Goal: Information Seeking & Learning: Check status

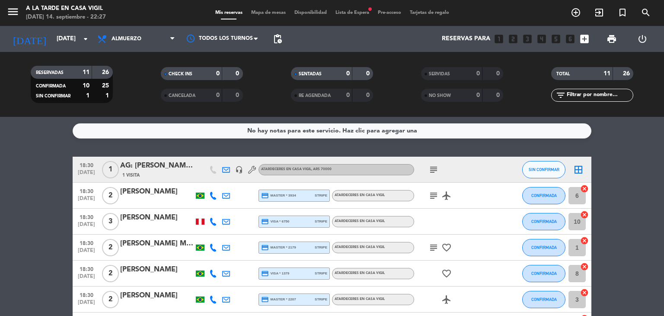
drag, startPoint x: 17, startPoint y: 205, endPoint x: 102, endPoint y: 216, distance: 85.1
click at [17, 205] on bookings-row "18:30 [DATE] 1 AG: [PERSON_NAME][DATE] X1/ MI VIAJE [PERSON_NAME][GEOGRAPHIC_DA…" at bounding box center [332, 312] width 664 height 310
click at [147, 194] on div "[PERSON_NAME]" at bounding box center [157, 191] width 74 height 11
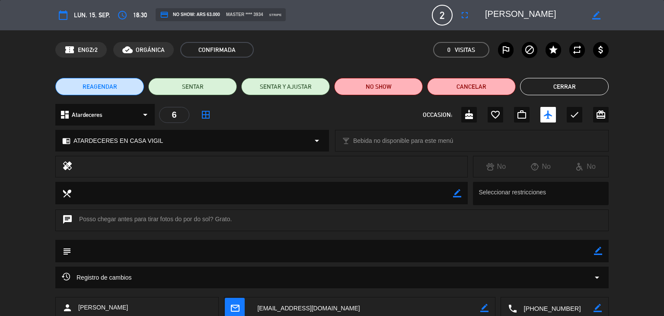
click at [536, 90] on button "Cerrar" at bounding box center [564, 86] width 89 height 17
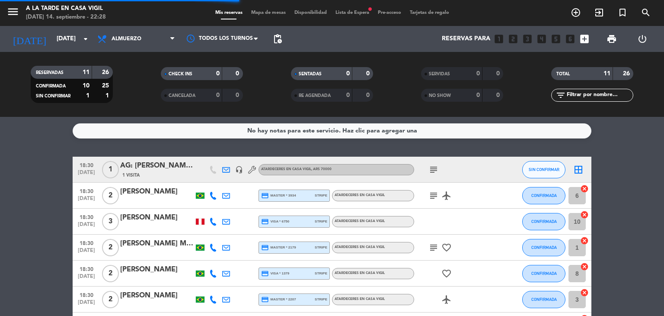
click at [154, 221] on div "[PERSON_NAME]" at bounding box center [157, 217] width 74 height 11
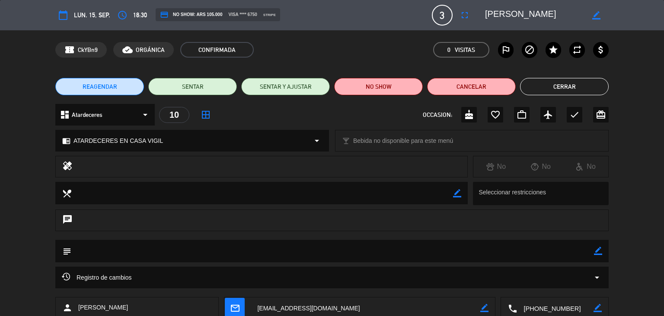
click at [564, 89] on button "Cerrar" at bounding box center [564, 86] width 89 height 17
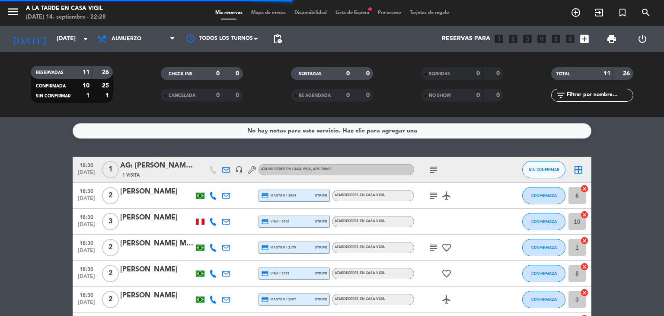
click at [151, 243] on div "[PERSON_NAME] Medis Junior" at bounding box center [157, 243] width 74 height 11
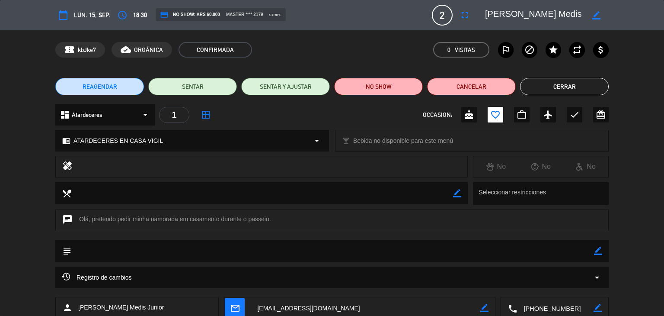
click at [567, 88] on button "Cerrar" at bounding box center [564, 86] width 89 height 17
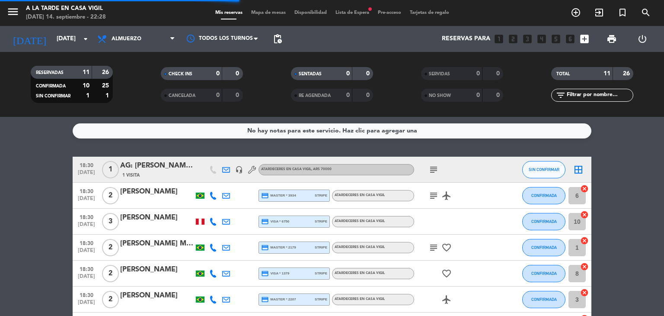
scroll to position [43, 0]
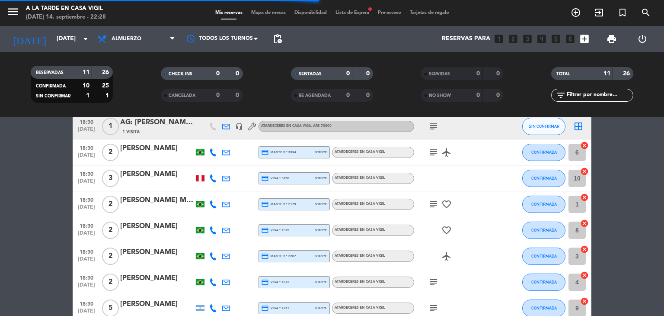
click at [166, 228] on div "[PERSON_NAME]" at bounding box center [157, 226] width 74 height 11
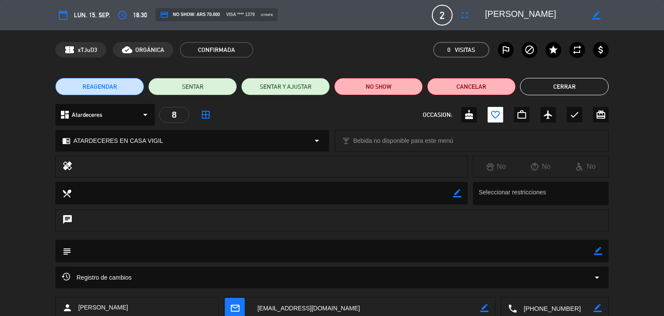
click at [573, 90] on button "Cerrar" at bounding box center [564, 86] width 89 height 17
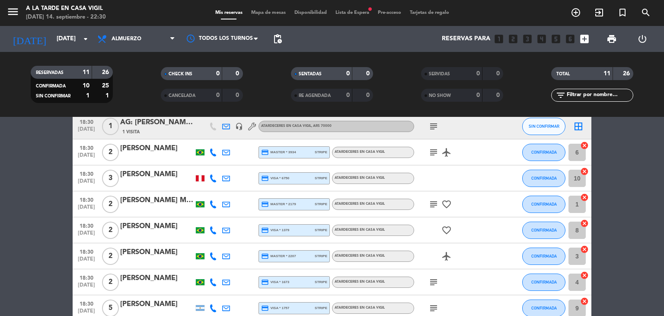
click at [158, 231] on div "[PERSON_NAME]" at bounding box center [157, 226] width 74 height 11
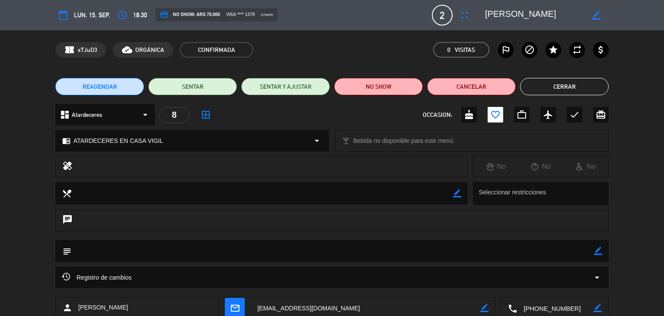
click at [560, 82] on button "Cerrar" at bounding box center [564, 86] width 89 height 17
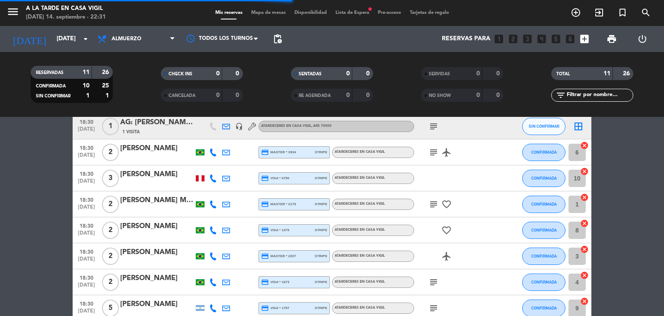
click at [170, 254] on div "[PERSON_NAME]" at bounding box center [157, 252] width 74 height 11
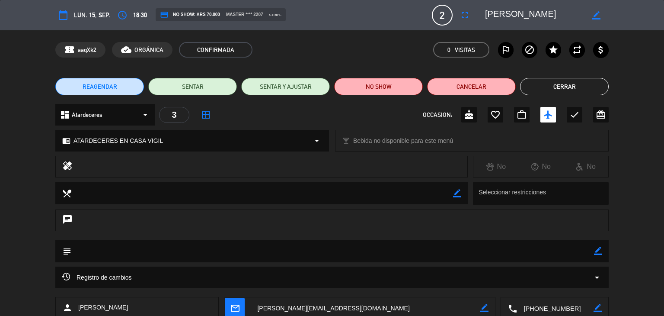
click at [570, 88] on button "Cerrar" at bounding box center [564, 86] width 89 height 17
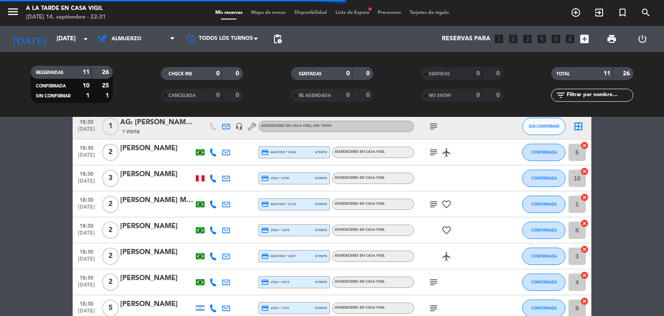
click at [174, 278] on div "[PERSON_NAME]" at bounding box center [157, 277] width 74 height 11
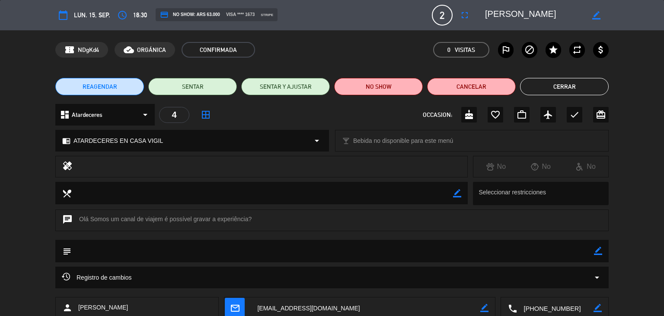
click at [546, 86] on button "Cerrar" at bounding box center [564, 86] width 89 height 17
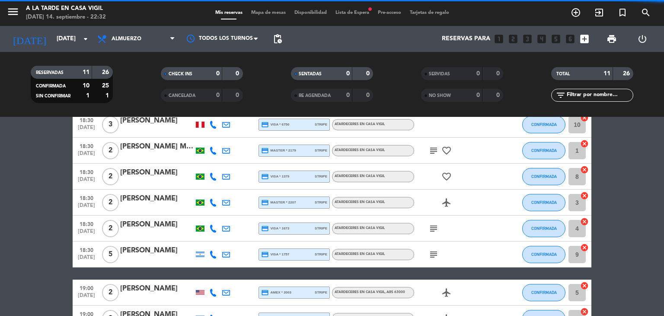
scroll to position [130, 0]
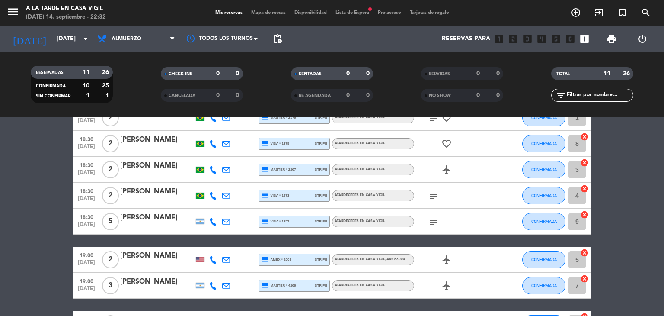
click at [179, 219] on div "[PERSON_NAME]" at bounding box center [157, 217] width 74 height 11
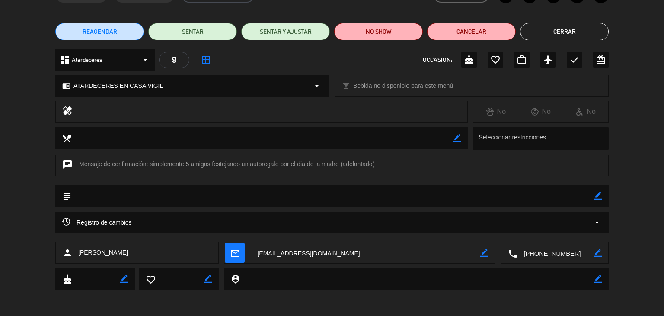
scroll to position [0, 0]
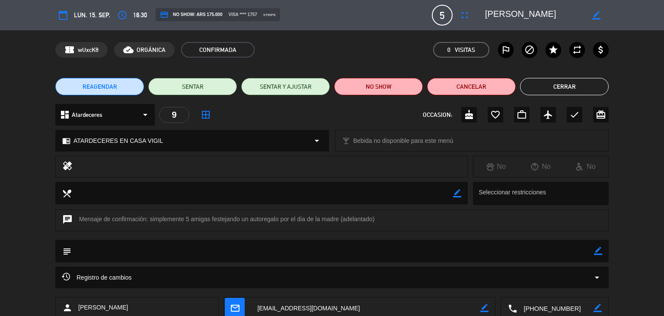
click at [573, 84] on button "Cerrar" at bounding box center [564, 86] width 89 height 17
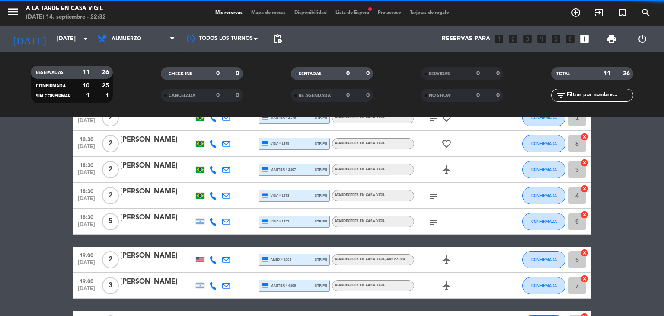
click at [161, 259] on div "[PERSON_NAME]" at bounding box center [157, 255] width 74 height 11
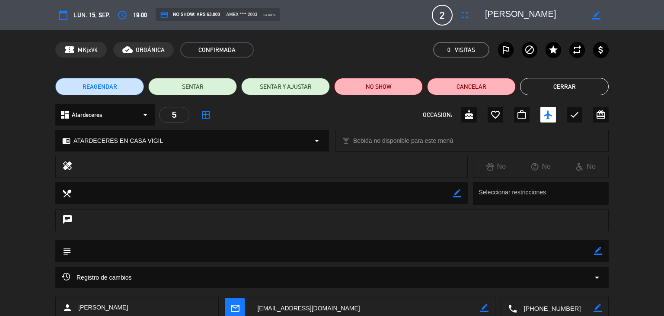
click at [547, 83] on button "Cerrar" at bounding box center [564, 86] width 89 height 17
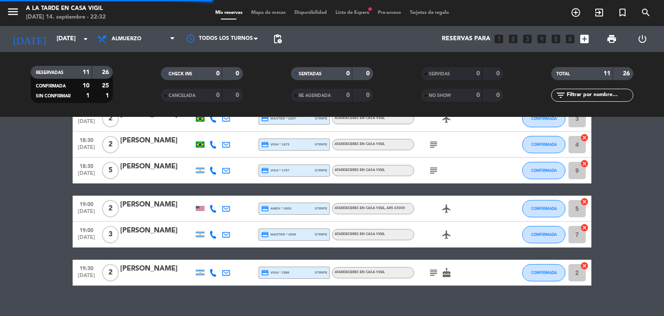
scroll to position [194, 0]
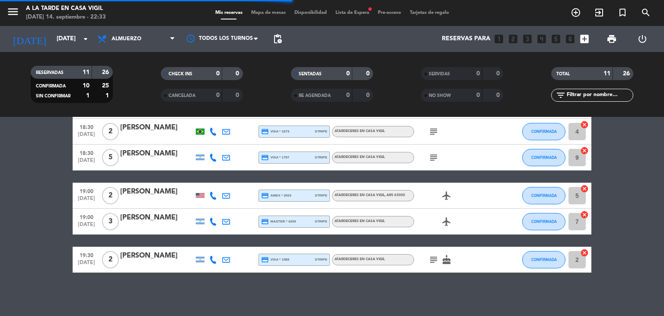
click at [171, 216] on div "[PERSON_NAME]" at bounding box center [157, 217] width 74 height 11
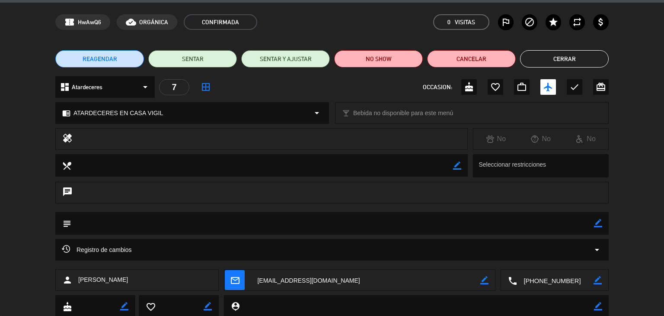
scroll to position [0, 0]
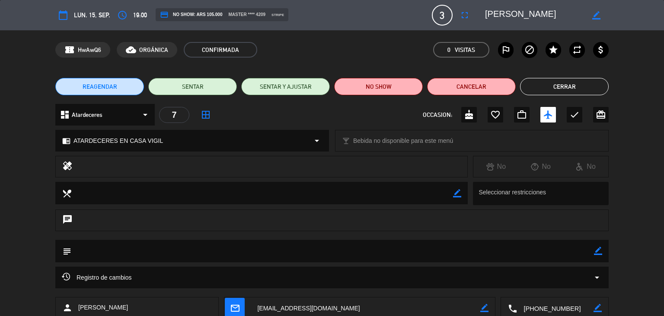
click at [568, 95] on button "Cerrar" at bounding box center [564, 86] width 89 height 17
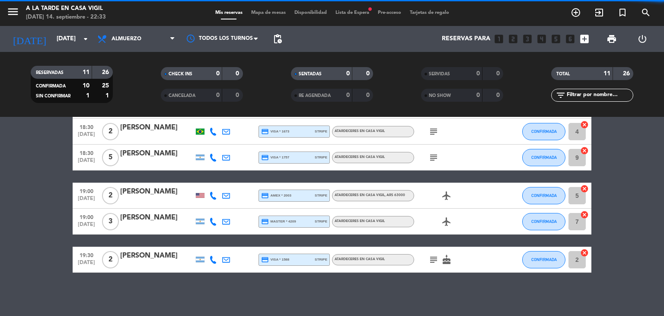
click at [166, 256] on div "[PERSON_NAME]" at bounding box center [157, 255] width 74 height 11
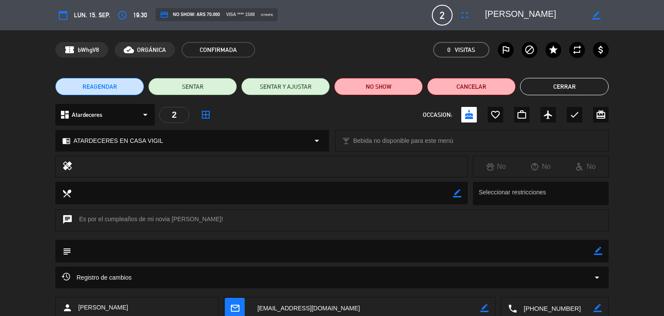
click at [538, 90] on button "Cerrar" at bounding box center [564, 86] width 89 height 17
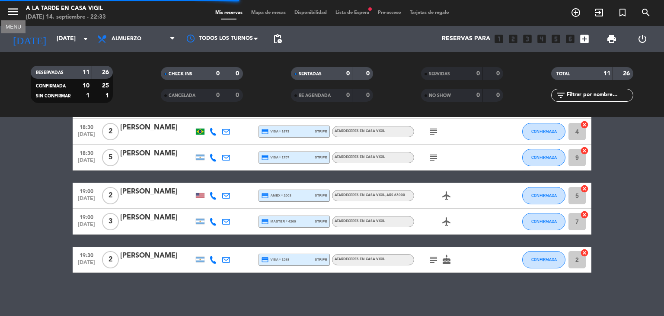
click at [13, 8] on icon "menu" at bounding box center [12, 11] width 13 height 13
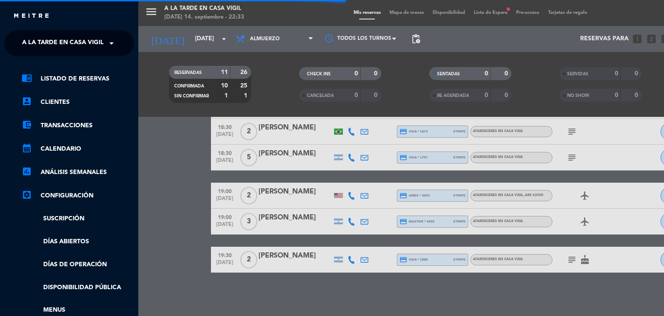
click at [109, 49] on span at bounding box center [113, 43] width 15 height 18
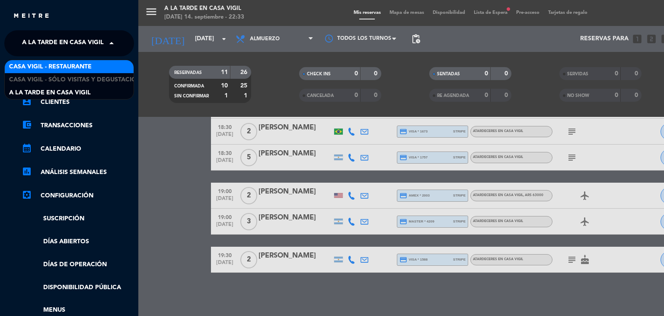
click at [86, 70] on span "Casa Vigil - Restaurante" at bounding box center [50, 67] width 83 height 10
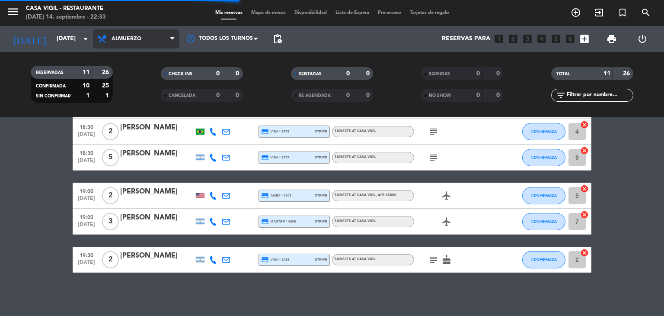
click at [170, 40] on icon at bounding box center [172, 38] width 4 height 7
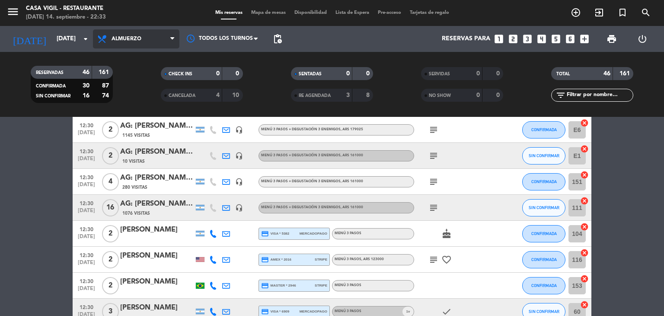
click at [155, 40] on span "Almuerzo" at bounding box center [136, 38] width 86 height 19
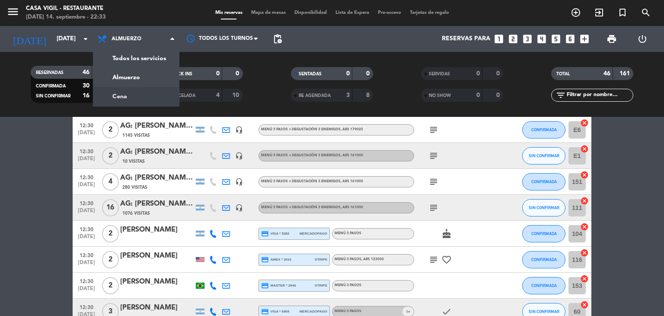
drag, startPoint x: 115, startPoint y: 99, endPoint x: 149, endPoint y: 2, distance: 102.9
click at [115, 97] on div "menu Casa [PERSON_NAME] - Restaurante [DATE] 14. septiembre - 22:33 Mis reserva…" at bounding box center [332, 58] width 664 height 117
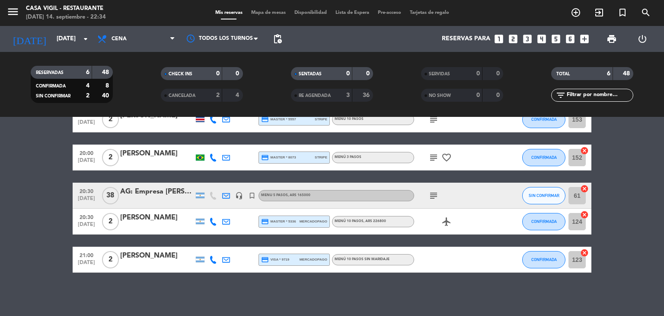
scroll to position [88, 0]
click at [19, 16] on icon "menu" at bounding box center [12, 11] width 13 height 13
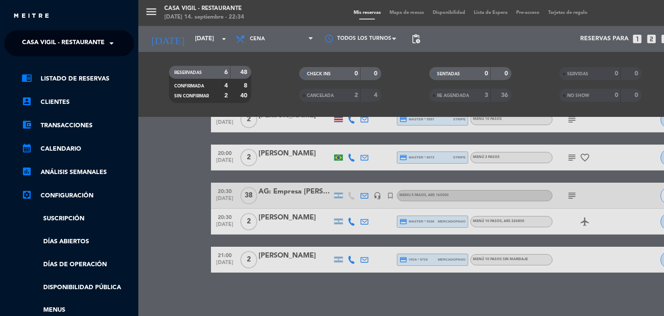
click at [109, 42] on span at bounding box center [113, 43] width 15 height 18
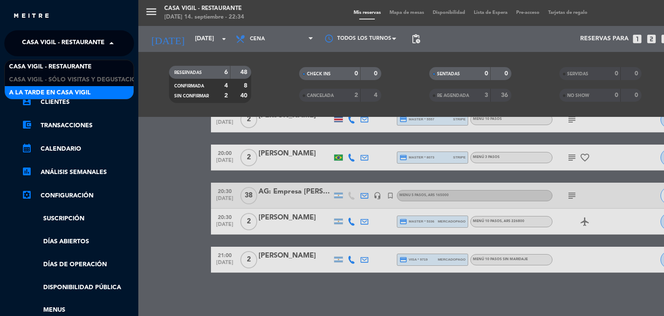
click at [88, 91] on span "A la tarde en Casa Vigil" at bounding box center [50, 93] width 82 height 10
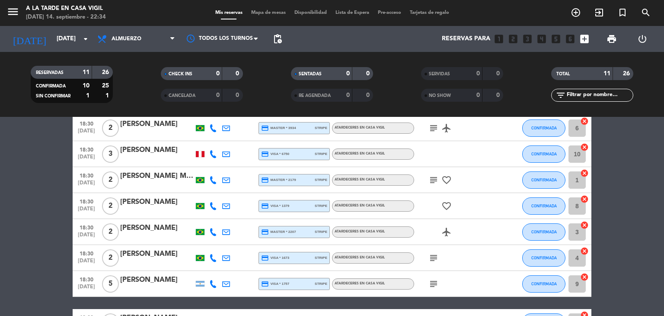
scroll to position [0, 0]
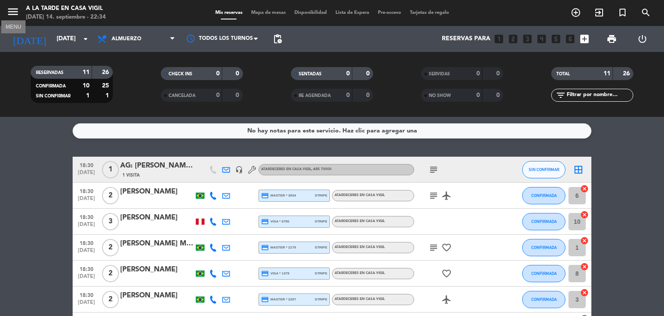
click at [10, 12] on icon "menu" at bounding box center [12, 11] width 13 height 13
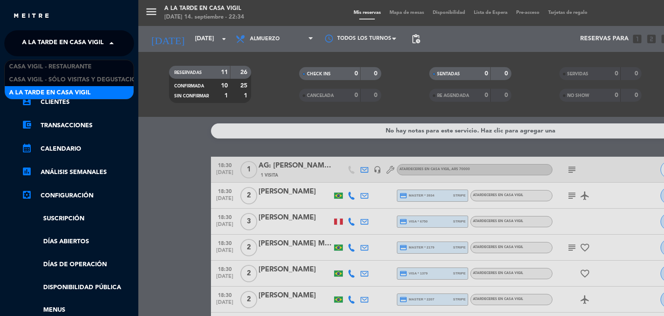
click at [109, 44] on span at bounding box center [113, 43] width 15 height 18
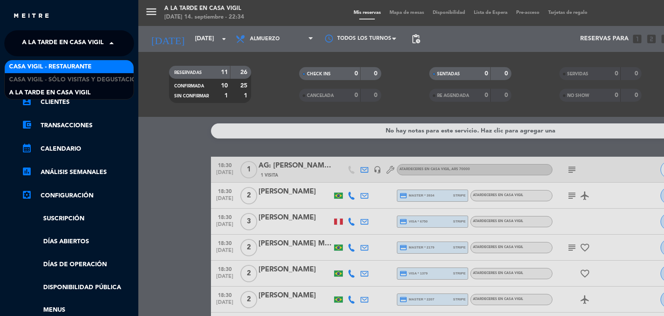
click at [91, 69] on span "Casa Vigil - Restaurante" at bounding box center [50, 67] width 83 height 10
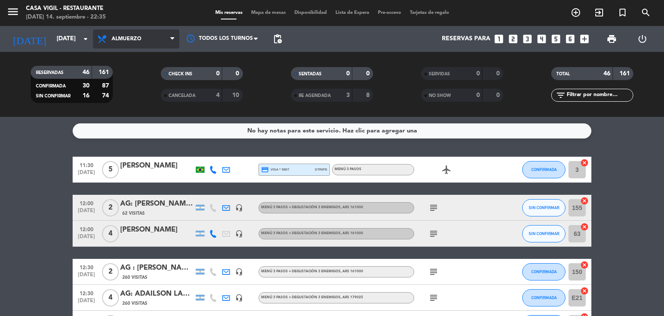
click at [167, 37] on span "Almuerzo" at bounding box center [136, 38] width 86 height 19
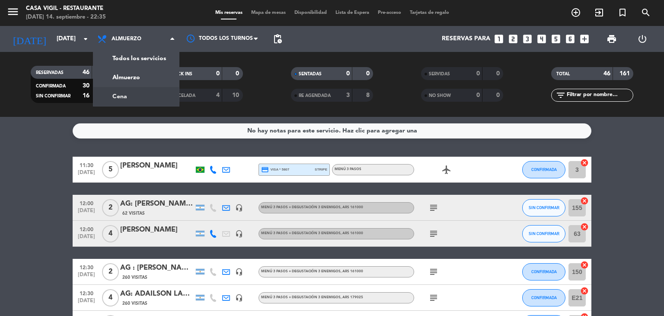
drag, startPoint x: 128, startPoint y: 97, endPoint x: 150, endPoint y: 1, distance: 98.8
click at [128, 97] on div "menu Casa [PERSON_NAME] - Restaurante [DATE] 14. septiembre - 22:35 Mis reserva…" at bounding box center [332, 58] width 664 height 117
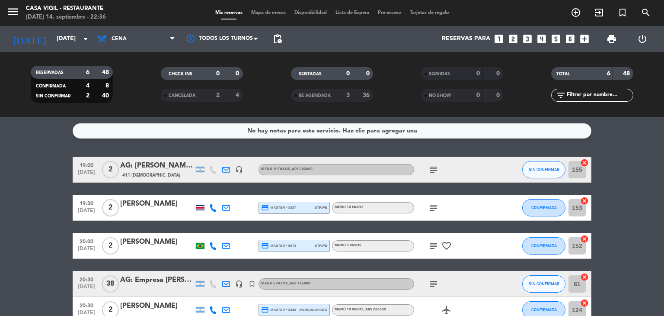
click at [145, 165] on div "AG: [PERSON_NAME] X 2 / DISTINTOS" at bounding box center [157, 165] width 74 height 11
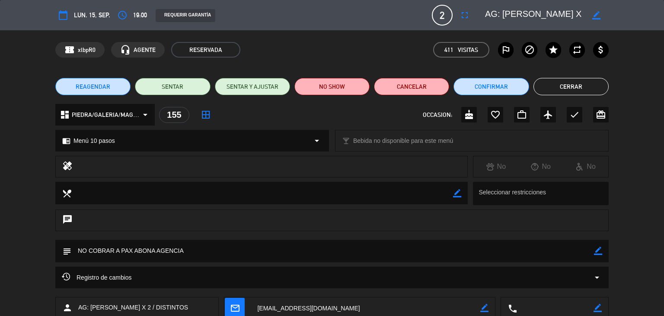
click at [576, 86] on button "Cerrar" at bounding box center [571, 86] width 75 height 17
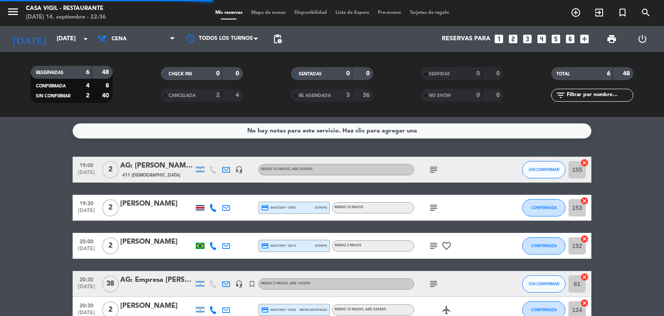
click at [139, 209] on div "[PERSON_NAME]" at bounding box center [157, 203] width 74 height 11
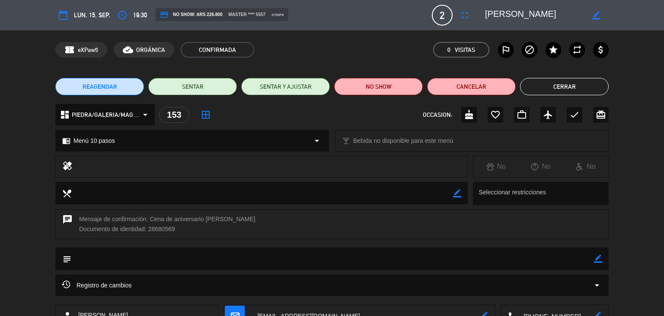
click at [561, 89] on button "Cerrar" at bounding box center [564, 86] width 89 height 17
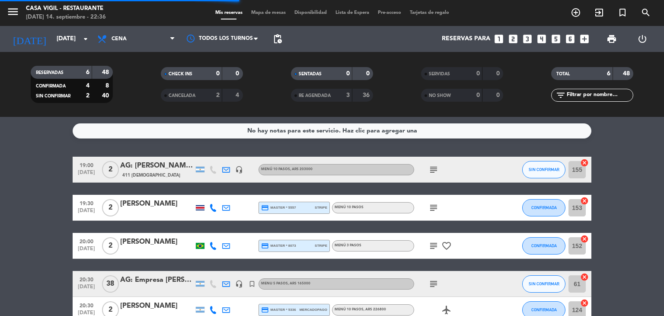
scroll to position [43, 0]
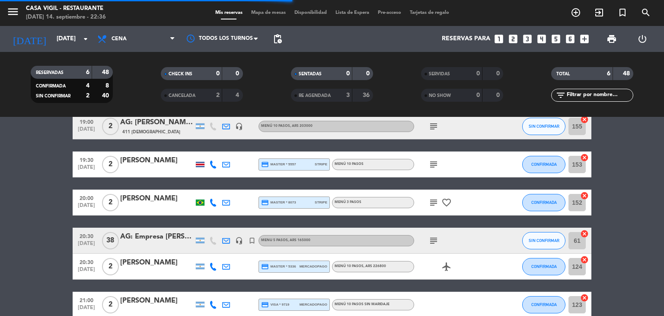
click at [170, 198] on div "[PERSON_NAME]" at bounding box center [157, 198] width 74 height 11
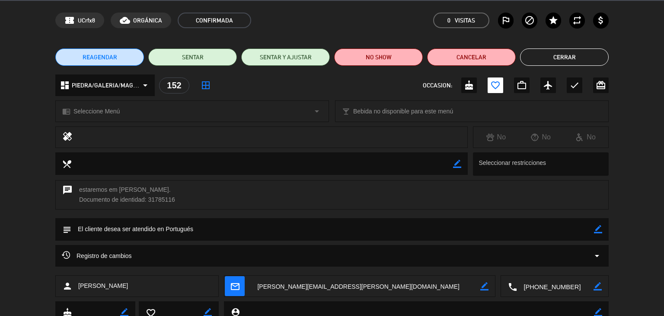
scroll to position [0, 0]
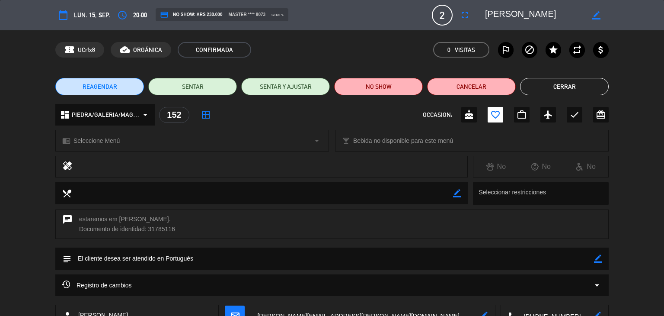
click at [547, 88] on button "Cerrar" at bounding box center [564, 86] width 89 height 17
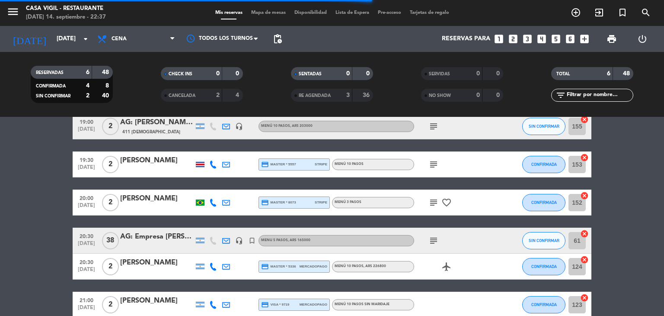
click at [163, 241] on div "AG: Empresa [PERSON_NAME] Piesold Argentina X 38 / [PERSON_NAME]" at bounding box center [157, 236] width 74 height 11
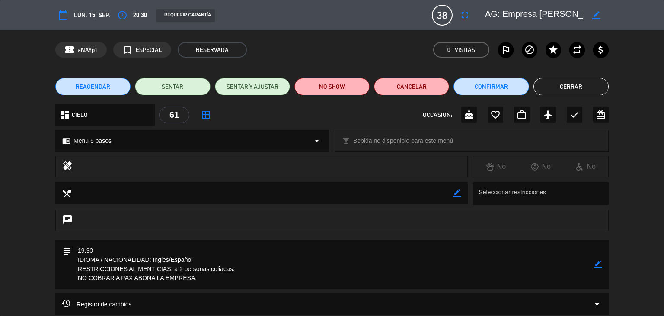
click at [564, 86] on button "Cerrar" at bounding box center [571, 86] width 75 height 17
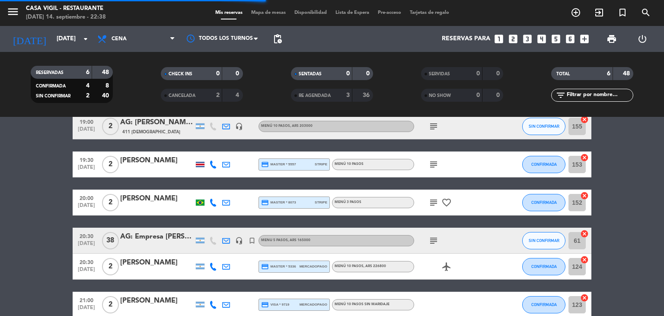
click at [168, 264] on div "[PERSON_NAME]" at bounding box center [157, 262] width 74 height 11
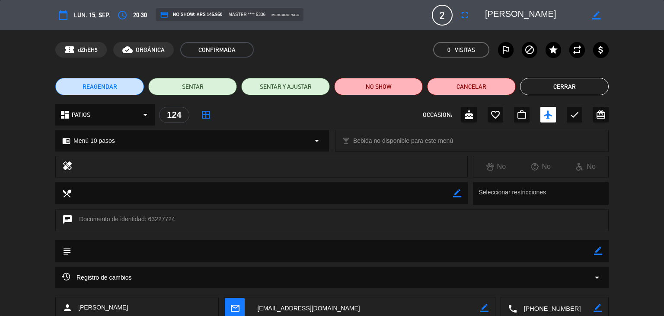
click at [565, 91] on button "Cerrar" at bounding box center [564, 86] width 89 height 17
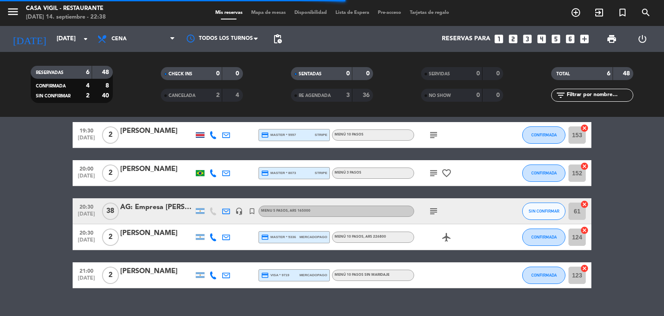
scroll to position [88, 0]
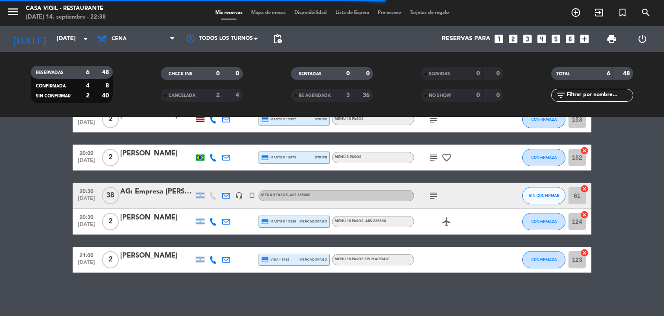
click at [160, 255] on div "[PERSON_NAME]" at bounding box center [157, 255] width 74 height 11
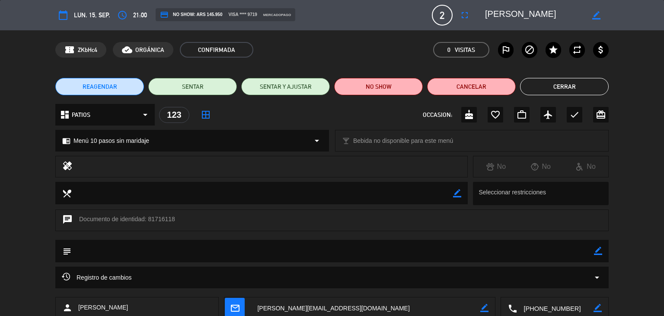
click at [587, 89] on button "Cerrar" at bounding box center [564, 86] width 89 height 17
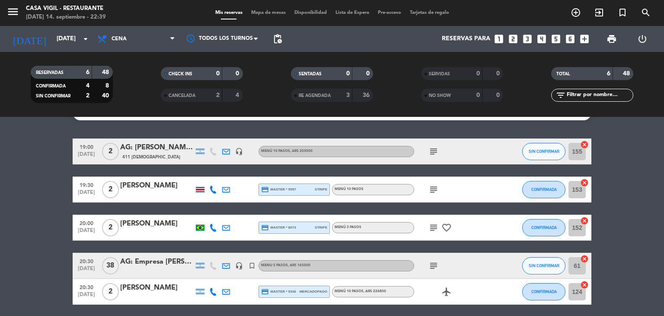
scroll to position [0, 0]
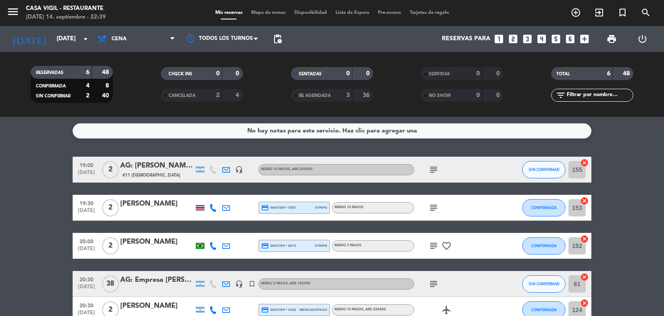
click at [427, 244] on span "subject" at bounding box center [433, 245] width 13 height 10
click at [435, 243] on icon "subject" at bounding box center [434, 245] width 10 height 10
drag, startPoint x: 435, startPoint y: 243, endPoint x: 442, endPoint y: 196, distance: 47.8
click at [436, 239] on div "subject estaremos em [PERSON_NAME]. favorite_border" at bounding box center [453, 246] width 78 height 26
click at [439, 172] on span "subject" at bounding box center [433, 169] width 13 height 10
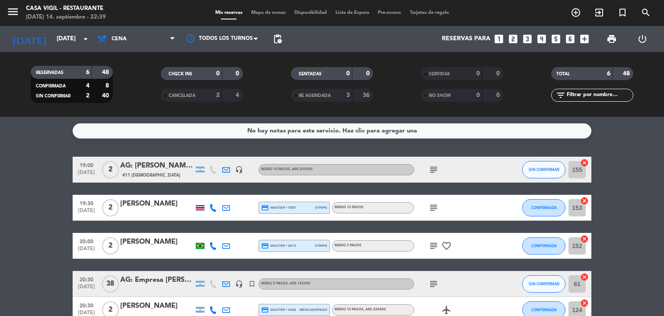
click at [433, 170] on icon "subject" at bounding box center [434, 169] width 10 height 10
click at [432, 205] on icon "subject" at bounding box center [434, 207] width 10 height 10
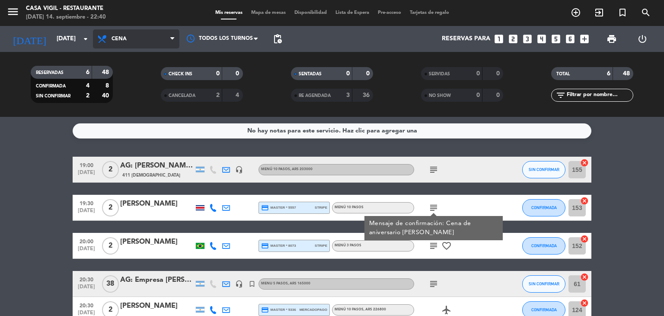
click at [121, 38] on span "Cena" at bounding box center [119, 39] width 15 height 6
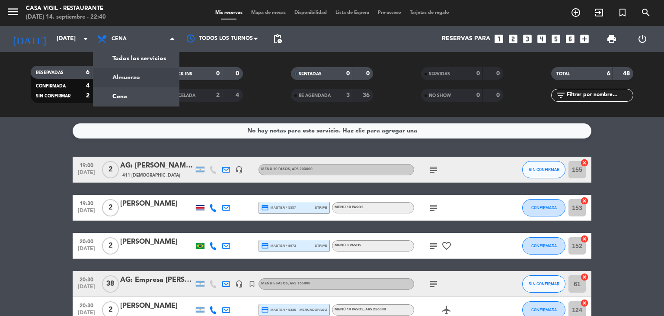
drag, startPoint x: 133, startPoint y: 75, endPoint x: 132, endPoint y: 70, distance: 4.8
click at [133, 71] on div "menu Casa [PERSON_NAME] - Restaurante [DATE] 14. septiembre - 22:40 Mis reserva…" at bounding box center [332, 58] width 664 height 117
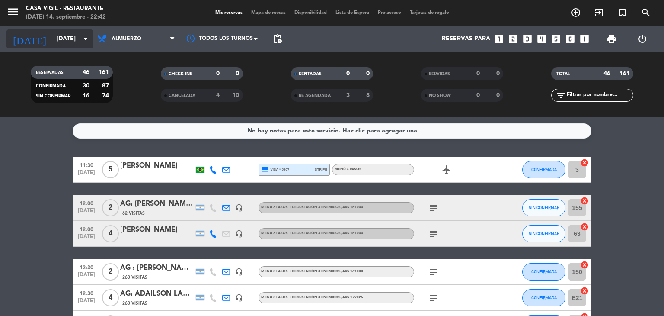
click at [81, 40] on icon "arrow_drop_down" at bounding box center [85, 39] width 10 height 10
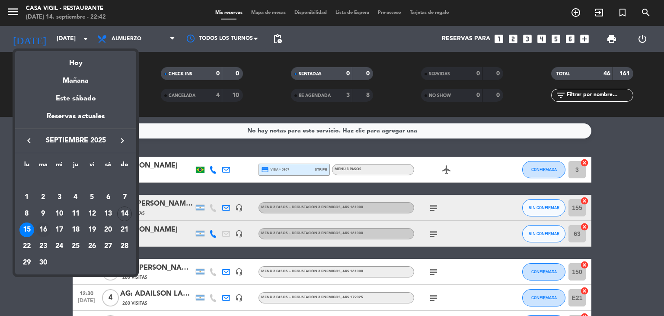
click at [43, 230] on div "16" at bounding box center [43, 229] width 15 height 15
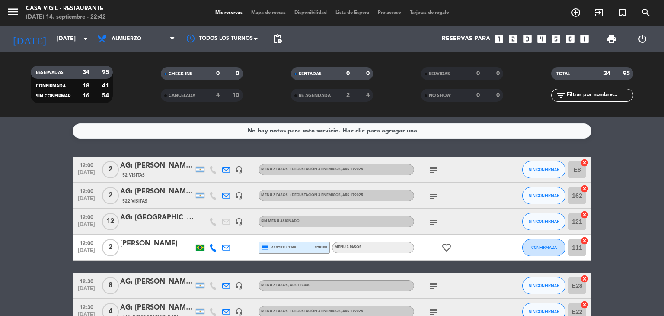
click at [165, 172] on div "52 Visitas" at bounding box center [157, 174] width 74 height 7
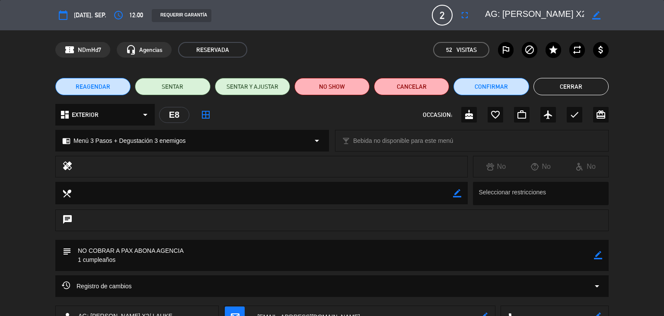
click at [551, 93] on button "Cerrar" at bounding box center [571, 86] width 75 height 17
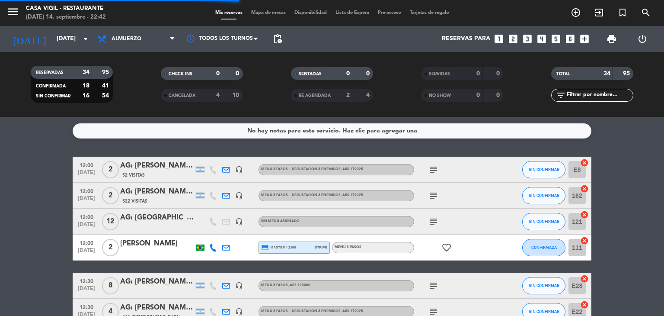
click at [156, 191] on div "AG: [PERSON_NAME] X 2 / MR [PERSON_NAME]" at bounding box center [157, 191] width 74 height 11
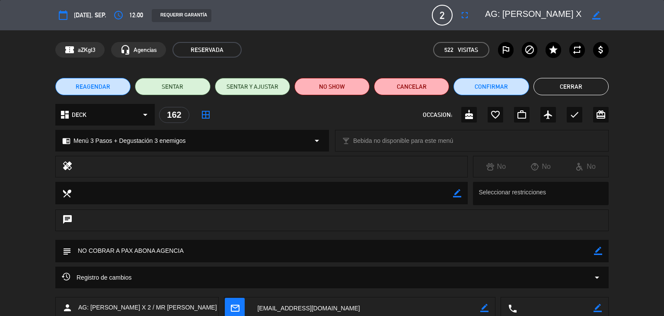
click at [565, 90] on button "Cerrar" at bounding box center [571, 86] width 75 height 17
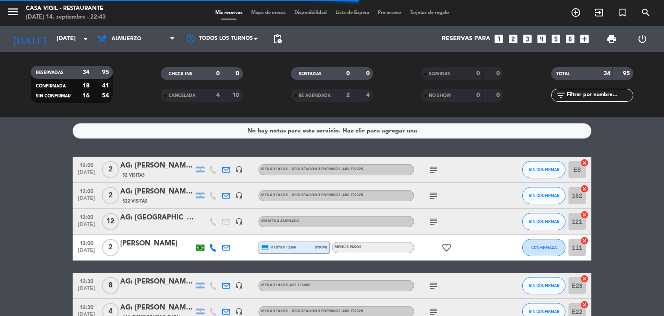
click at [166, 215] on div "AG: [GEOGRAPHIC_DATA]" at bounding box center [157, 217] width 74 height 11
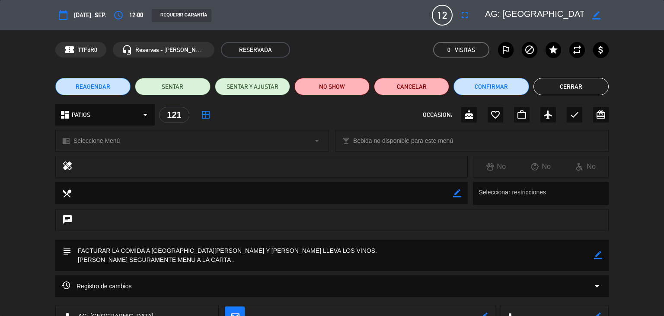
click at [587, 86] on button "Cerrar" at bounding box center [571, 86] width 75 height 17
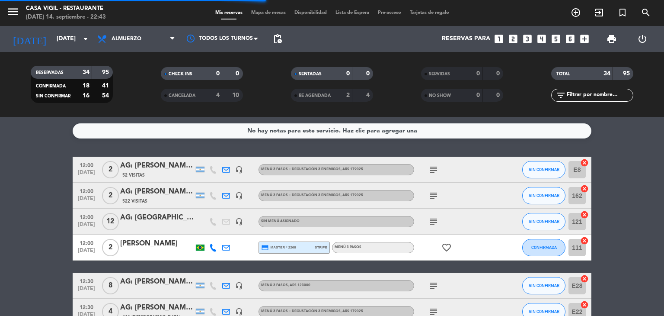
scroll to position [43, 0]
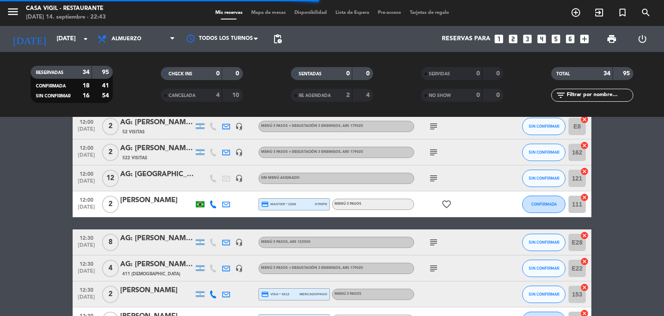
click at [159, 199] on div "[PERSON_NAME]" at bounding box center [157, 200] width 74 height 11
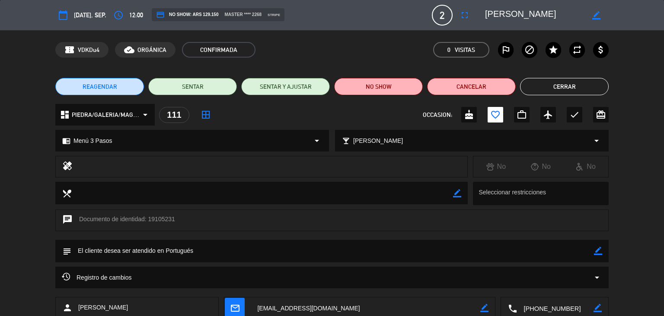
click at [563, 83] on button "Cerrar" at bounding box center [564, 86] width 89 height 17
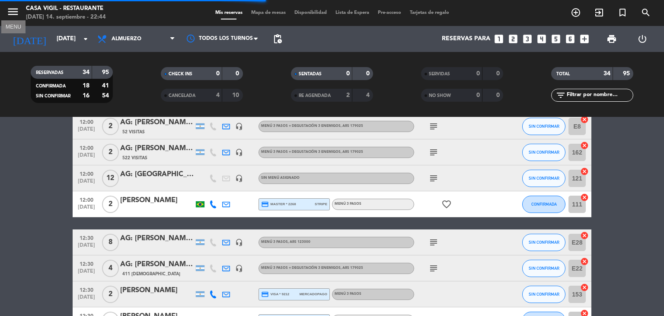
click at [16, 16] on icon "menu" at bounding box center [12, 11] width 13 height 13
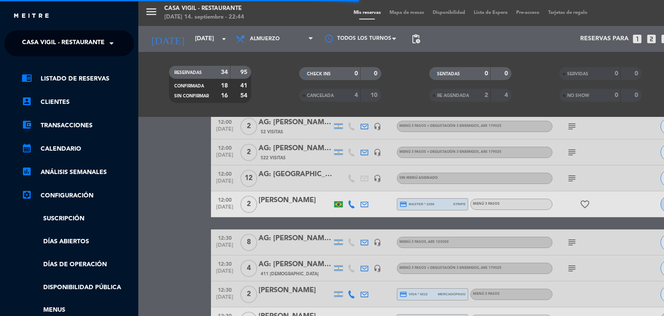
click at [107, 45] on span at bounding box center [113, 43] width 15 height 18
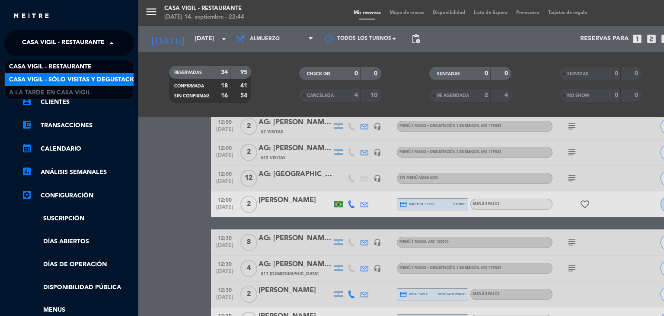
click at [69, 77] on span "Casa Vigil - SÓLO Visitas y Degustaciones" at bounding box center [79, 80] width 140 height 10
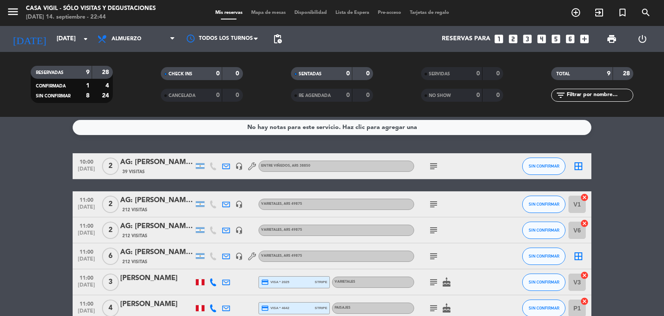
scroll to position [0, 0]
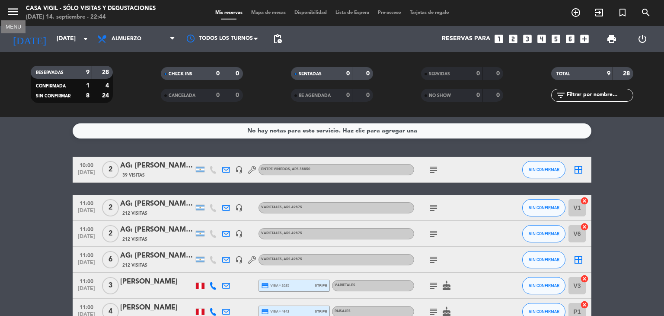
click at [17, 13] on icon "menu" at bounding box center [12, 11] width 13 height 13
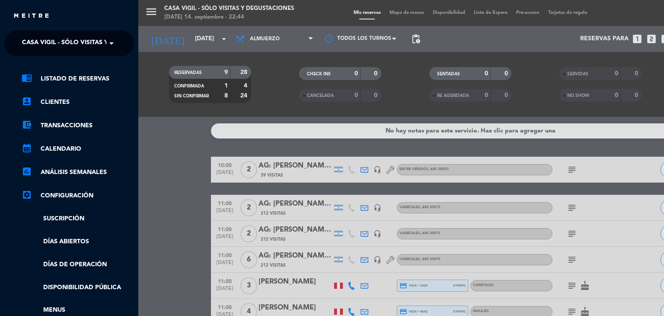
click at [106, 45] on span at bounding box center [113, 43] width 15 height 18
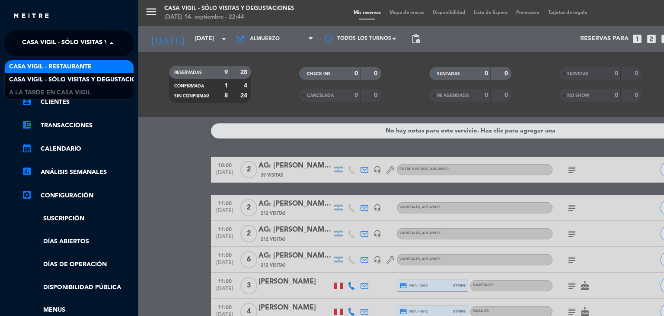
click at [84, 68] on span "Casa Vigil - Restaurante" at bounding box center [50, 67] width 83 height 10
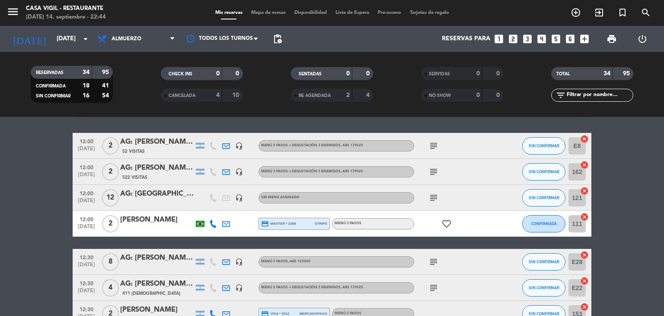
scroll to position [43, 0]
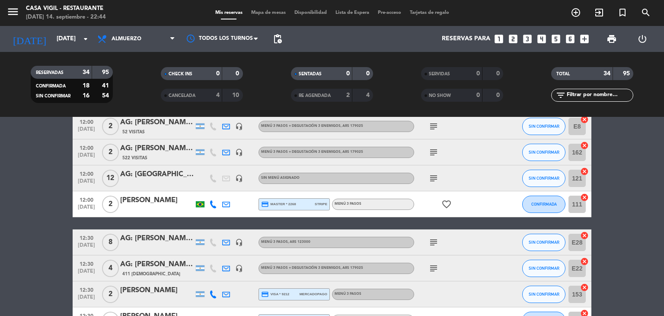
click at [166, 236] on div "AG: [PERSON_NAME], [PERSON_NAME] X8/ PRANA TURISMO" at bounding box center [157, 238] width 74 height 11
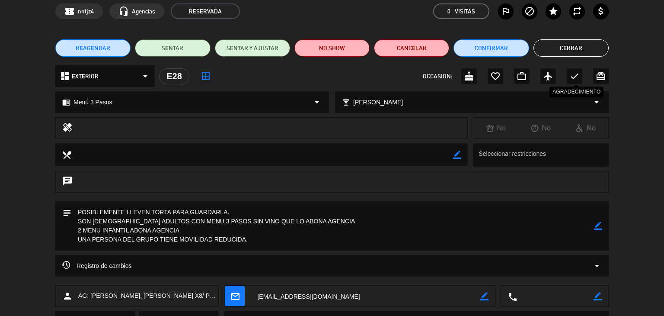
scroll to position [0, 0]
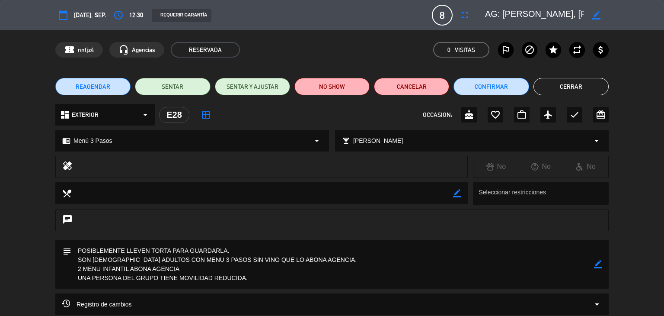
click at [557, 81] on button "Cerrar" at bounding box center [571, 86] width 75 height 17
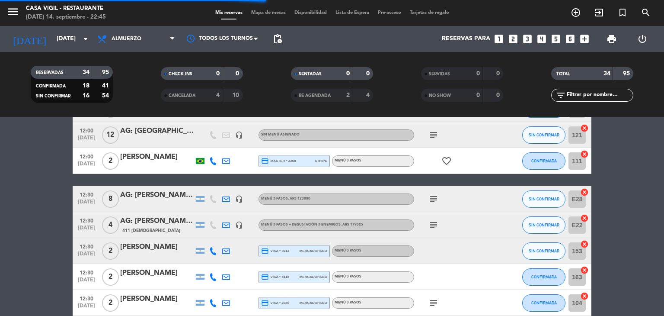
scroll to position [130, 0]
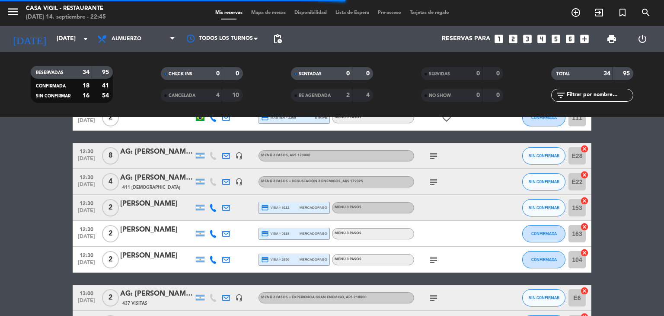
click at [167, 180] on div "AG: [PERSON_NAME] X4 / DISTINTOS" at bounding box center [157, 177] width 74 height 11
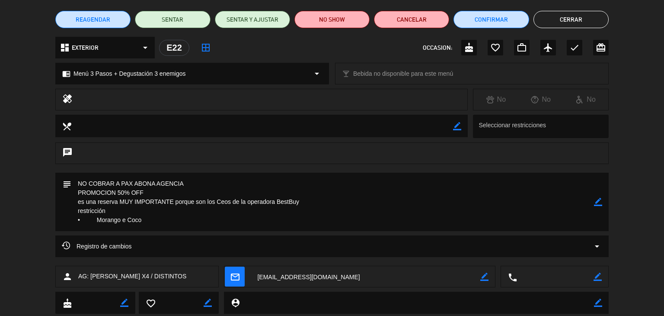
scroll to position [0, 0]
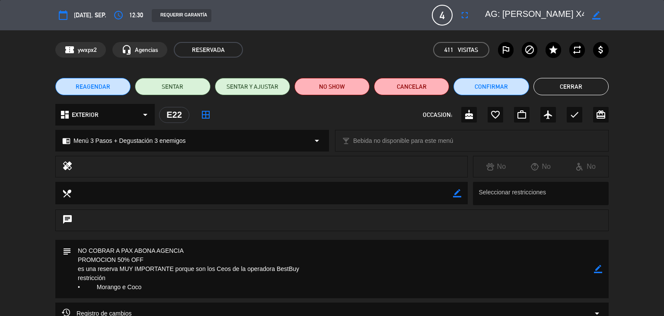
click at [579, 87] on button "Cerrar" at bounding box center [571, 86] width 75 height 17
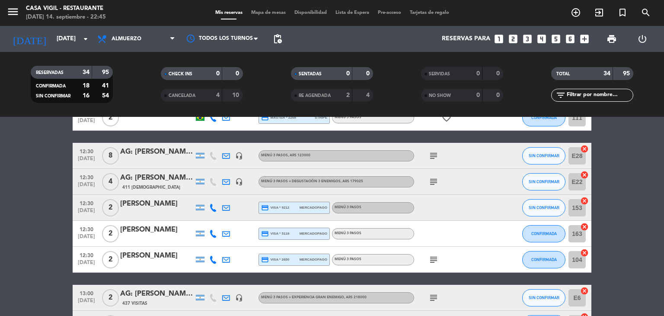
click at [149, 206] on div "[PERSON_NAME]" at bounding box center [157, 203] width 74 height 11
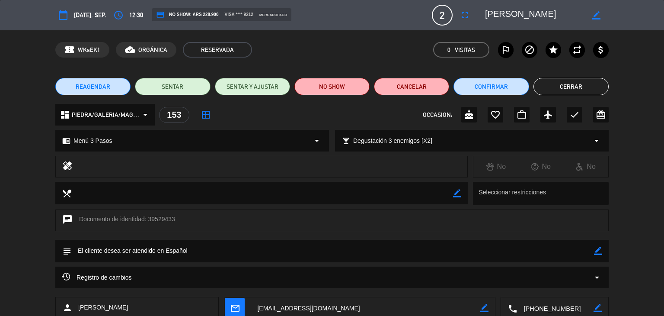
click at [559, 90] on button "Cerrar" at bounding box center [571, 86] width 75 height 17
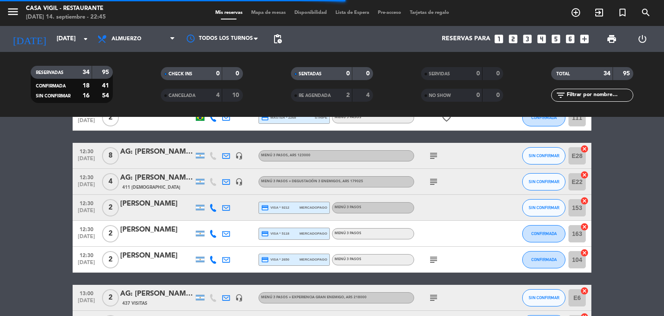
click at [429, 181] on icon "subject" at bounding box center [434, 181] width 10 height 10
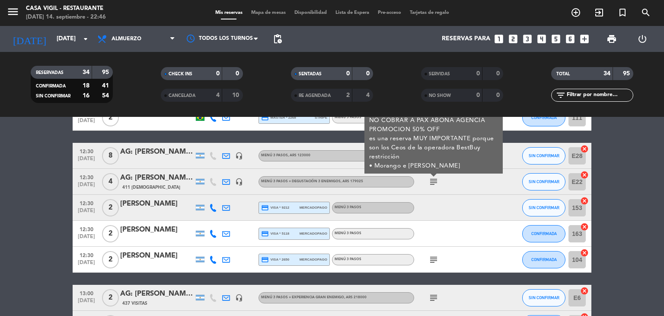
click at [150, 231] on div "[PERSON_NAME]" at bounding box center [157, 229] width 74 height 11
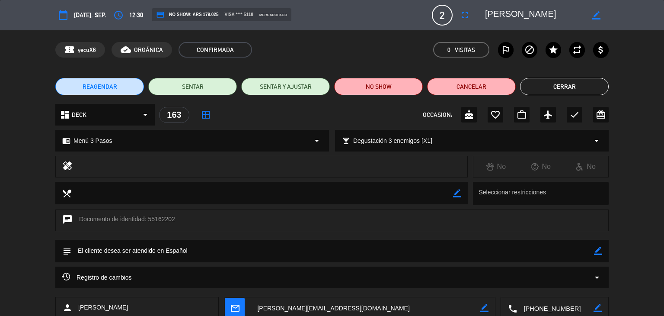
click at [541, 93] on button "Cerrar" at bounding box center [564, 86] width 89 height 17
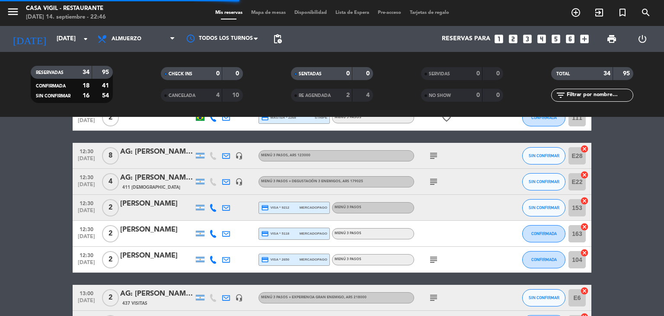
click at [130, 256] on div "[PERSON_NAME]" at bounding box center [157, 255] width 74 height 11
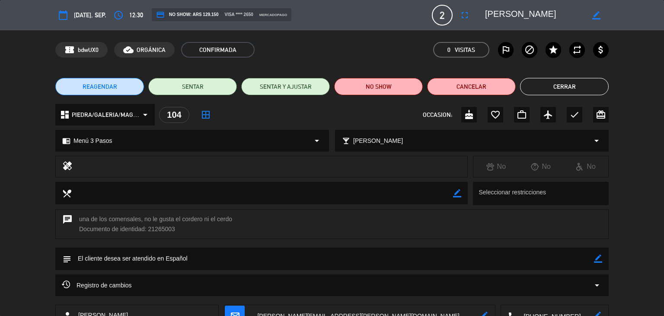
click at [546, 90] on button "Cerrar" at bounding box center [564, 86] width 89 height 17
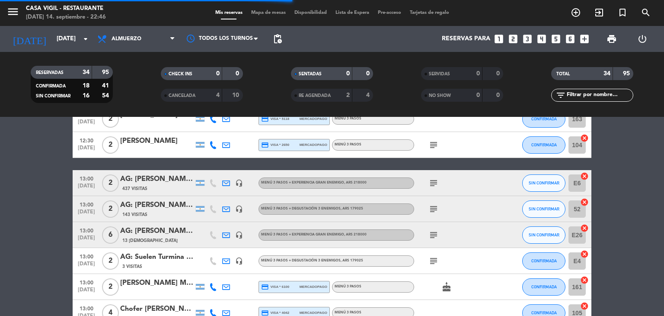
scroll to position [259, 0]
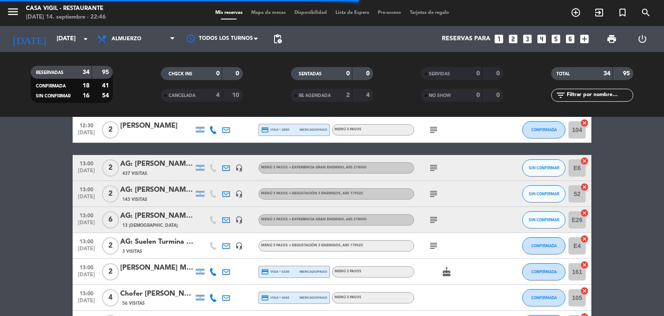
click at [157, 167] on div "AG: [PERSON_NAME] X2/ RED GLOBE" at bounding box center [157, 163] width 74 height 11
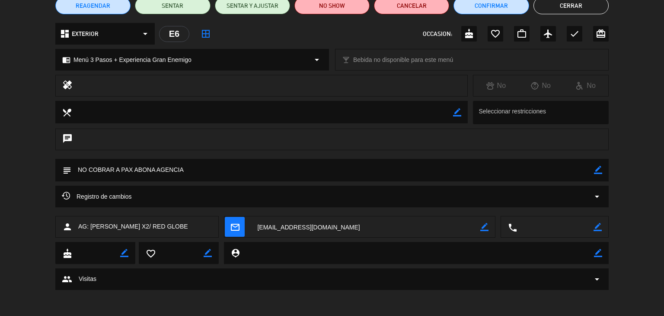
scroll to position [0, 0]
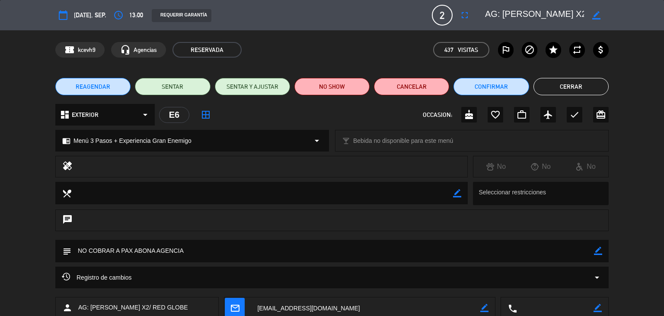
click at [569, 93] on button "Cerrar" at bounding box center [571, 86] width 75 height 17
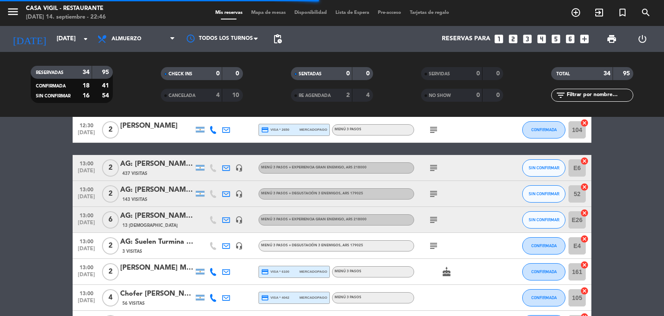
click at [159, 190] on div "AG: [PERSON_NAME] x 2 /VIVE LOS ANDES" at bounding box center [157, 189] width 74 height 11
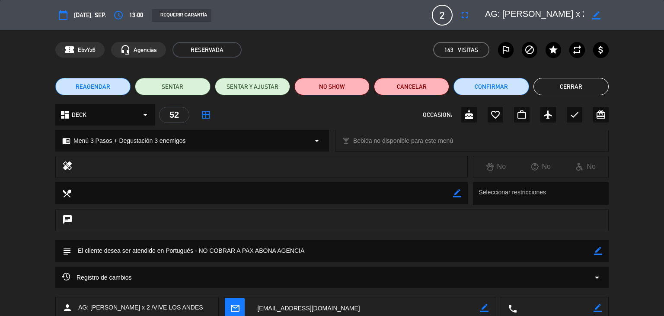
click at [576, 90] on button "Cerrar" at bounding box center [571, 86] width 75 height 17
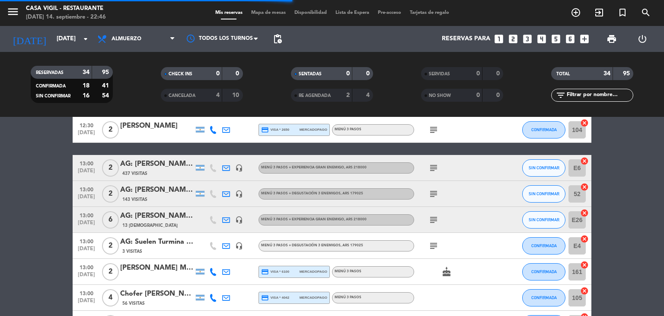
click at [153, 212] on div "AG: [PERSON_NAME] X6 / DIVINOS ROJOS" at bounding box center [157, 215] width 74 height 11
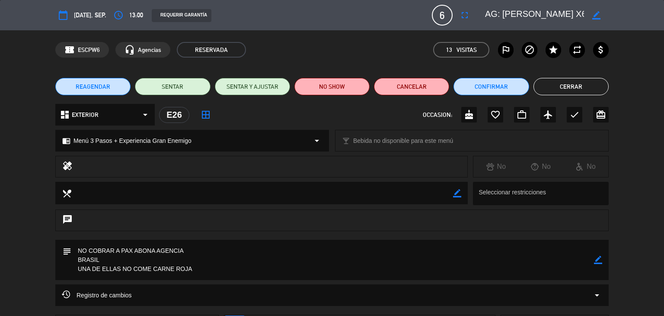
click at [557, 92] on button "Cerrar" at bounding box center [571, 86] width 75 height 17
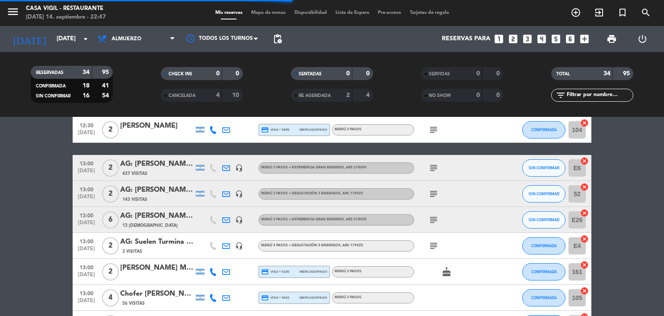
click at [167, 246] on div "AG: Suelen Turmina X2/ VINICA" at bounding box center [157, 241] width 74 height 11
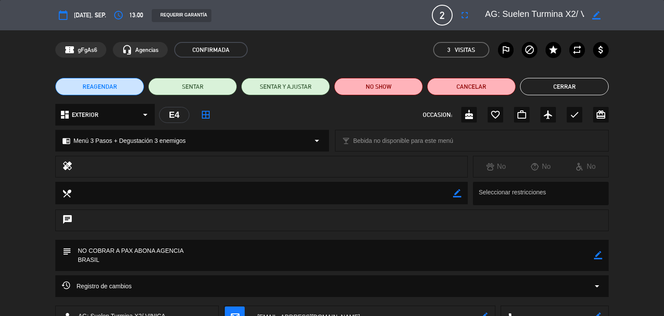
click at [561, 87] on button "Cerrar" at bounding box center [564, 86] width 89 height 17
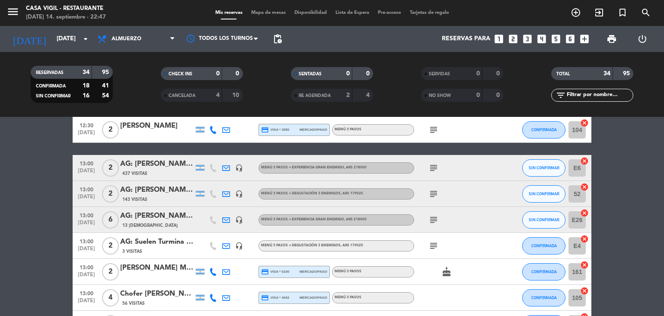
click at [171, 240] on div "AG: Suelen Turmina X2/ VINICA" at bounding box center [157, 241] width 74 height 11
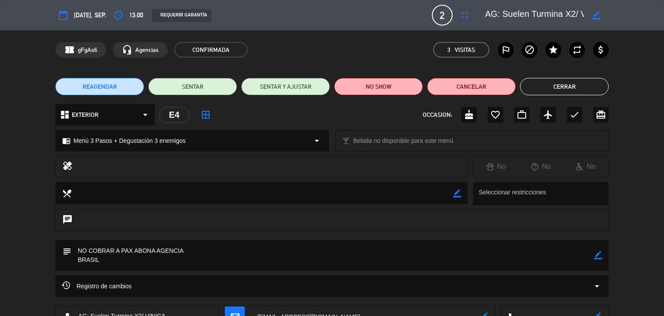
click at [562, 87] on button "Cerrar" at bounding box center [564, 86] width 89 height 17
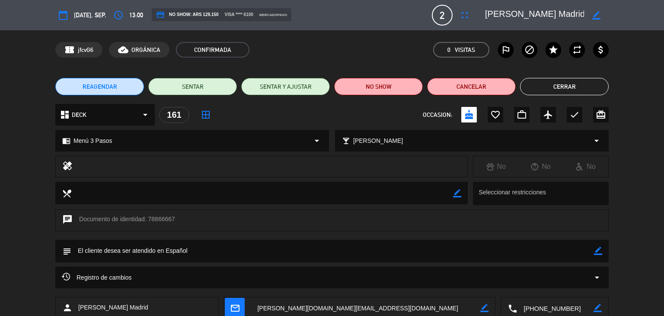
click at [553, 86] on button "Cerrar" at bounding box center [564, 86] width 89 height 17
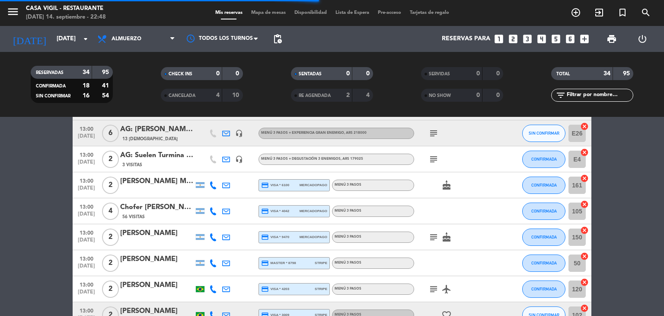
click at [167, 206] on div "Chofer [PERSON_NAME]" at bounding box center [157, 207] width 74 height 11
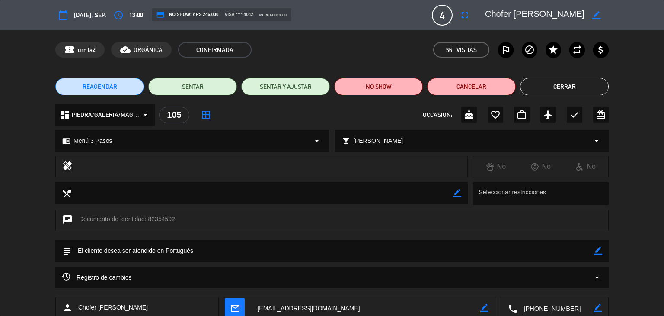
click at [534, 89] on button "Cerrar" at bounding box center [564, 86] width 89 height 17
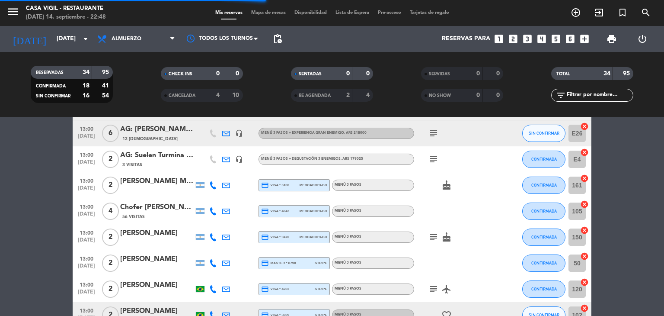
click at [164, 236] on div "[PERSON_NAME]" at bounding box center [157, 232] width 74 height 11
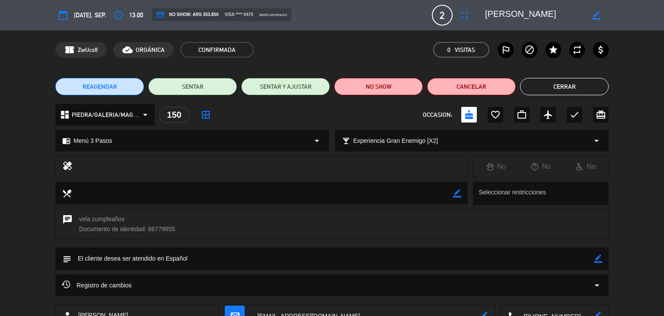
click at [555, 90] on button "Cerrar" at bounding box center [564, 86] width 89 height 17
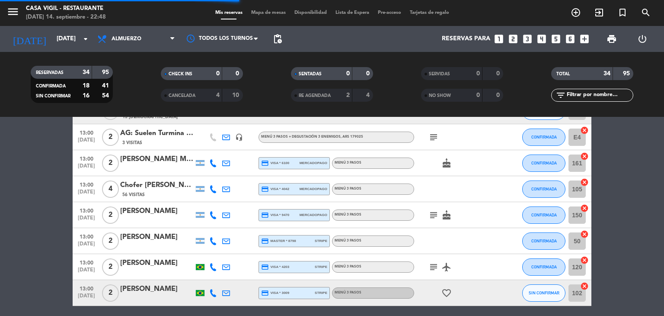
scroll to position [389, 0]
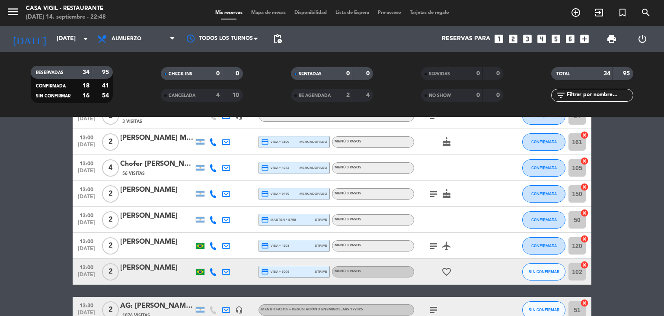
click at [155, 217] on div "[PERSON_NAME]" at bounding box center [157, 215] width 74 height 11
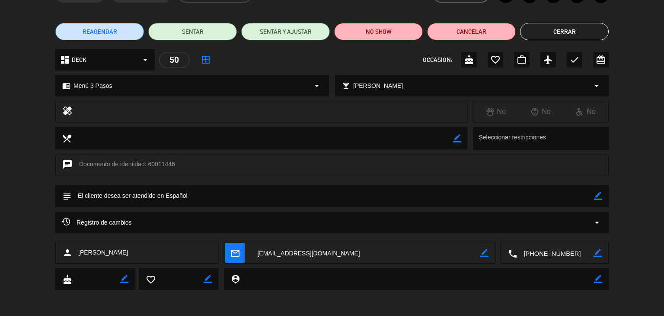
scroll to position [0, 0]
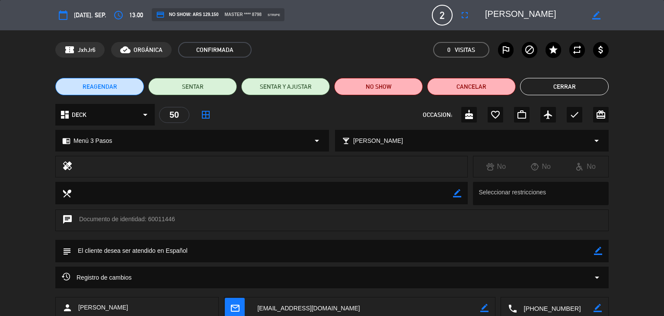
click at [571, 89] on button "Cerrar" at bounding box center [564, 86] width 89 height 17
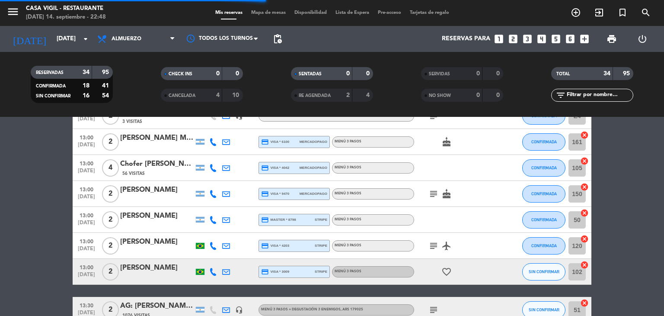
click at [147, 244] on div "[PERSON_NAME]" at bounding box center [157, 241] width 74 height 11
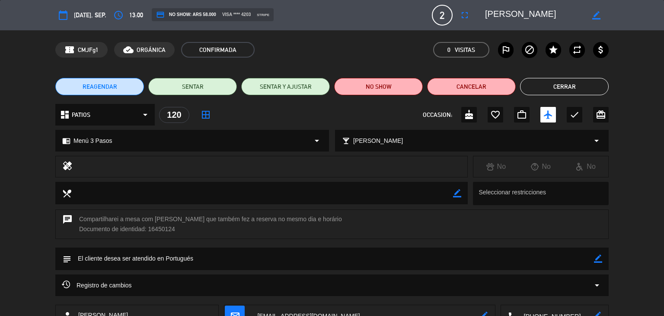
click at [548, 88] on button "Cerrar" at bounding box center [564, 86] width 89 height 17
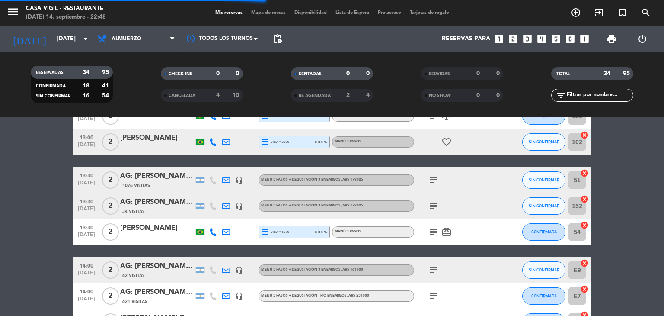
scroll to position [476, 0]
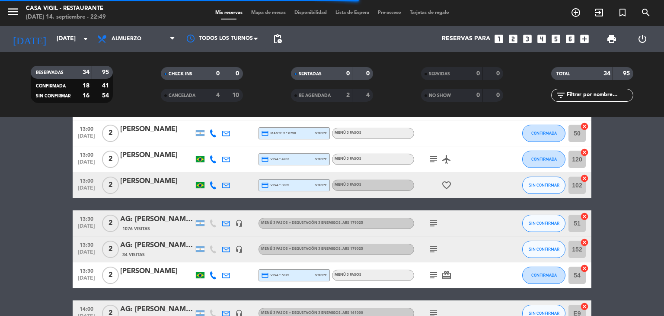
click at [173, 184] on div "[PERSON_NAME]" at bounding box center [157, 181] width 74 height 11
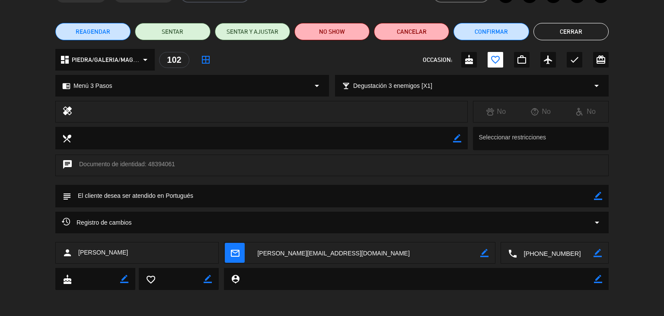
scroll to position [0, 0]
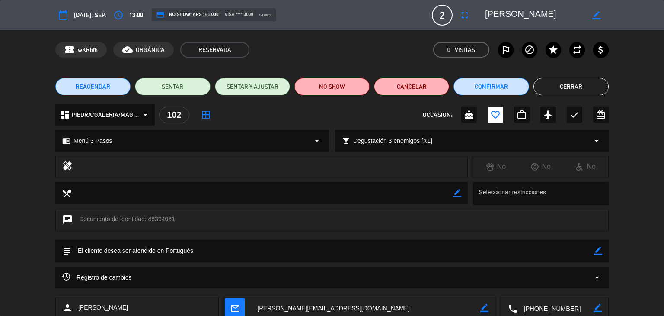
click at [550, 85] on button "Cerrar" at bounding box center [571, 86] width 75 height 17
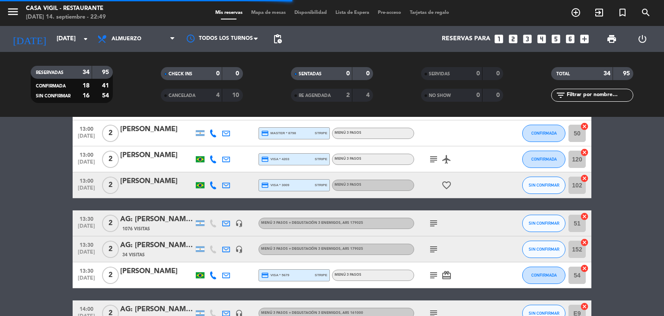
click at [160, 216] on div "AG: [PERSON_NAME] X 2 / [PERSON_NAME]" at bounding box center [157, 219] width 74 height 11
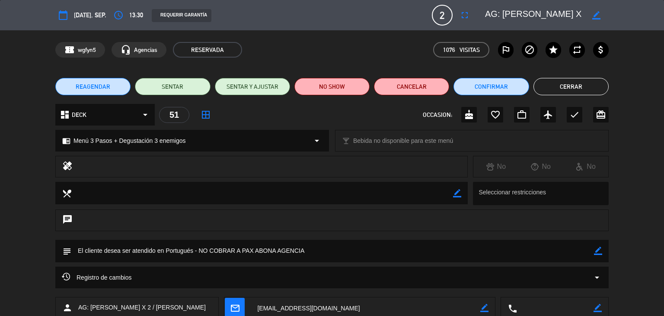
click at [560, 88] on button "Cerrar" at bounding box center [571, 86] width 75 height 17
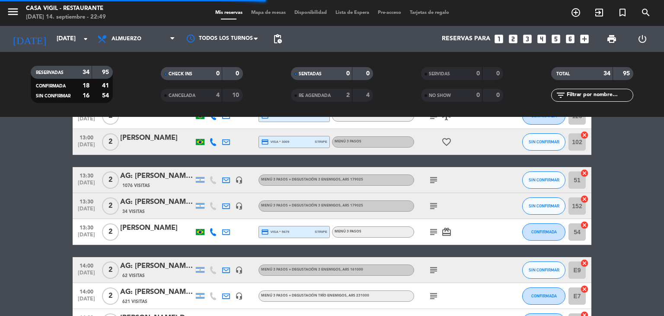
scroll to position [562, 0]
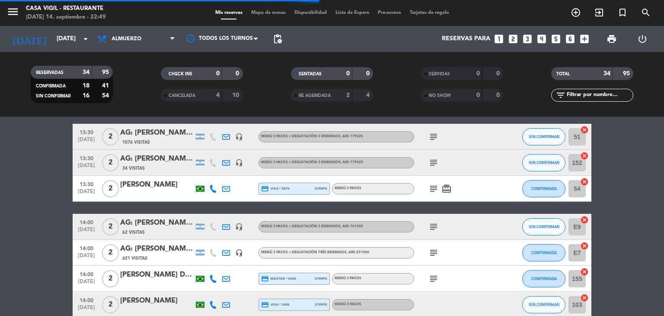
click at [176, 158] on div "AG: [PERSON_NAME] X 16 / OUTDOOR" at bounding box center [157, 158] width 74 height 11
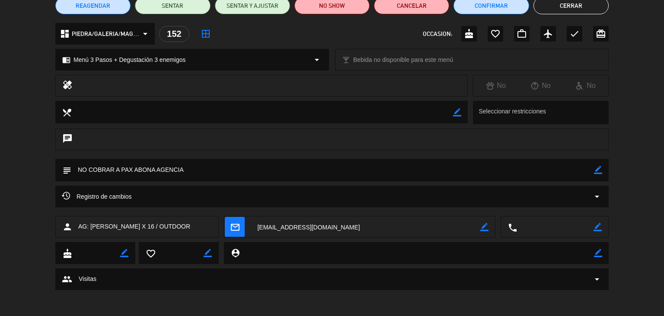
scroll to position [0, 0]
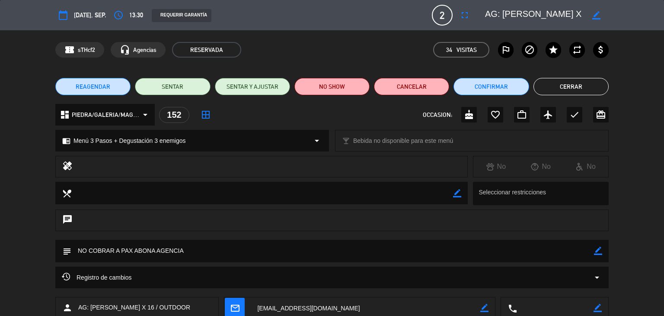
click at [570, 85] on button "Cerrar" at bounding box center [571, 86] width 75 height 17
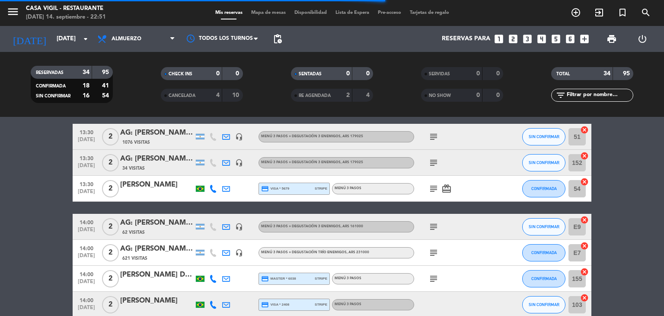
click at [432, 163] on icon "subject" at bounding box center [434, 162] width 10 height 10
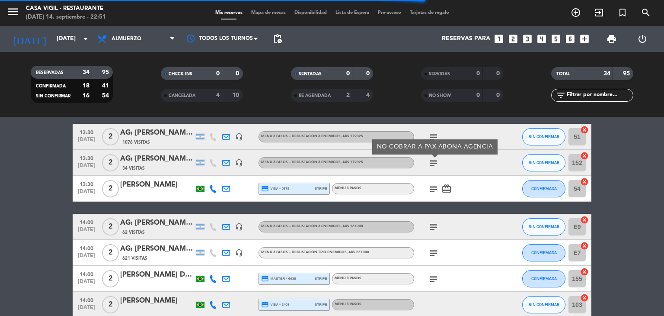
click at [432, 163] on icon "subject" at bounding box center [434, 162] width 10 height 10
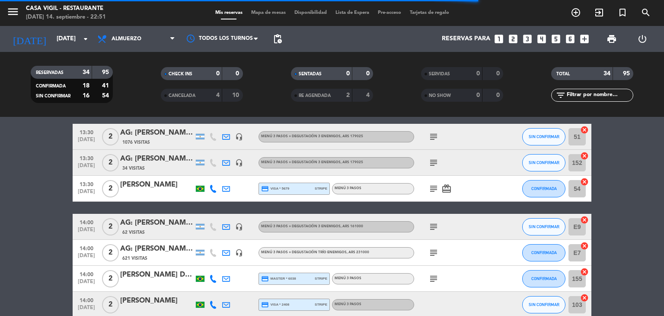
click at [175, 182] on div "[PERSON_NAME]" at bounding box center [157, 184] width 74 height 11
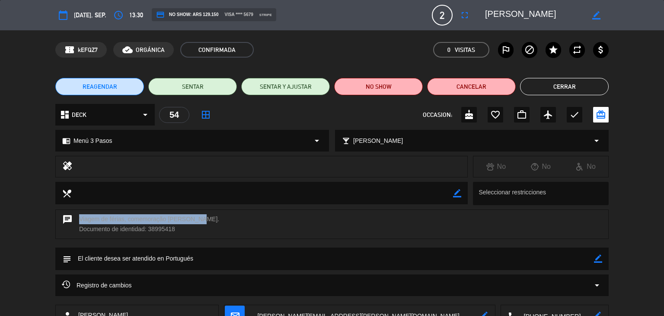
drag, startPoint x: 192, startPoint y: 218, endPoint x: 87, endPoint y: 218, distance: 104.7
click at [76, 217] on div "chat Viagem de férias, comemoração [PERSON_NAME]. Documento de identidad: 38995…" at bounding box center [332, 223] width 554 height 29
copy div "Viagem de férias, comemoração [PERSON_NAME]."
click at [551, 86] on button "Cerrar" at bounding box center [564, 86] width 89 height 17
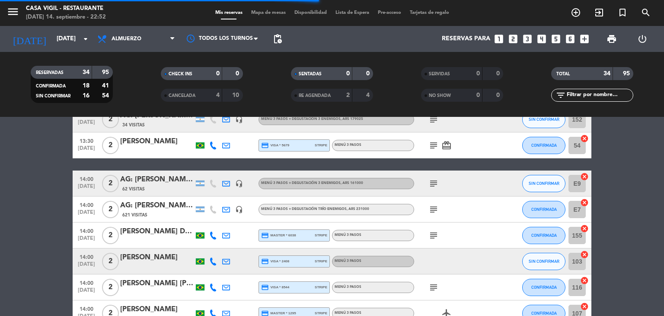
scroll to position [649, 0]
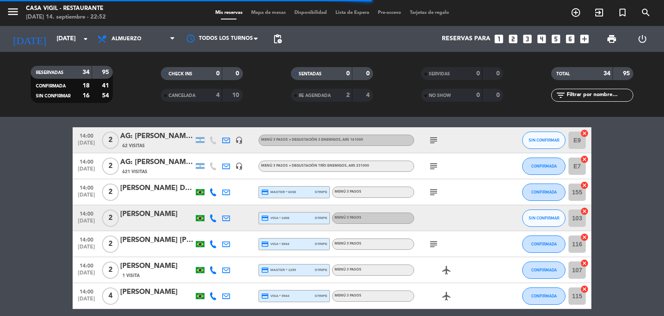
click at [160, 135] on div "AG: [PERSON_NAME] X2/ AYMARA" at bounding box center [157, 136] width 74 height 11
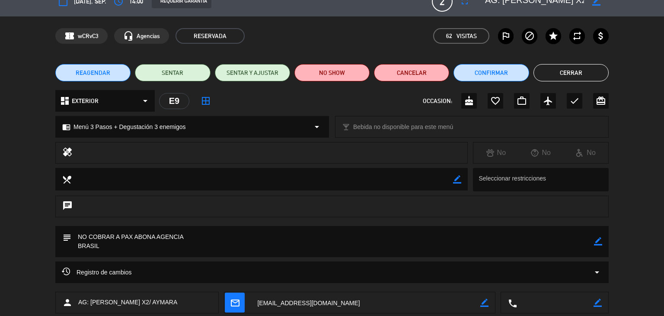
scroll to position [0, 0]
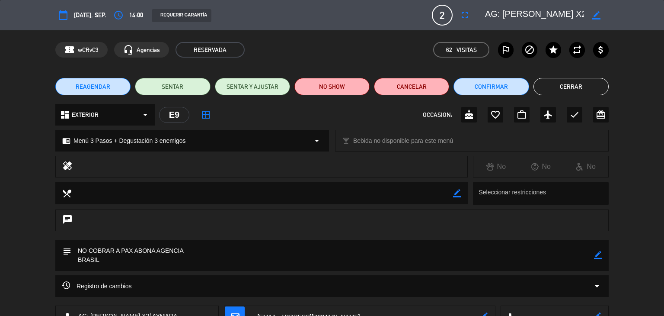
click at [560, 91] on button "Cerrar" at bounding box center [571, 86] width 75 height 17
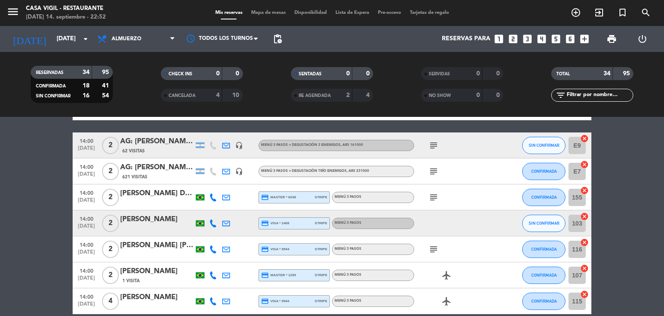
scroll to position [649, 0]
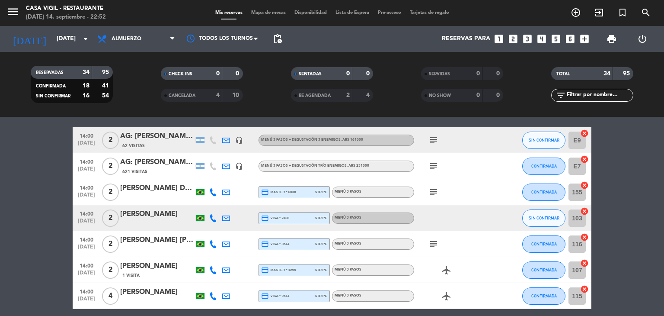
click at [159, 165] on div "AG: [PERSON_NAME] X2/ [PERSON_NAME] VIAGEM" at bounding box center [157, 162] width 74 height 11
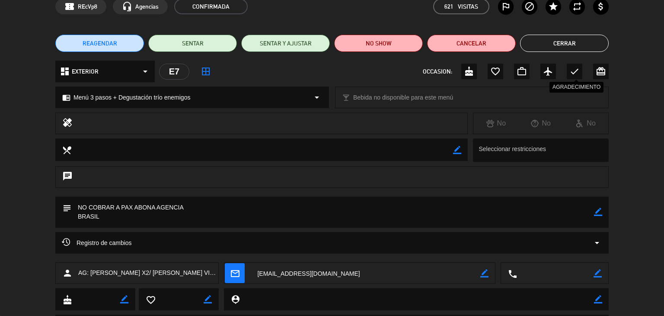
scroll to position [0, 0]
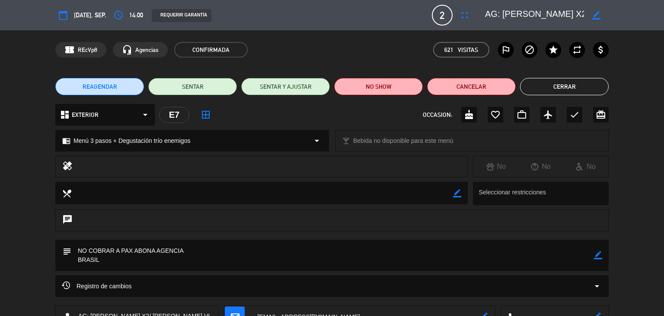
click at [565, 85] on button "Cerrar" at bounding box center [564, 86] width 89 height 17
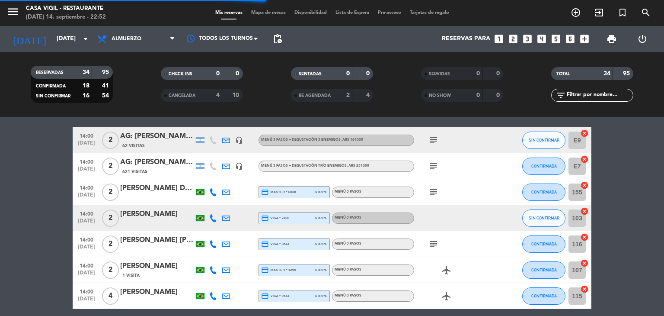
click at [173, 194] on div "[PERSON_NAME] Da [PERSON_NAME]" at bounding box center [157, 188] width 74 height 11
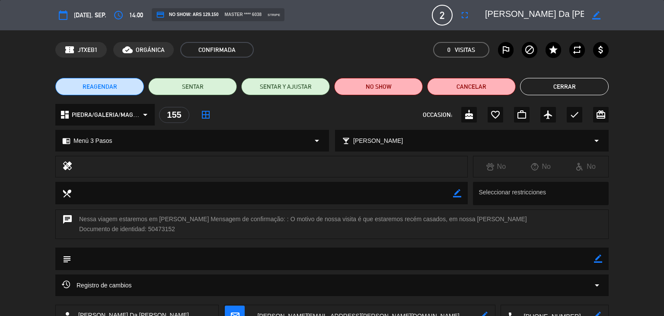
click at [560, 83] on button "Cerrar" at bounding box center [564, 86] width 89 height 17
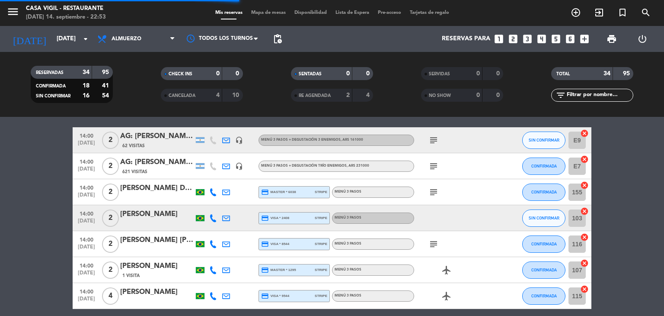
click at [131, 219] on div "[PERSON_NAME]" at bounding box center [157, 213] width 74 height 11
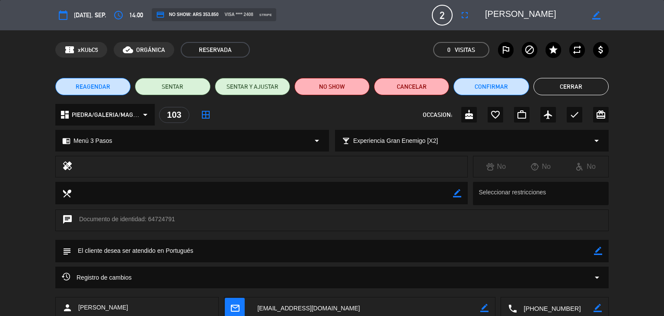
click at [546, 86] on button "Cerrar" at bounding box center [571, 86] width 75 height 17
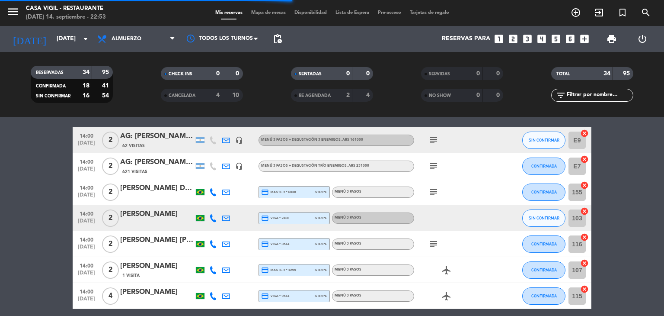
click at [177, 245] on div "[PERSON_NAME] [PERSON_NAME] Neto" at bounding box center [157, 239] width 74 height 11
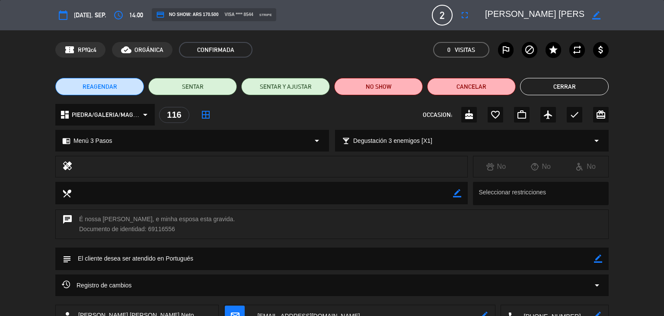
click at [545, 93] on button "Cerrar" at bounding box center [564, 86] width 89 height 17
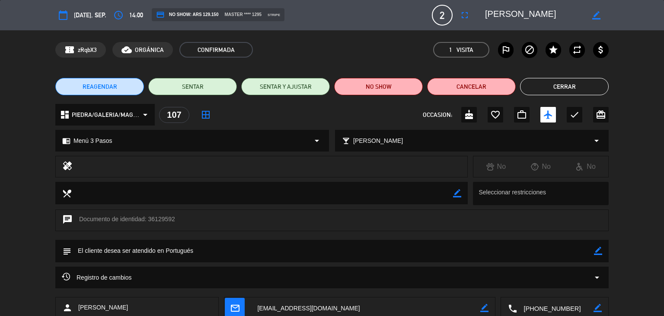
click at [552, 89] on button "Cerrar" at bounding box center [564, 86] width 89 height 17
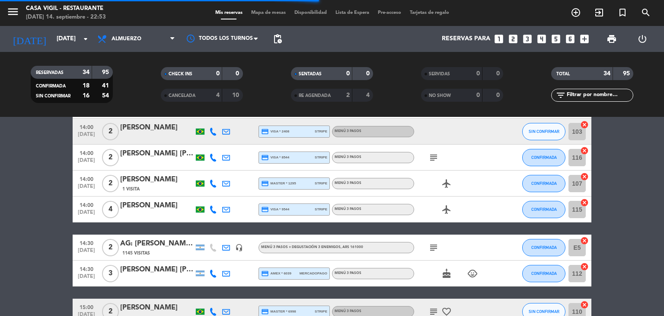
click at [163, 203] on div "[PERSON_NAME]" at bounding box center [157, 205] width 74 height 11
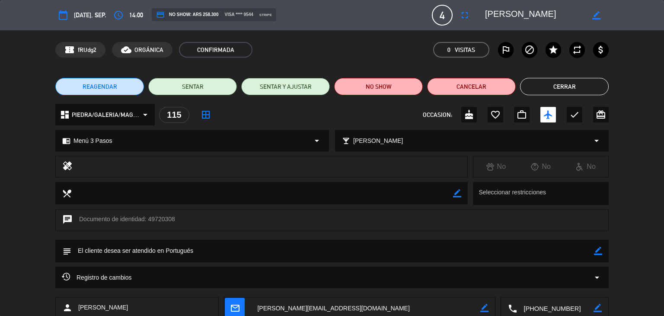
click at [558, 85] on button "Cerrar" at bounding box center [564, 86] width 89 height 17
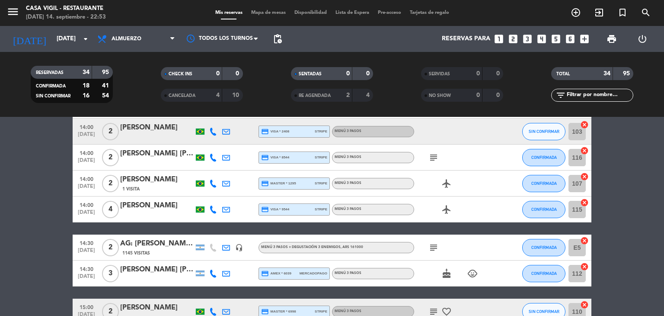
click at [163, 247] on div "AG: [PERSON_NAME] X2/ [PERSON_NAME] WINE CAMP" at bounding box center [157, 243] width 74 height 11
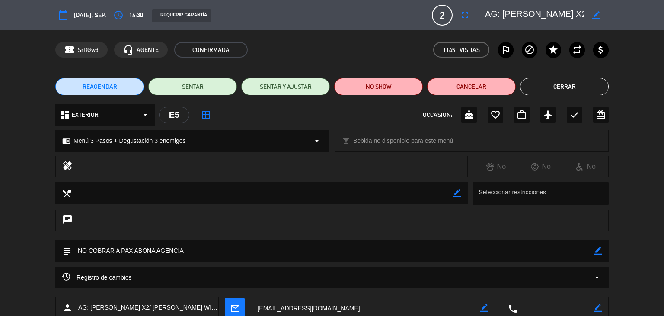
click at [531, 94] on button "Cerrar" at bounding box center [564, 86] width 89 height 17
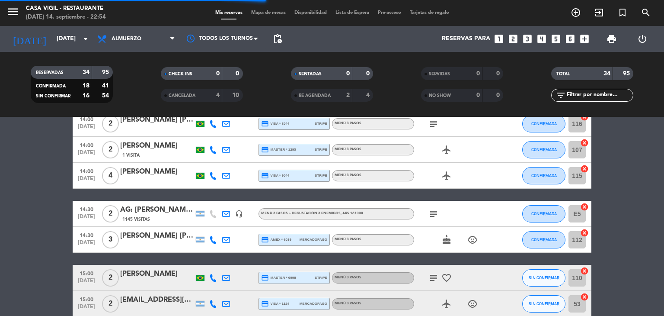
scroll to position [778, 0]
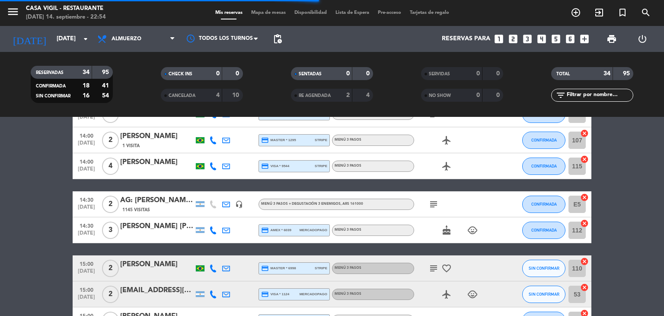
click at [156, 227] on div "[PERSON_NAME] [PERSON_NAME]" at bounding box center [157, 226] width 74 height 11
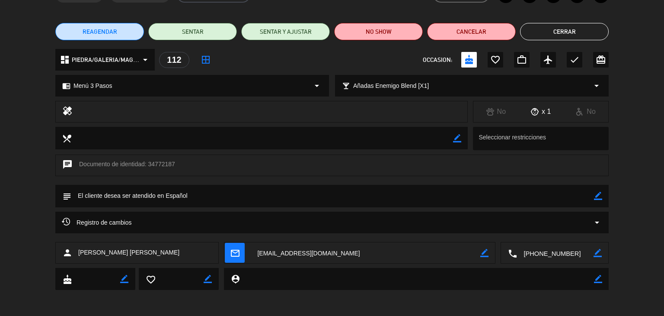
scroll to position [0, 0]
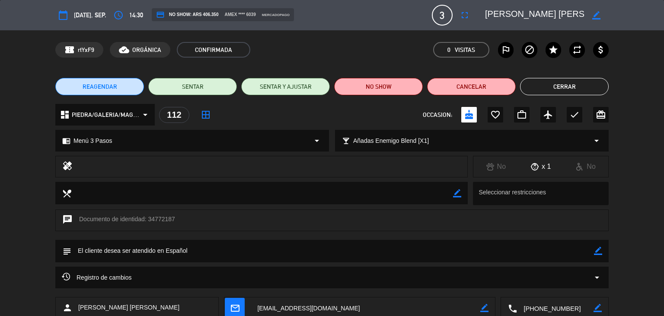
click at [564, 85] on button "Cerrar" at bounding box center [564, 86] width 89 height 17
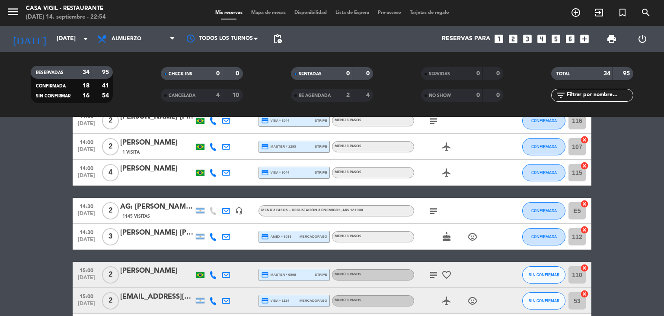
scroll to position [822, 0]
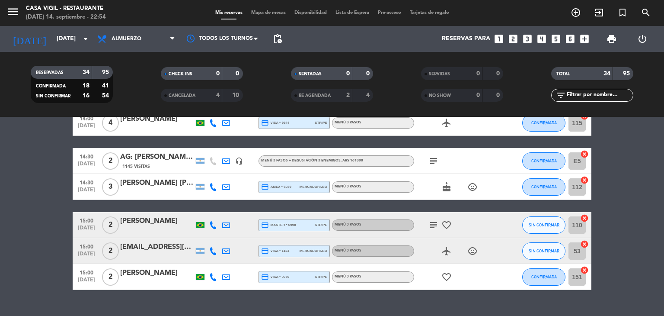
click at [152, 222] on div "[PERSON_NAME]" at bounding box center [157, 220] width 74 height 11
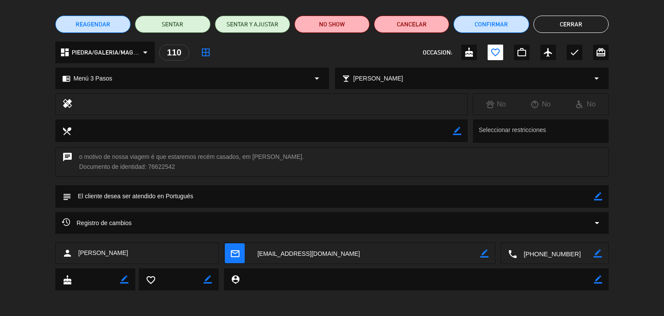
scroll to position [0, 0]
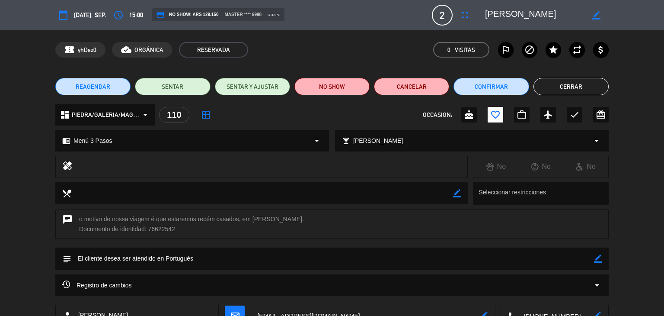
click at [592, 84] on button "Cerrar" at bounding box center [571, 86] width 75 height 17
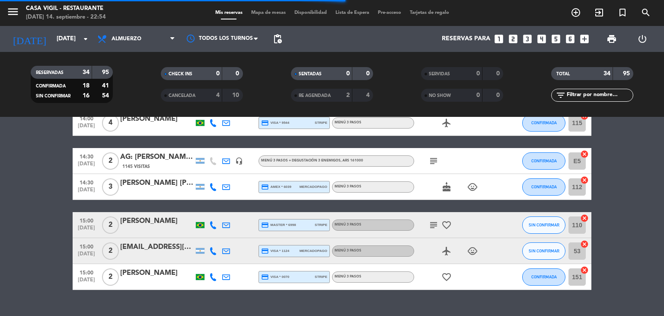
click at [149, 253] on div at bounding box center [157, 256] width 74 height 7
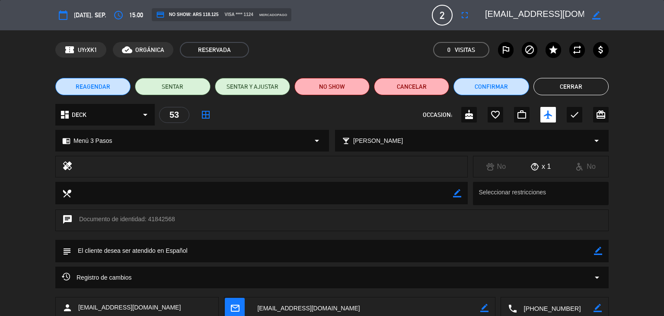
click at [560, 85] on button "Cerrar" at bounding box center [571, 86] width 75 height 17
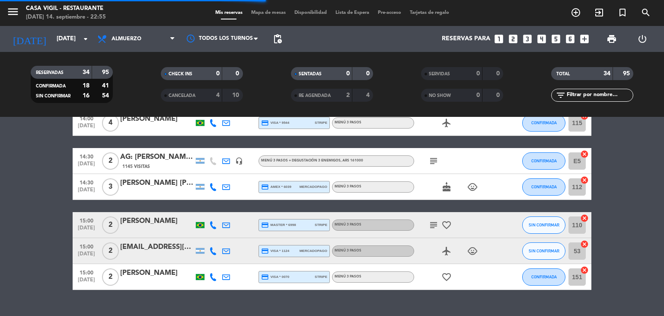
click at [151, 270] on div "[PERSON_NAME]" at bounding box center [157, 272] width 74 height 11
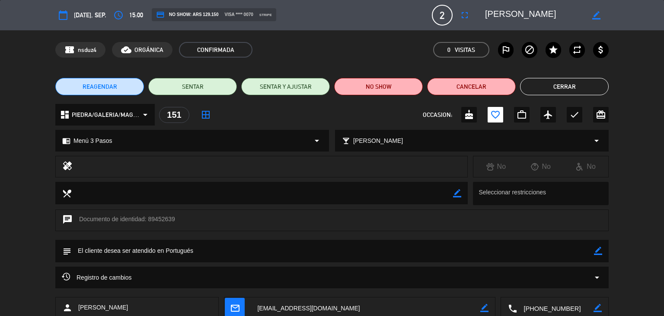
click at [591, 89] on button "Cerrar" at bounding box center [564, 86] width 89 height 17
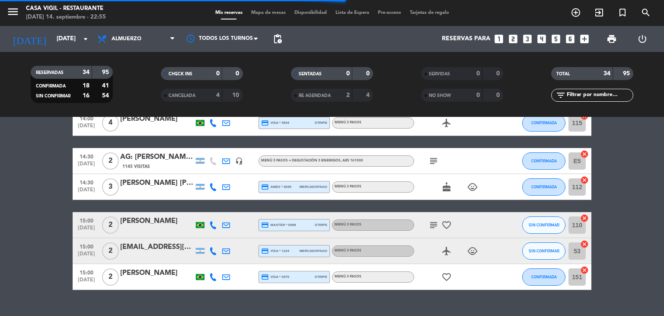
click at [477, 250] on icon "child_care" at bounding box center [473, 251] width 10 height 10
click at [468, 191] on icon "child_care" at bounding box center [473, 187] width 10 height 10
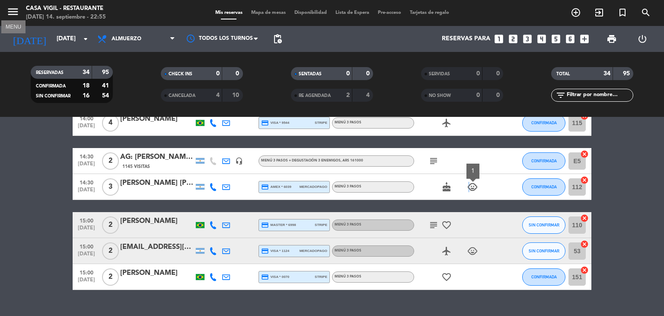
click at [18, 11] on icon "menu" at bounding box center [12, 11] width 13 height 13
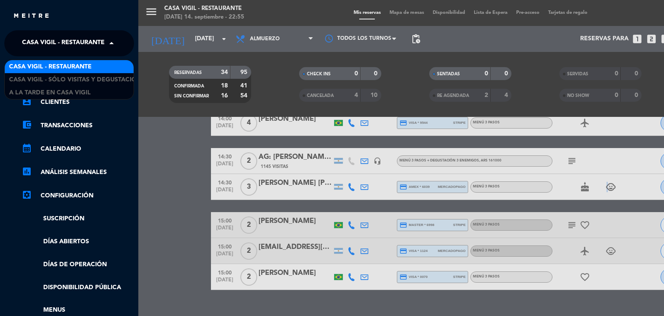
click at [106, 37] on span at bounding box center [113, 43] width 15 height 18
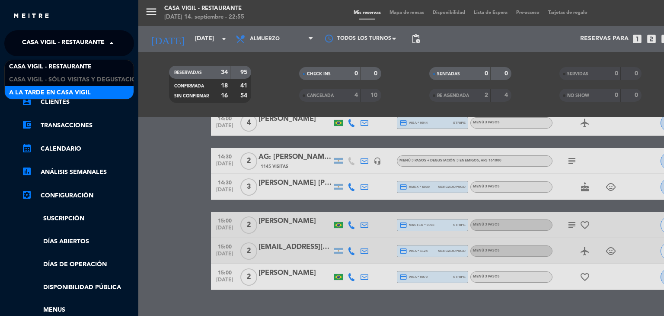
click at [86, 96] on span "A la tarde en Casa Vigil" at bounding box center [50, 93] width 82 height 10
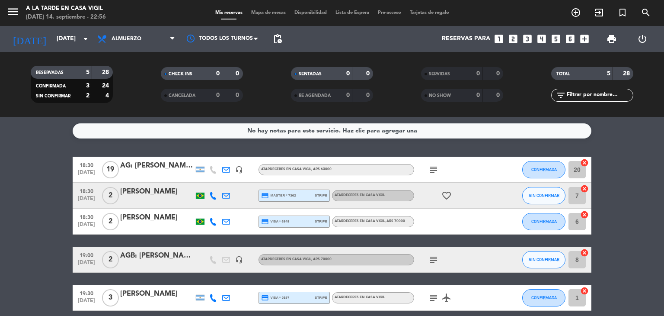
click at [152, 167] on div "AG: [PERSON_NAME] X 19 / Cuatro de Copas Radio" at bounding box center [157, 165] width 74 height 11
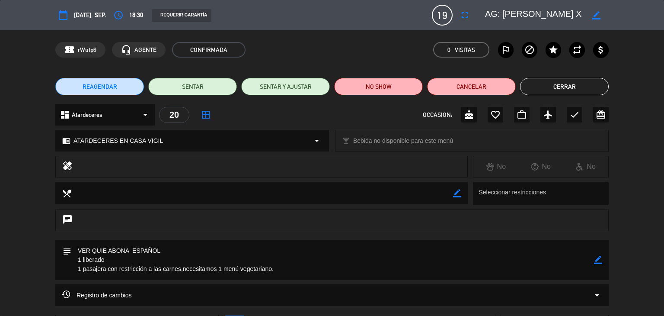
click at [556, 91] on button "Cerrar" at bounding box center [564, 86] width 89 height 17
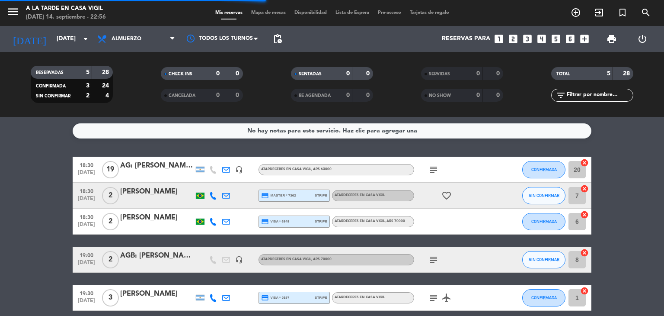
click at [159, 189] on div "[PERSON_NAME]" at bounding box center [157, 191] width 74 height 11
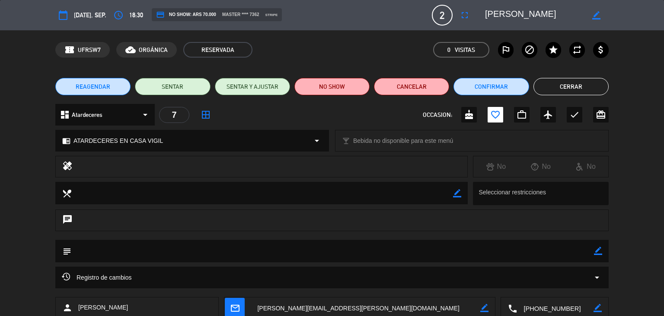
click at [545, 90] on button "Cerrar" at bounding box center [571, 86] width 75 height 17
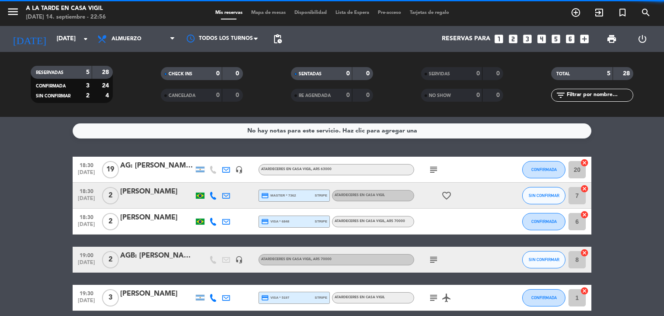
click at [147, 220] on div "[PERSON_NAME]" at bounding box center [157, 217] width 74 height 11
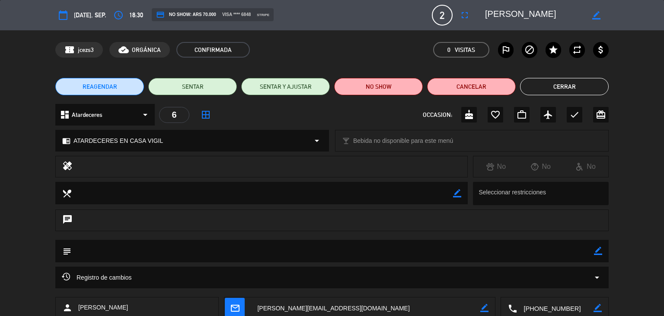
click at [573, 89] on button "Cerrar" at bounding box center [564, 86] width 89 height 17
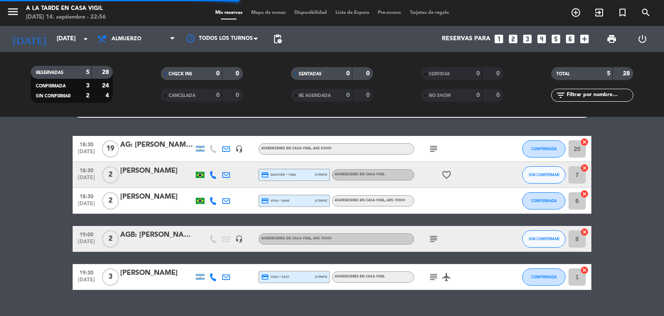
scroll to position [38, 0]
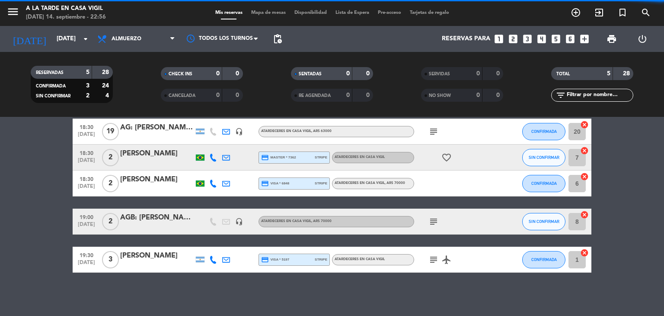
click at [181, 221] on div "AGB: [PERSON_NAME] X2" at bounding box center [157, 217] width 74 height 11
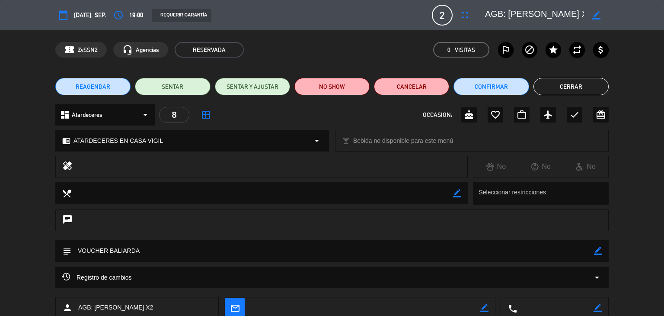
scroll to position [0, 0]
click at [577, 93] on button "Cerrar" at bounding box center [571, 86] width 75 height 17
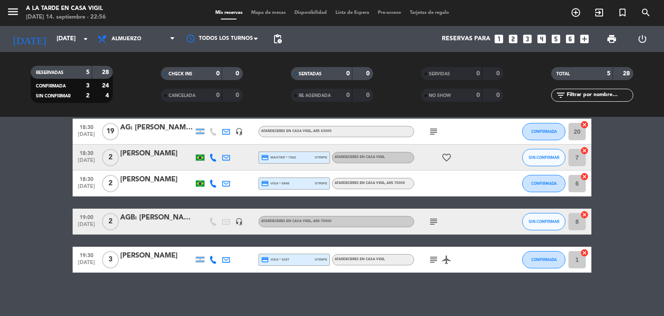
click at [162, 258] on div "[PERSON_NAME]" at bounding box center [157, 255] width 74 height 11
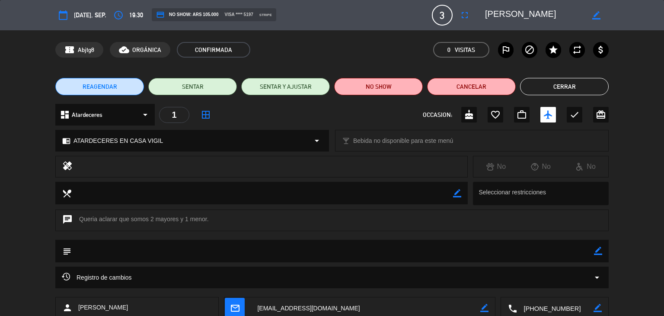
click at [539, 91] on button "Cerrar" at bounding box center [564, 86] width 89 height 17
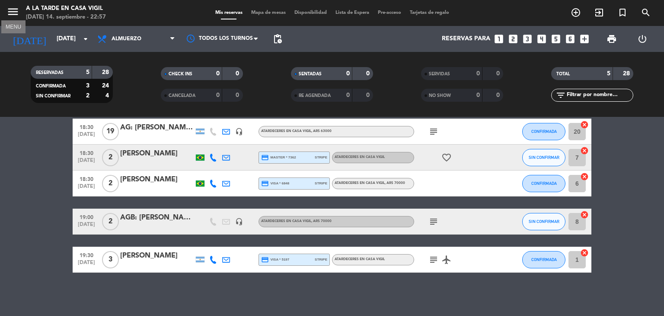
click at [10, 12] on icon "menu" at bounding box center [12, 11] width 13 height 13
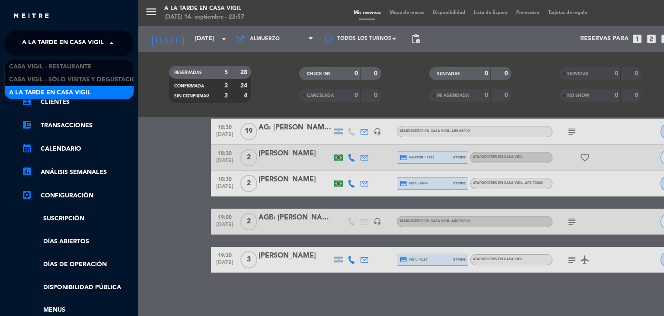
click at [111, 41] on span at bounding box center [113, 43] width 15 height 18
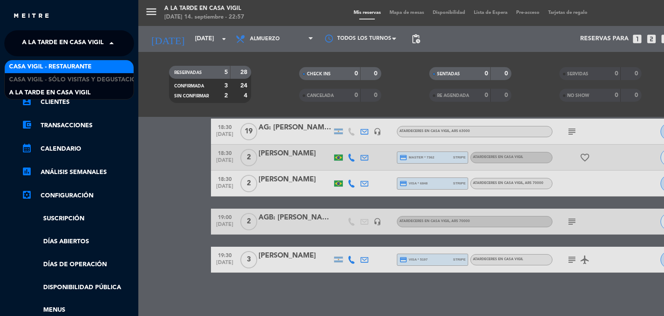
click at [86, 66] on span "Casa Vigil - Restaurante" at bounding box center [50, 67] width 83 height 10
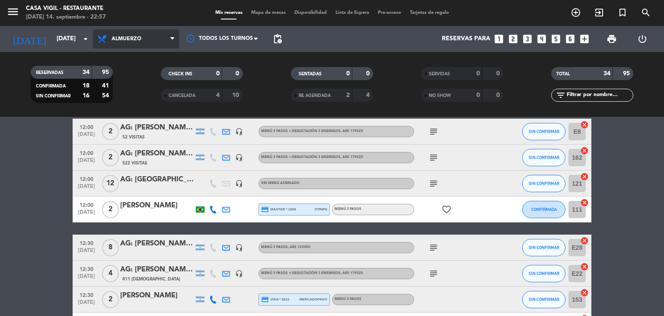
click at [166, 40] on span "Almuerzo" at bounding box center [136, 38] width 86 height 19
click at [123, 99] on div "menu Casa [PERSON_NAME] - Restaurante [DATE] 14. septiembre - 22:57 Mis reserva…" at bounding box center [332, 58] width 664 height 117
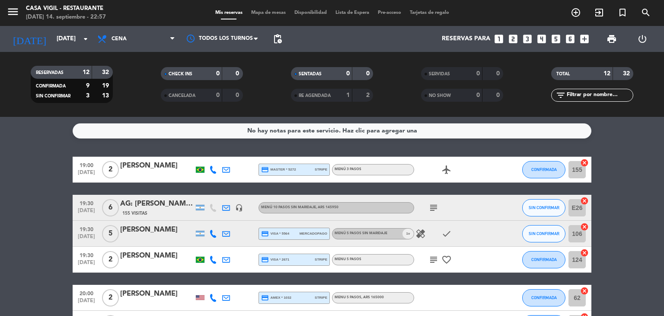
click at [149, 171] on div "[PERSON_NAME]" at bounding box center [157, 165] width 74 height 11
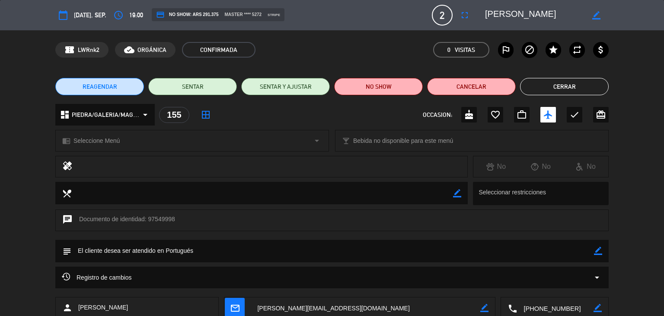
click at [562, 85] on button "Cerrar" at bounding box center [564, 86] width 89 height 17
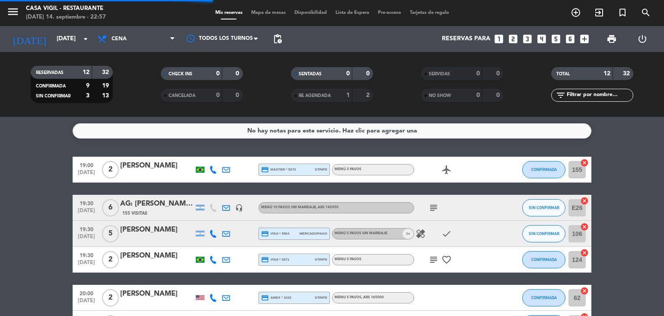
click at [151, 202] on div "AG: [PERSON_NAME] X6/ TASTIC" at bounding box center [157, 203] width 74 height 11
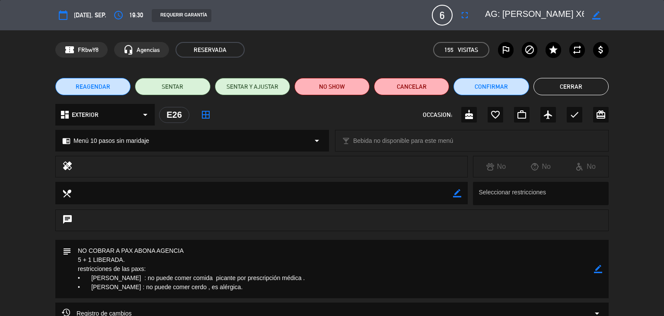
click at [552, 86] on button "Cerrar" at bounding box center [571, 86] width 75 height 17
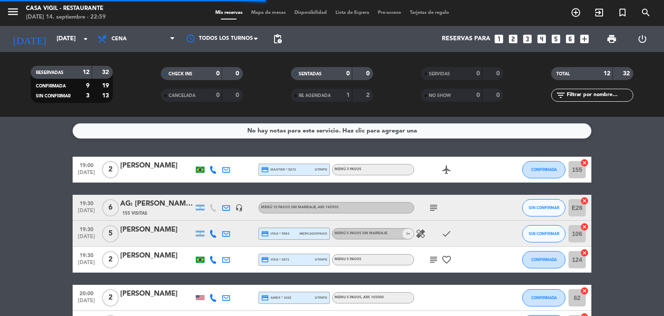
scroll to position [43, 0]
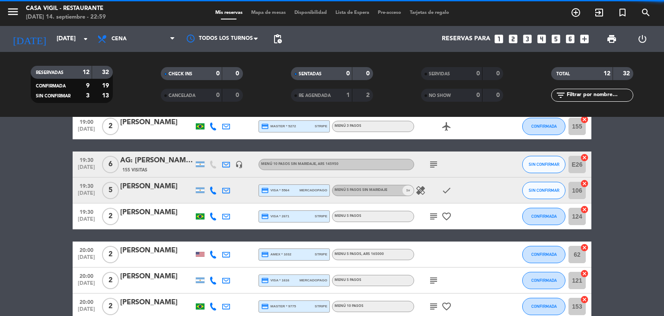
click at [149, 182] on div "[PERSON_NAME]" at bounding box center [157, 186] width 74 height 11
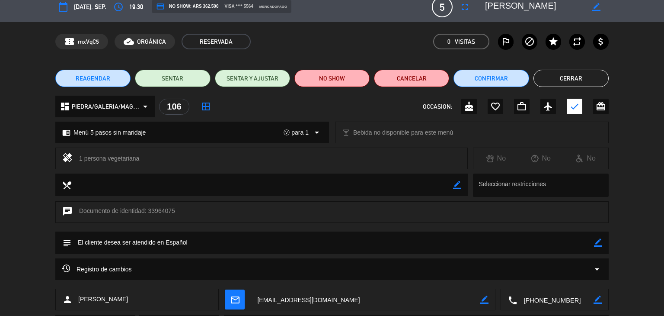
scroll to position [0, 0]
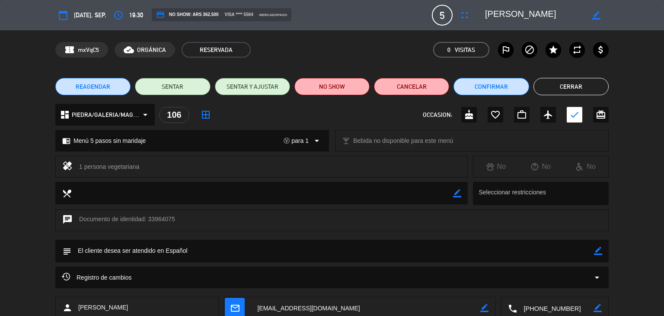
click at [557, 85] on button "Cerrar" at bounding box center [571, 86] width 75 height 17
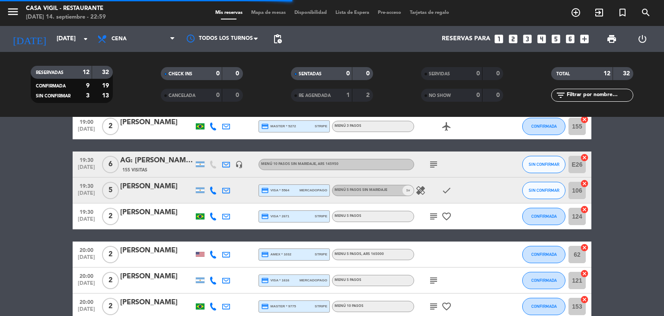
click at [147, 217] on div "[PERSON_NAME]" at bounding box center [157, 212] width 74 height 11
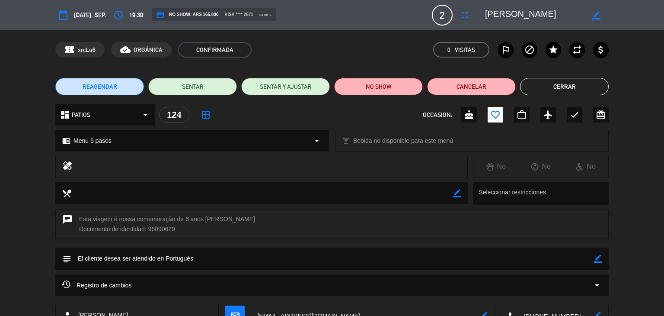
click at [550, 90] on button "Cerrar" at bounding box center [564, 86] width 89 height 17
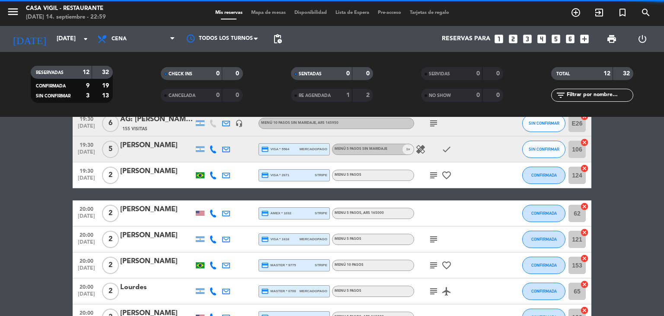
scroll to position [86, 0]
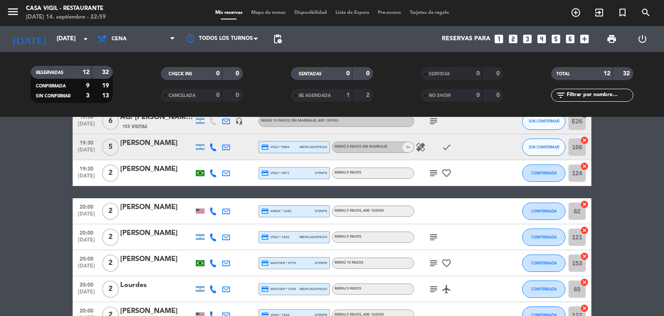
click at [199, 213] on div at bounding box center [200, 211] width 13 height 26
click at [139, 208] on div "[PERSON_NAME]" at bounding box center [157, 207] width 74 height 11
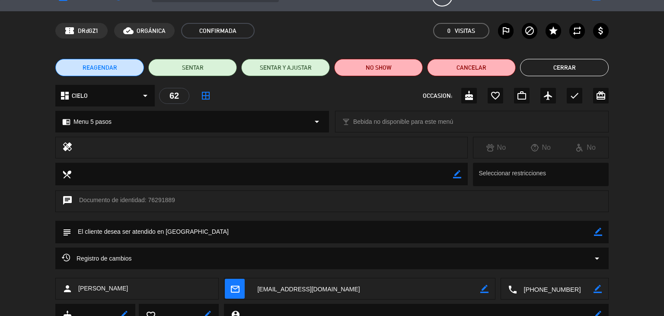
scroll to position [0, 0]
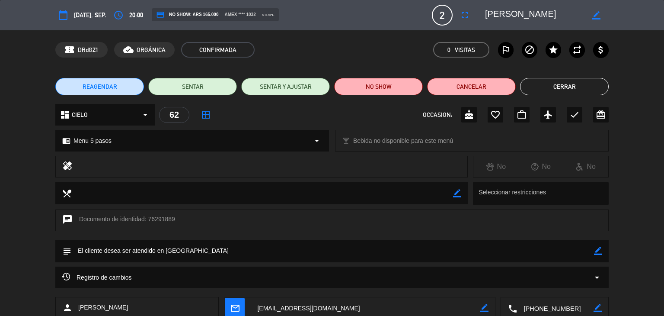
click at [546, 90] on button "Cerrar" at bounding box center [564, 86] width 89 height 17
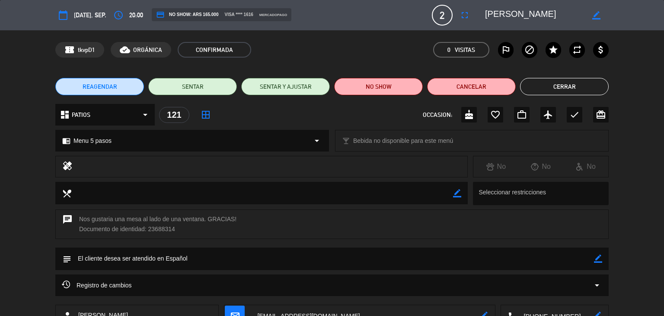
click at [569, 85] on button "Cerrar" at bounding box center [564, 86] width 89 height 17
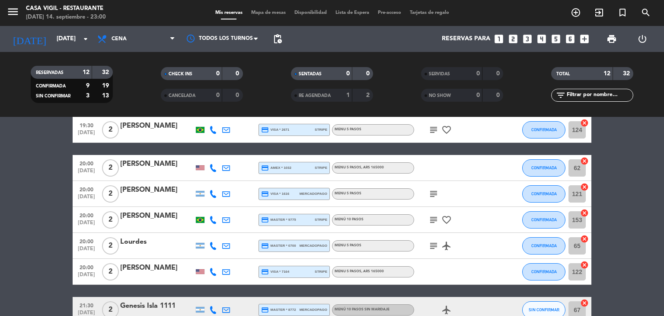
click at [434, 191] on icon "subject" at bounding box center [434, 194] width 10 height 10
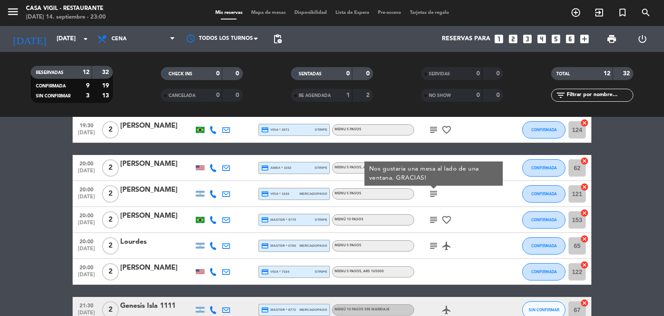
click at [434, 191] on icon "subject" at bounding box center [434, 194] width 10 height 10
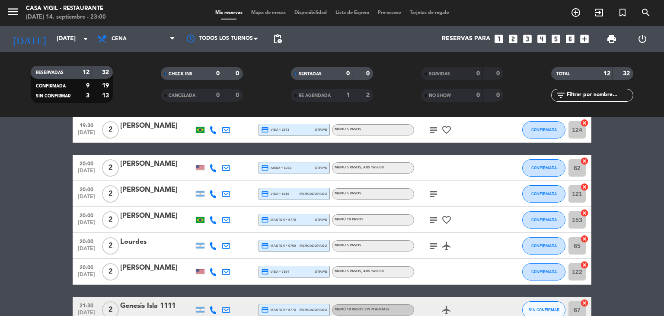
click at [150, 218] on div "[PERSON_NAME]" at bounding box center [157, 215] width 74 height 11
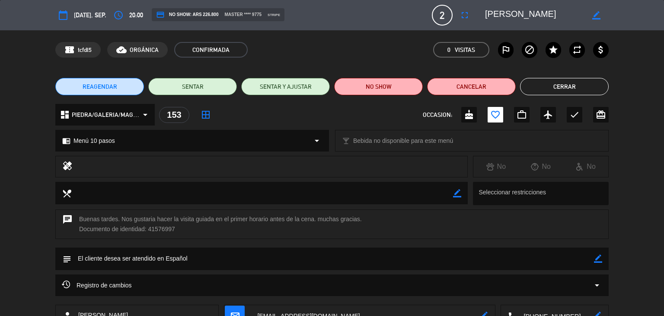
click at [559, 90] on button "Cerrar" at bounding box center [564, 86] width 89 height 17
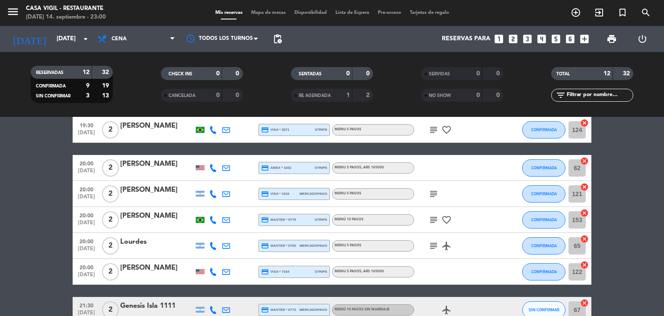
click at [141, 245] on div "Lourdes" at bounding box center [157, 241] width 74 height 11
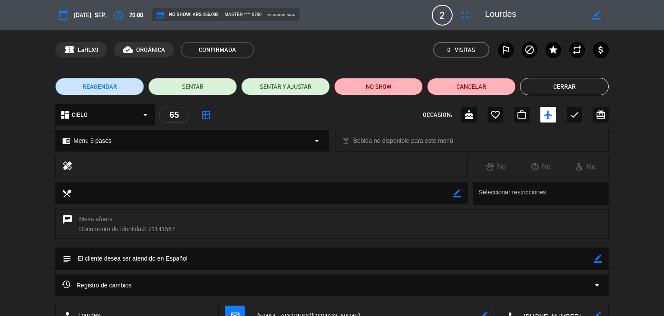
click at [555, 92] on button "Cerrar" at bounding box center [564, 86] width 89 height 17
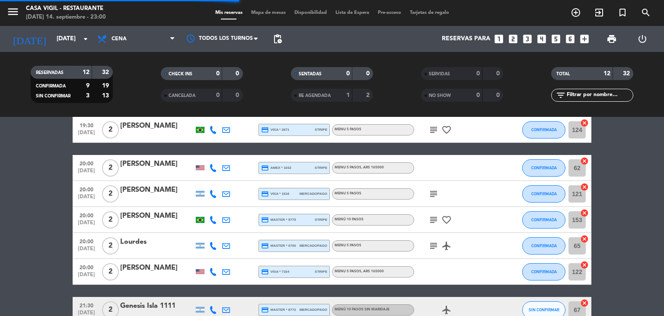
click at [156, 267] on div "[PERSON_NAME]" at bounding box center [157, 267] width 74 height 11
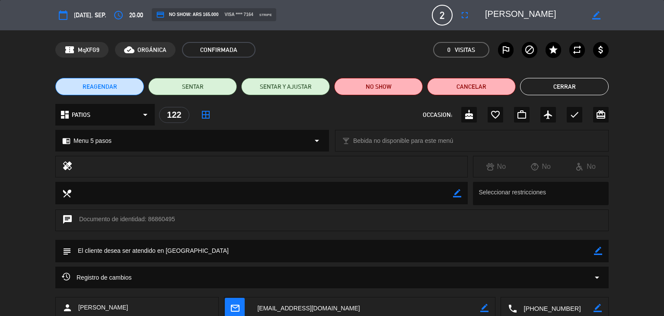
click at [551, 93] on button "Cerrar" at bounding box center [564, 86] width 89 height 17
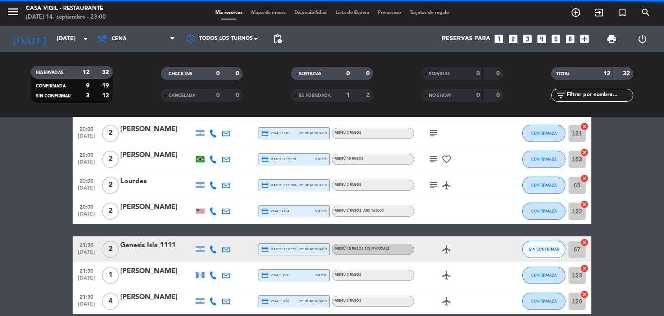
scroll to position [216, 0]
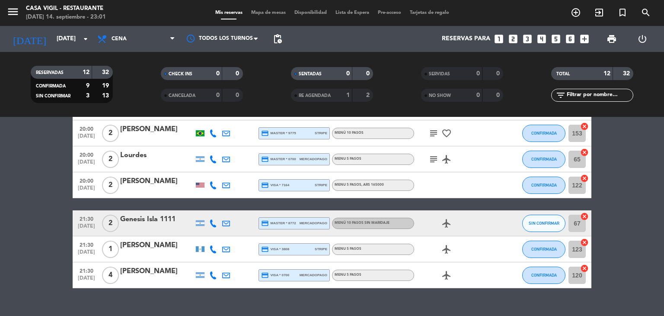
click at [161, 224] on div "Genesis Isla 1111" at bounding box center [157, 219] width 74 height 11
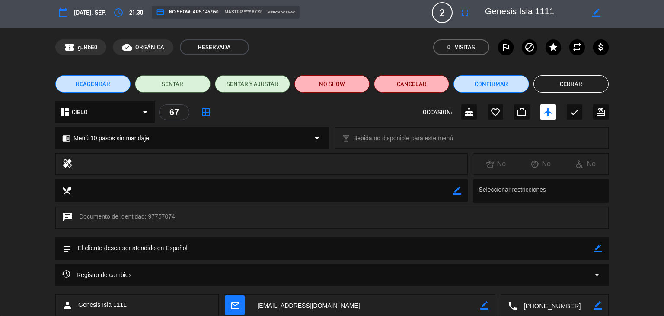
scroll to position [0, 0]
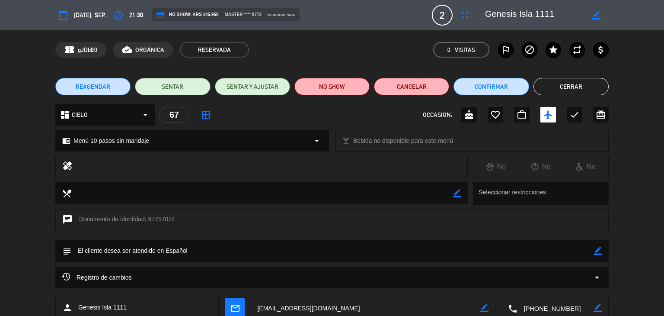
click at [545, 92] on button "Cerrar" at bounding box center [571, 86] width 75 height 17
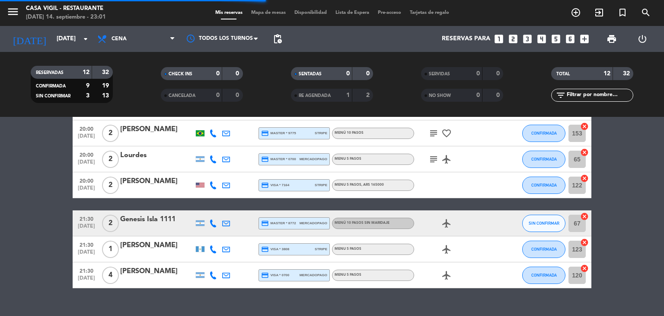
click at [160, 250] on div "[PERSON_NAME]" at bounding box center [157, 245] width 74 height 11
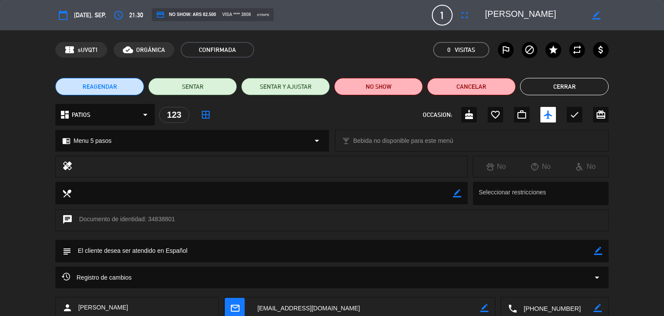
click at [536, 95] on div "REAGENDAR SENTAR SENTAR Y AJUSTAR NO SHOW Cancelar Cerrar" at bounding box center [332, 86] width 664 height 35
click at [569, 87] on button "Cerrar" at bounding box center [564, 86] width 89 height 17
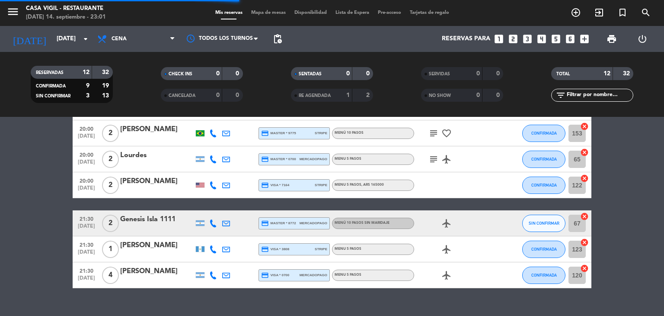
scroll to position [232, 0]
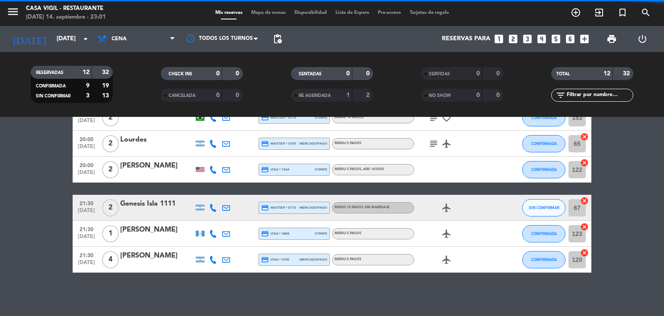
click at [125, 257] on div "[PERSON_NAME]" at bounding box center [157, 255] width 74 height 11
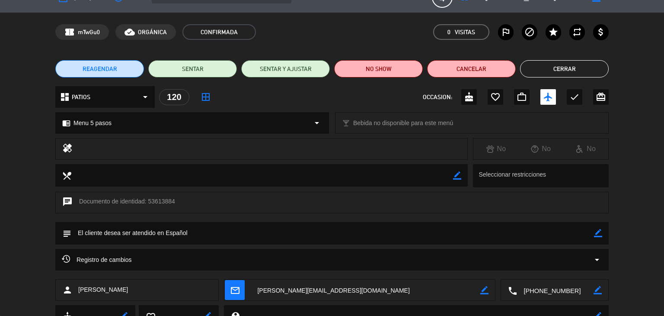
scroll to position [0, 0]
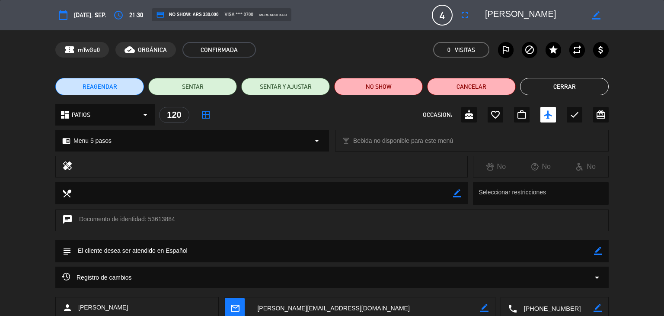
click at [545, 92] on button "Cerrar" at bounding box center [564, 86] width 89 height 17
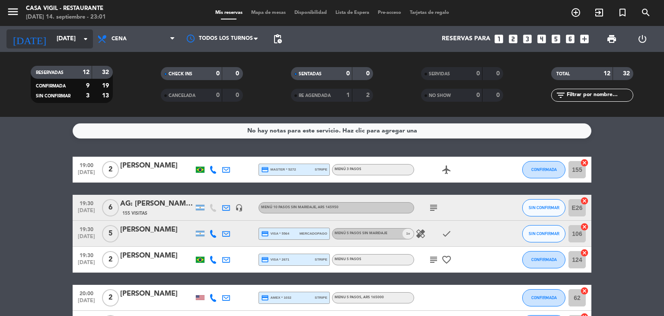
click at [85, 43] on icon "arrow_drop_down" at bounding box center [85, 39] width 10 height 10
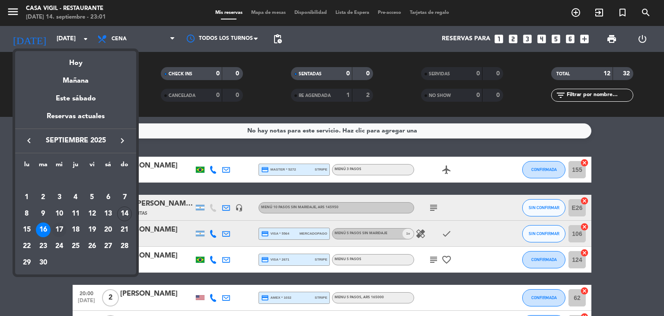
click at [58, 228] on div "17" at bounding box center [59, 229] width 15 height 15
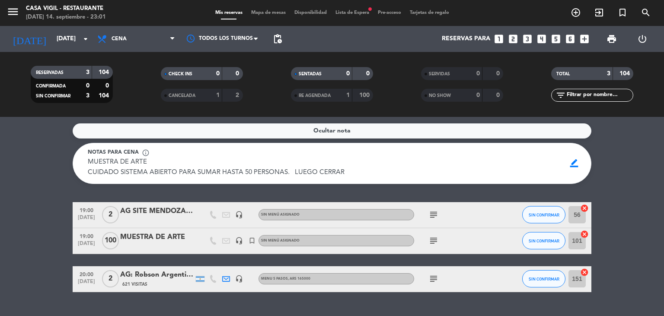
click at [169, 210] on div "AG SITE MENDOZA HOLIDAYS" at bounding box center [157, 210] width 74 height 11
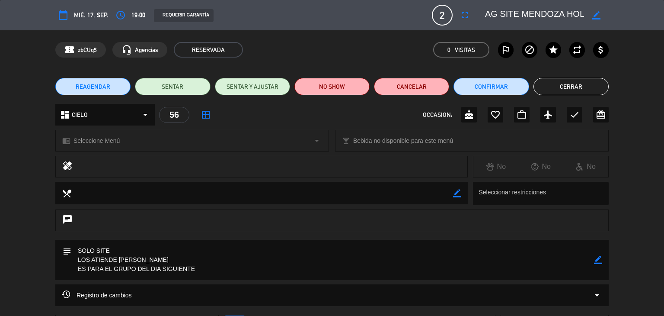
click at [566, 91] on button "Cerrar" at bounding box center [571, 86] width 75 height 17
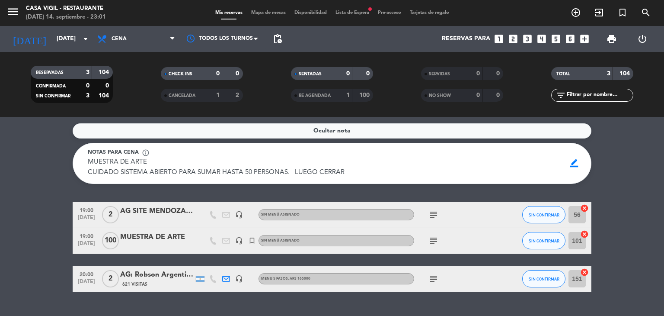
click at [160, 279] on div "AG: Robson Argentino X2/ MENDOZA VIAGEM" at bounding box center [157, 274] width 74 height 11
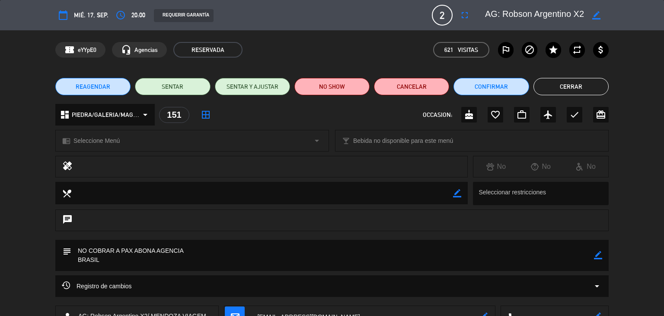
click at [562, 82] on button "Cerrar" at bounding box center [571, 86] width 75 height 17
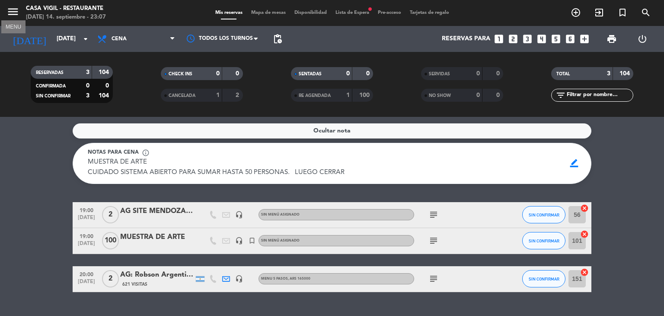
click at [16, 15] on icon "menu" at bounding box center [12, 11] width 13 height 13
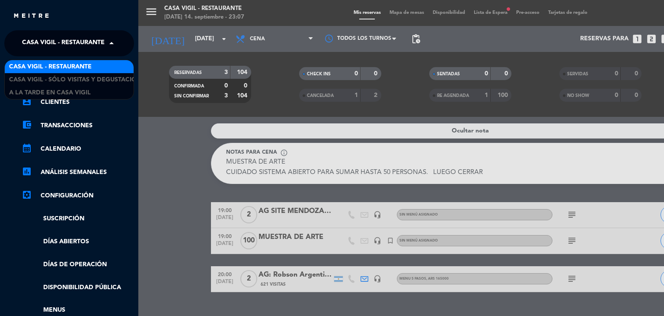
click at [109, 42] on span at bounding box center [113, 43] width 15 height 18
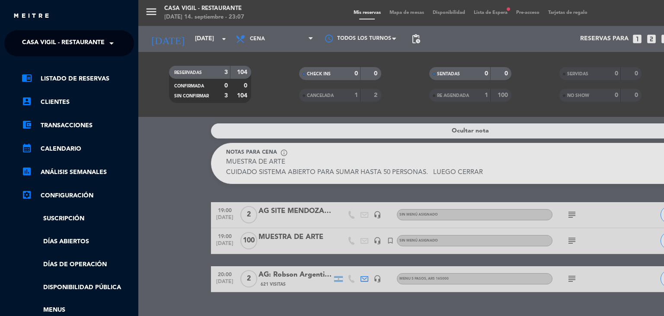
click at [159, 138] on div "menu Casa [PERSON_NAME] - Restaurante [DATE] 14. septiembre - 23:07 Mis reserva…" at bounding box center [470, 158] width 664 height 316
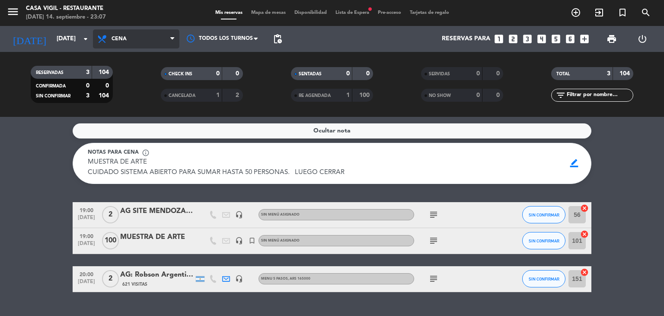
click at [168, 38] on span "Cena" at bounding box center [136, 38] width 86 height 19
drag, startPoint x: 26, startPoint y: 133, endPoint x: 51, endPoint y: 70, distance: 67.8
click at [26, 130] on service-notes "Ocultar nota Notas para cena info_outline MUESTRA DE ARTE CUIDADO SISTEMA ABIER…" at bounding box center [332, 153] width 664 height 61
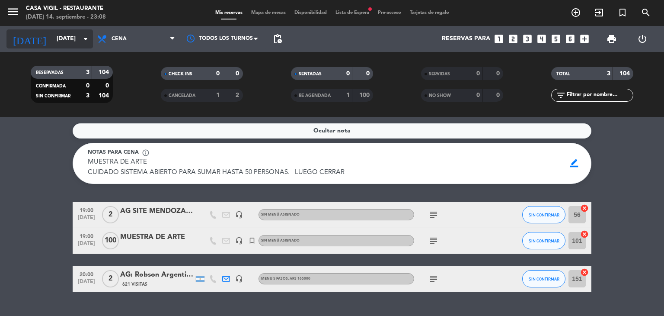
click at [78, 39] on input "[DATE]" at bounding box center [93, 39] width 82 height 16
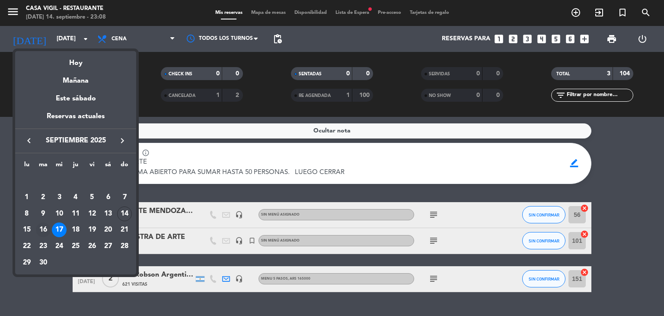
click at [46, 227] on div "16" at bounding box center [43, 229] width 15 height 15
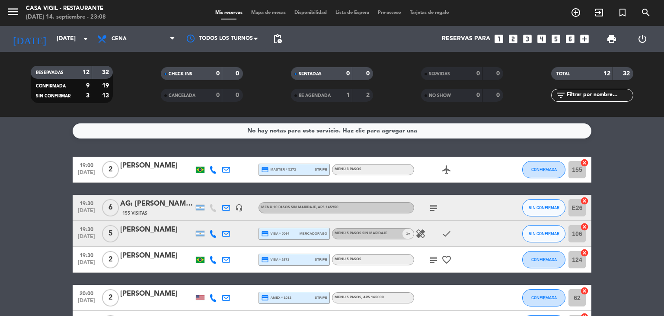
click at [435, 260] on icon "subject" at bounding box center [434, 259] width 10 height 10
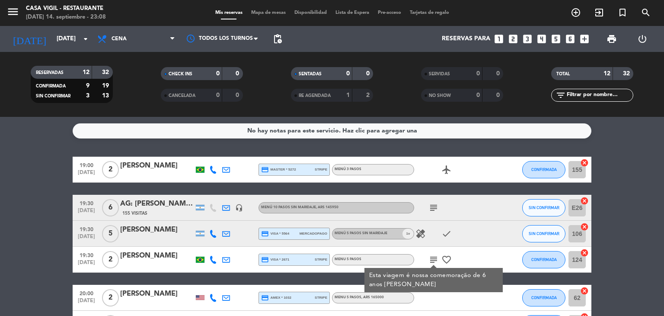
click at [435, 260] on icon "subject" at bounding box center [434, 259] width 10 height 10
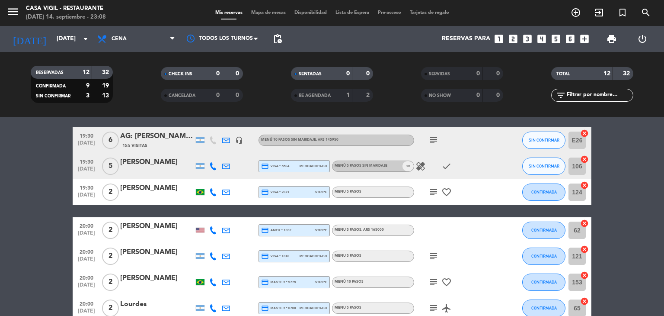
scroll to position [86, 0]
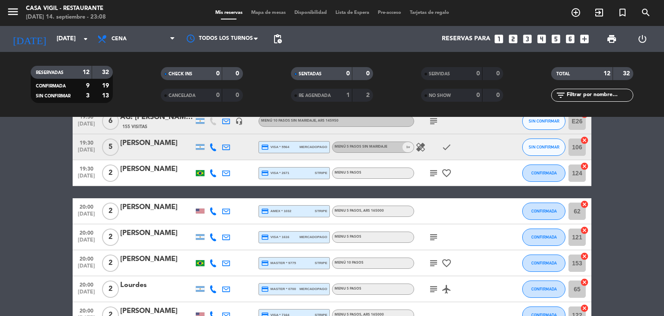
click at [432, 237] on icon "subject" at bounding box center [434, 237] width 10 height 10
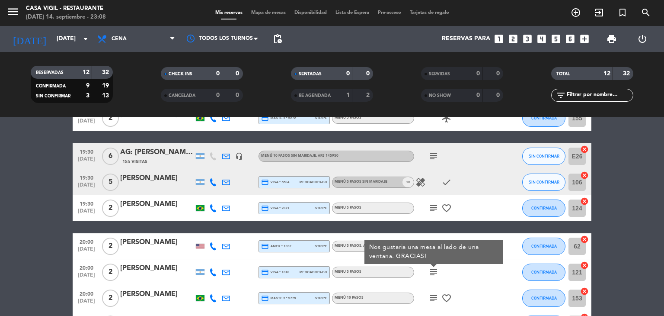
scroll to position [43, 0]
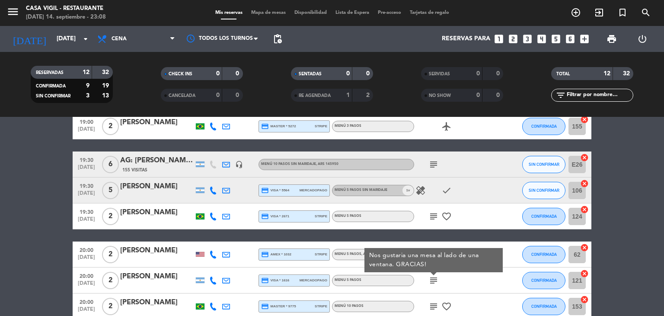
click at [432, 165] on icon "subject" at bounding box center [434, 164] width 10 height 10
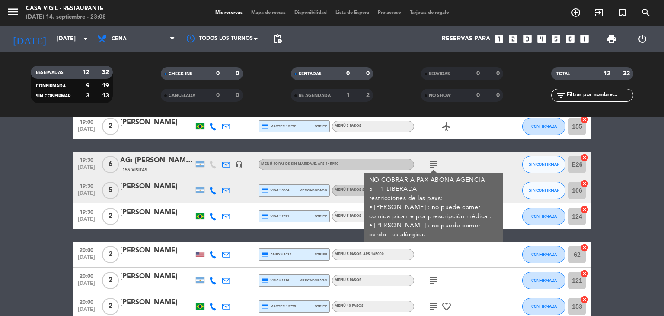
click at [432, 165] on icon "subject" at bounding box center [434, 164] width 10 height 10
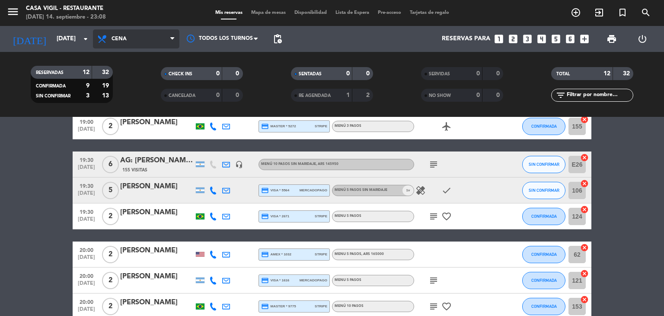
click at [143, 31] on span "Cena" at bounding box center [136, 38] width 86 height 19
click at [142, 76] on div "menu Casa [PERSON_NAME] - Restaurante [DATE] 14. septiembre - 23:08 Mis reserva…" at bounding box center [332, 58] width 664 height 117
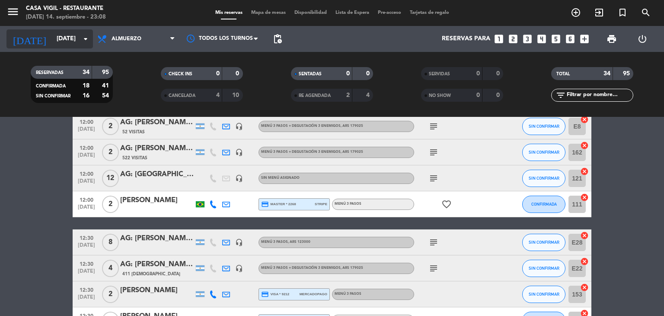
click at [85, 35] on icon "arrow_drop_down" at bounding box center [85, 39] width 10 height 10
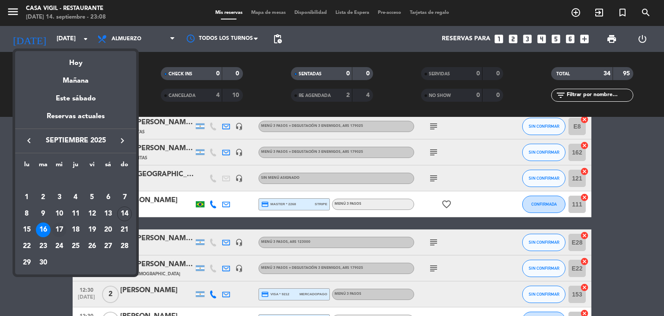
click at [64, 225] on div "17" at bounding box center [59, 229] width 15 height 15
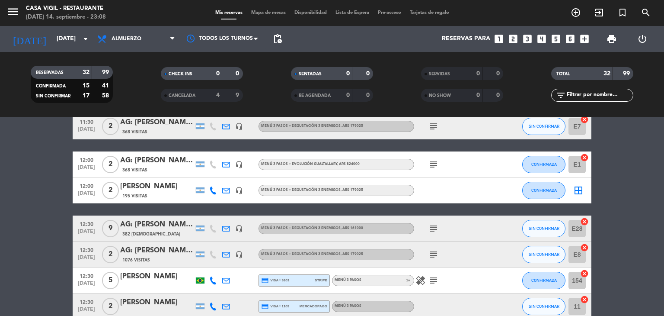
scroll to position [0, 0]
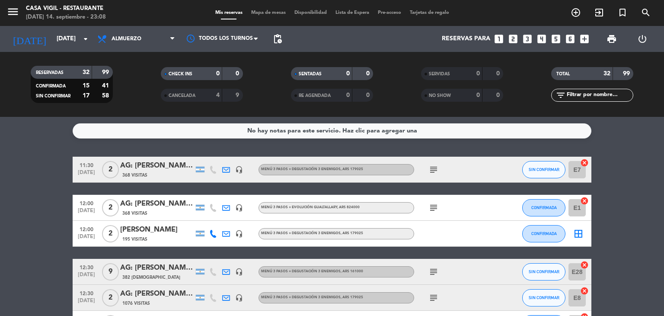
click at [158, 168] on div "AG: [PERSON_NAME] Junior X2/ [PERSON_NAME] HOLIDAYS" at bounding box center [157, 165] width 74 height 11
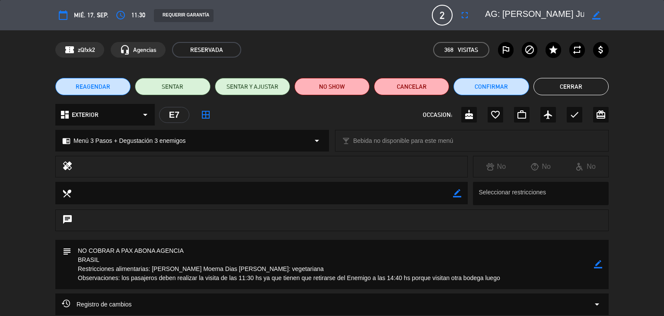
click at [550, 90] on button "Cerrar" at bounding box center [571, 86] width 75 height 17
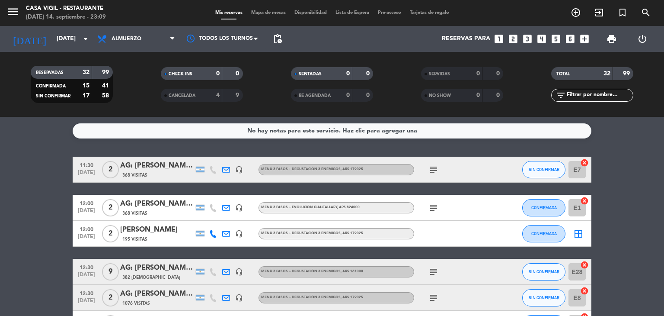
click at [166, 168] on div "AG: [PERSON_NAME] Junior X2/ [PERSON_NAME] HOLIDAYS" at bounding box center [157, 165] width 74 height 11
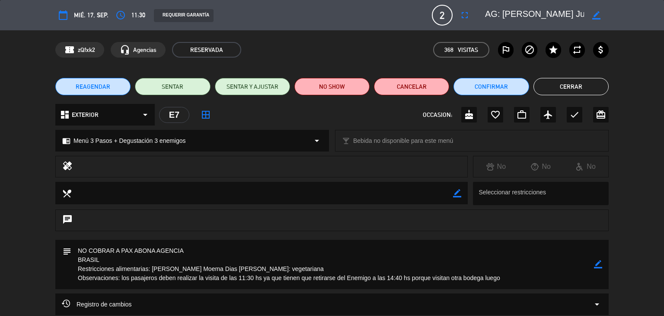
click at [566, 92] on button "Cerrar" at bounding box center [571, 86] width 75 height 17
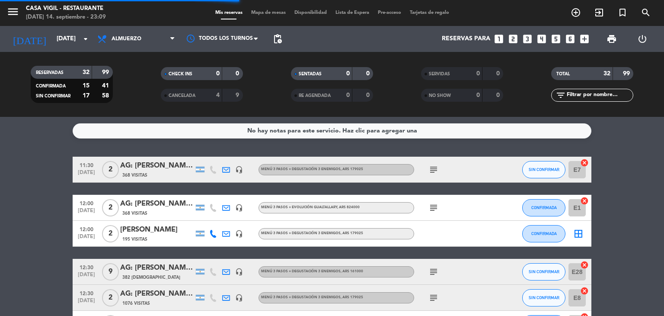
click at [155, 203] on div "AG: [PERSON_NAME] X2/ [PERSON_NAME] HOLIDAYS" at bounding box center [157, 203] width 74 height 11
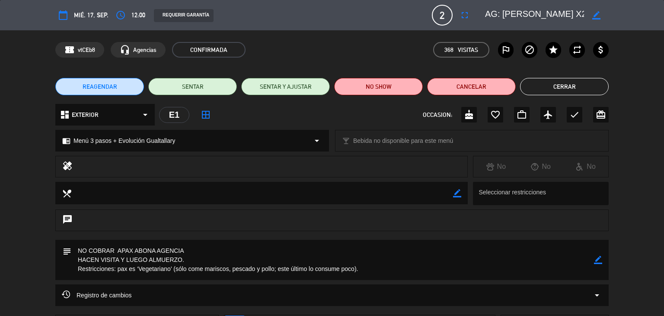
click at [567, 86] on button "Cerrar" at bounding box center [564, 86] width 89 height 17
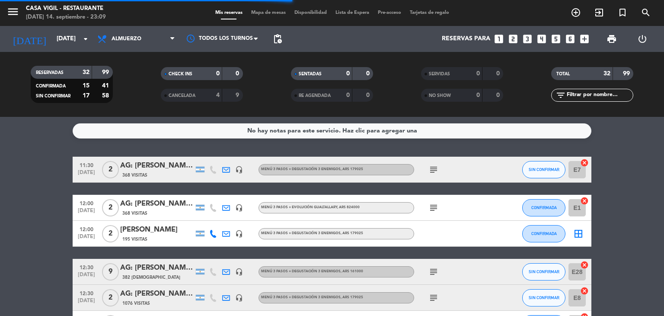
click at [154, 206] on div "AG: [PERSON_NAME] X2/ [PERSON_NAME] HOLIDAYS" at bounding box center [157, 203] width 74 height 11
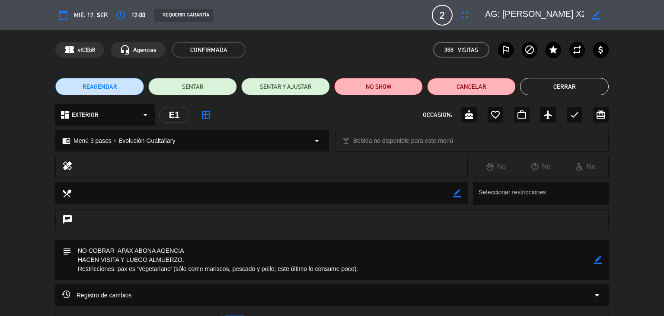
click at [577, 85] on button "Cerrar" at bounding box center [564, 86] width 89 height 17
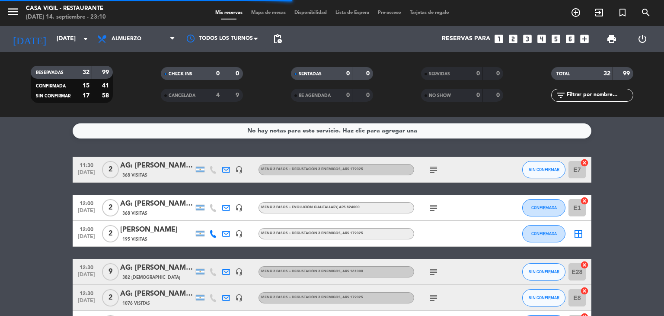
click at [151, 229] on div "[PERSON_NAME]" at bounding box center [157, 229] width 74 height 11
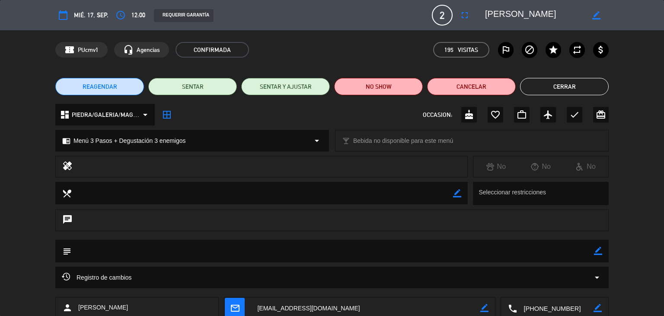
click at [556, 86] on button "Cerrar" at bounding box center [564, 86] width 89 height 17
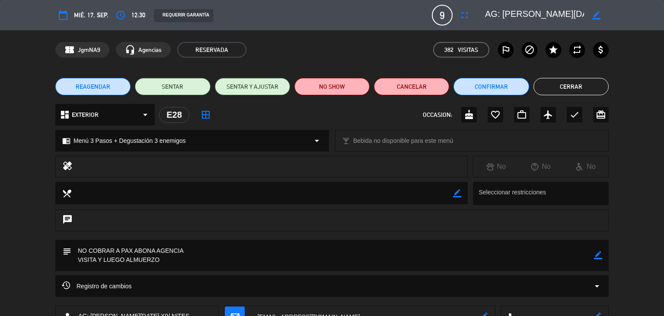
click at [557, 91] on button "Cerrar" at bounding box center [571, 86] width 75 height 17
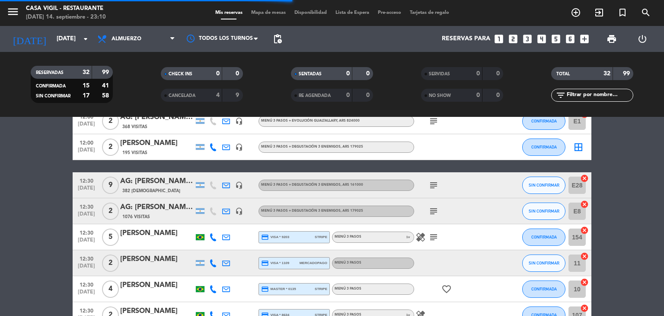
click at [149, 209] on div "AG: [PERSON_NAME] X2/ [PERSON_NAME]" at bounding box center [157, 207] width 74 height 11
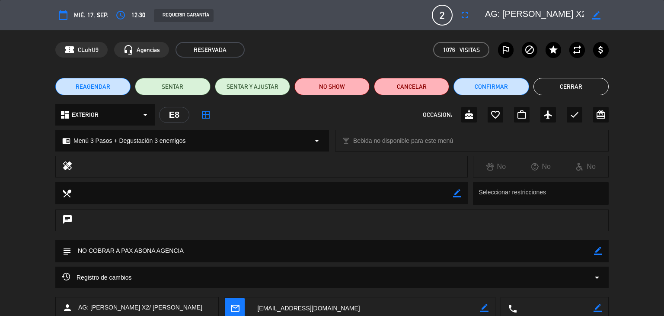
click at [575, 89] on button "Cerrar" at bounding box center [571, 86] width 75 height 17
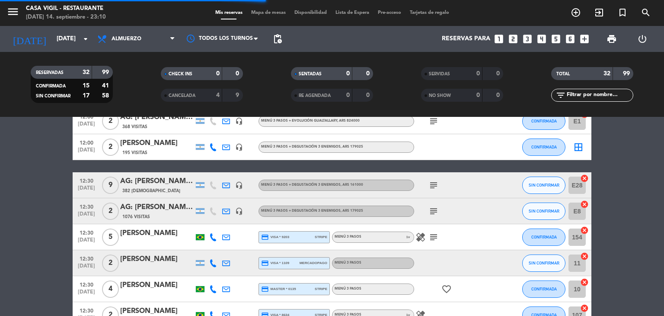
click at [160, 239] on div "[PERSON_NAME]" at bounding box center [157, 232] width 74 height 11
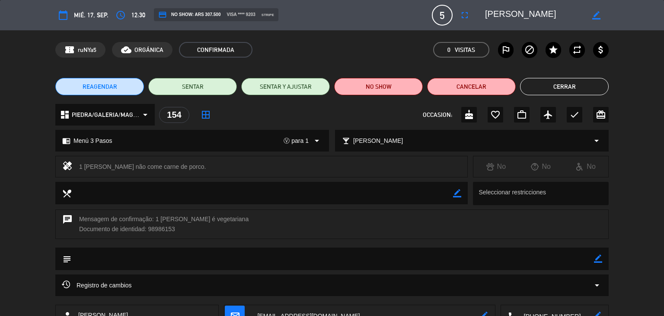
click at [549, 90] on button "Cerrar" at bounding box center [564, 86] width 89 height 17
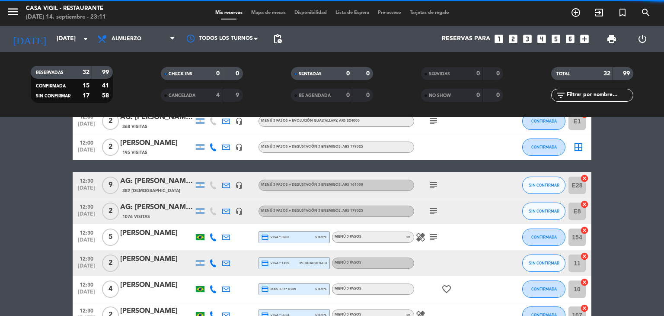
click at [432, 211] on icon "subject" at bounding box center [434, 211] width 10 height 10
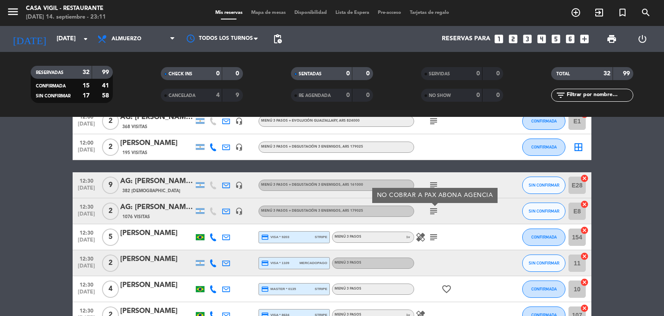
click at [432, 211] on icon "subject" at bounding box center [434, 211] width 10 height 10
click at [434, 237] on icon "subject" at bounding box center [434, 237] width 10 height 10
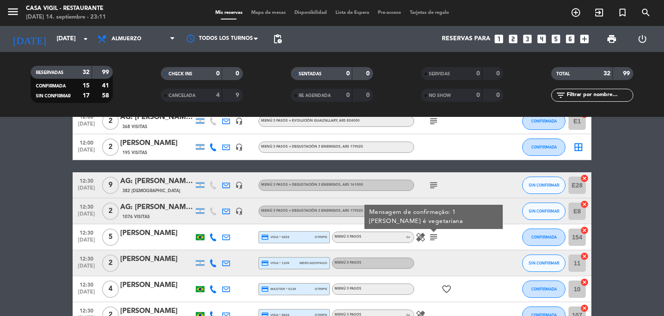
click at [434, 237] on icon "subject" at bounding box center [434, 237] width 10 height 10
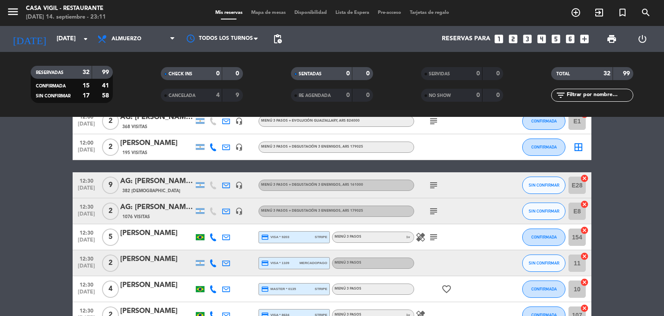
click at [423, 236] on icon "healing" at bounding box center [421, 237] width 10 height 10
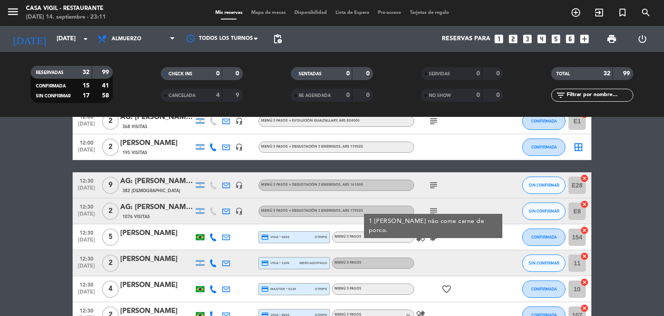
click at [423, 236] on icon "healing" at bounding box center [421, 237] width 10 height 10
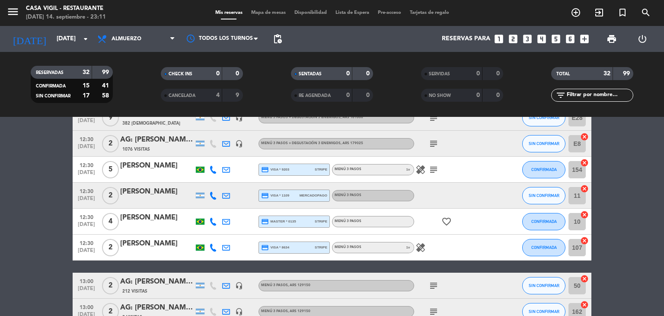
scroll to position [173, 0]
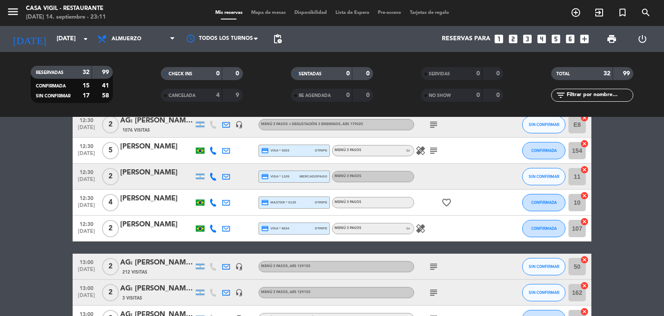
click at [419, 151] on icon "healing" at bounding box center [421, 150] width 10 height 10
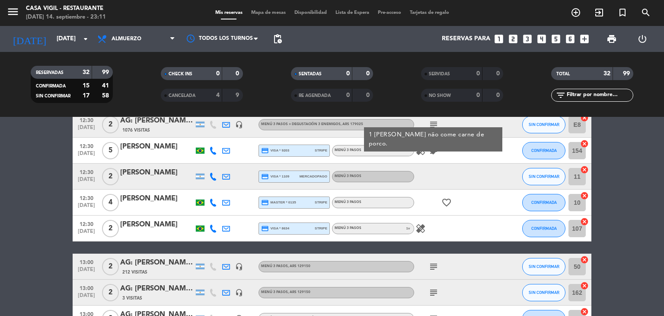
click at [431, 151] on icon "subject" at bounding box center [434, 150] width 10 height 10
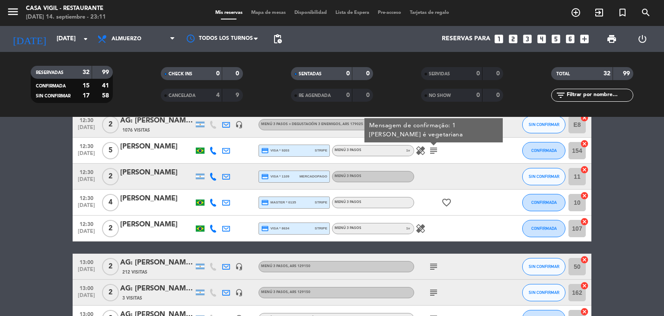
click at [422, 151] on icon "healing" at bounding box center [421, 150] width 10 height 10
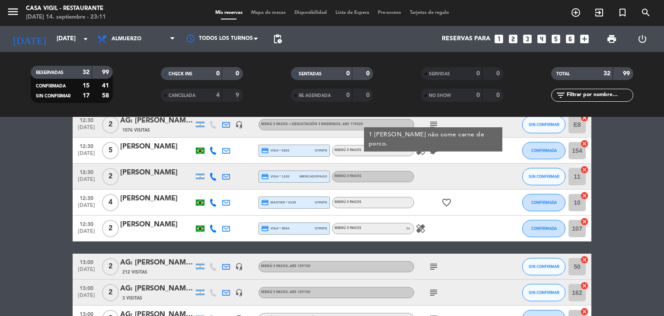
click at [179, 176] on div "[PERSON_NAME]" at bounding box center [157, 172] width 74 height 11
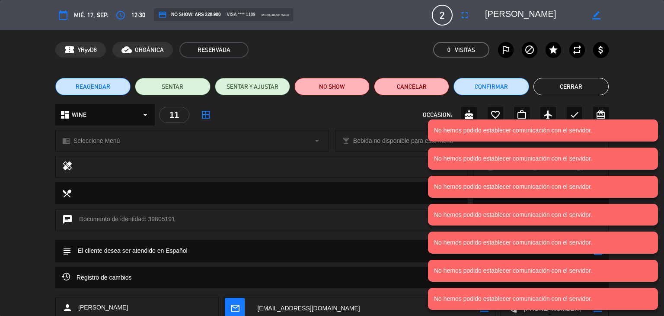
click at [0, 236] on div "chat Documento de identidad: 39805191" at bounding box center [332, 224] width 664 height 30
click at [377, 177] on div "healing" at bounding box center [261, 167] width 413 height 22
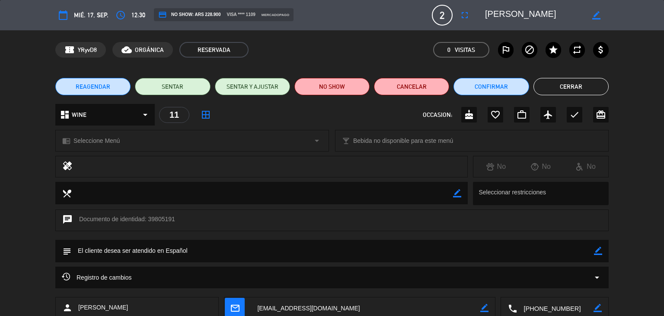
click at [557, 89] on button "Cerrar" at bounding box center [571, 86] width 75 height 17
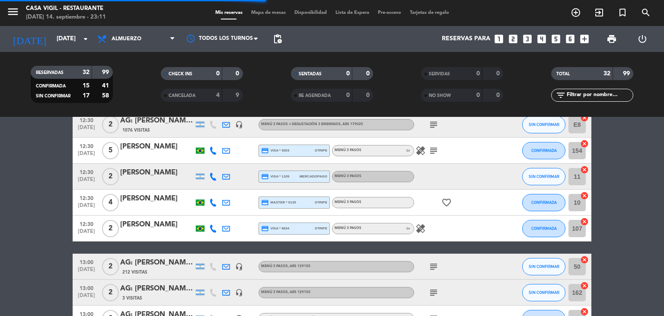
click at [163, 201] on div "[PERSON_NAME]" at bounding box center [157, 198] width 74 height 11
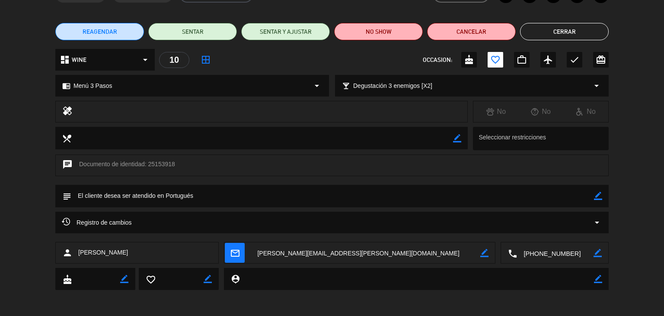
scroll to position [0, 0]
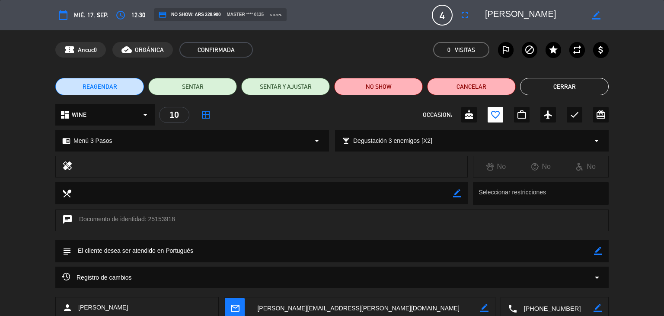
click at [538, 91] on button "Cerrar" at bounding box center [564, 86] width 89 height 17
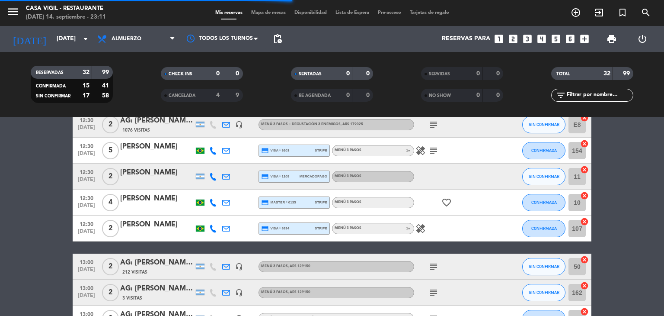
click at [162, 227] on div "[PERSON_NAME]" at bounding box center [157, 224] width 74 height 11
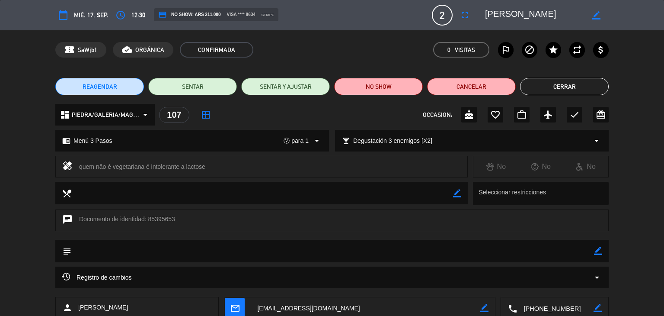
click at [570, 88] on button "Cerrar" at bounding box center [564, 86] width 89 height 17
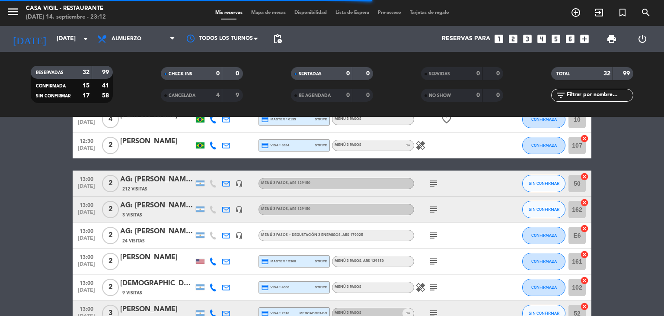
scroll to position [259, 0]
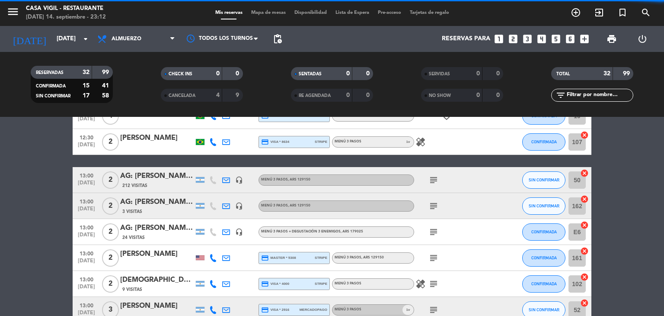
click at [173, 178] on div "AG: [PERSON_NAME] x2/ [PERSON_NAME]" at bounding box center [157, 175] width 74 height 11
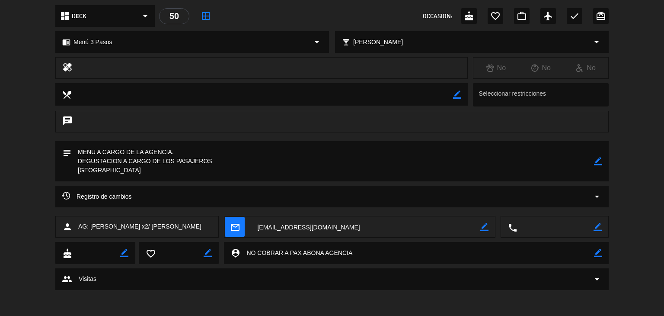
scroll to position [0, 0]
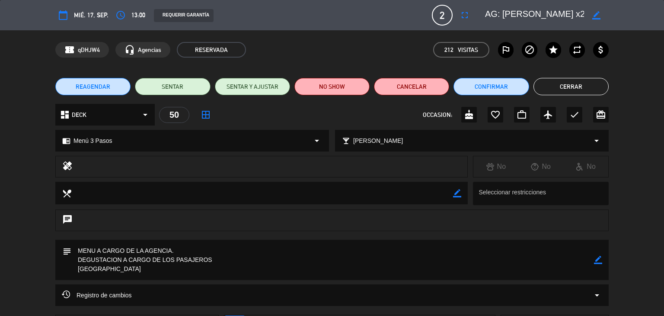
click at [569, 89] on button "Cerrar" at bounding box center [571, 86] width 75 height 17
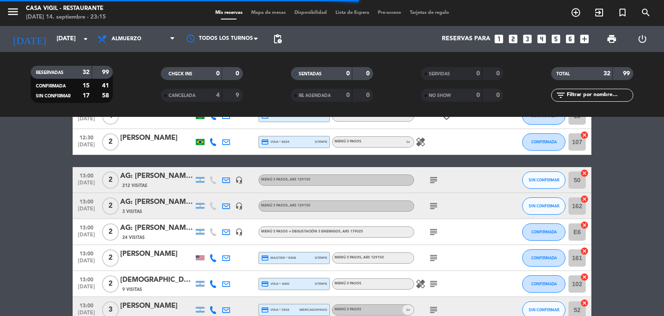
click at [176, 205] on div "AG: [PERSON_NAME] X 2 / [PERSON_NAME] EN [PERSON_NAME]" at bounding box center [157, 201] width 74 height 11
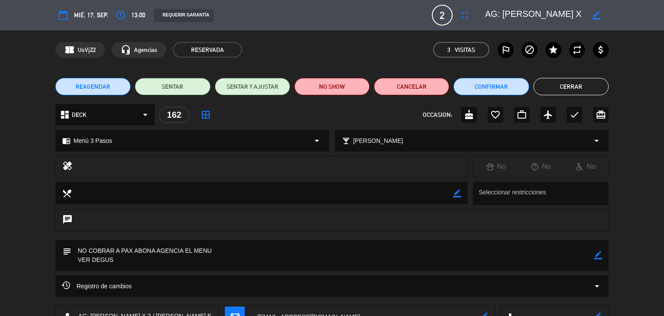
click at [564, 87] on button "Cerrar" at bounding box center [571, 86] width 75 height 17
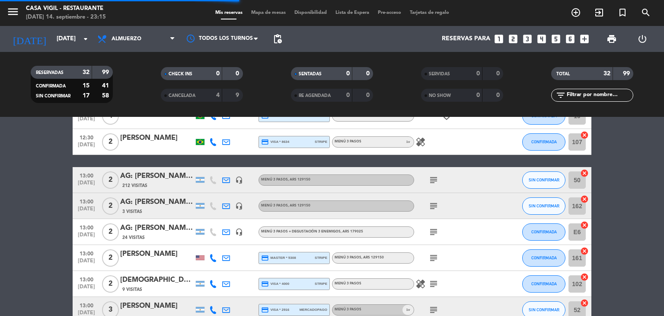
scroll to position [303, 0]
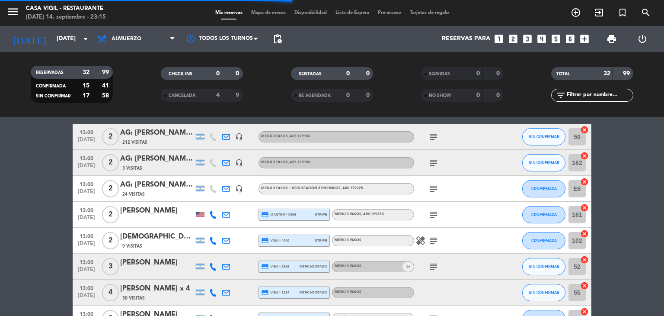
click at [166, 186] on div "AG: [PERSON_NAME] X2/ MAYAS" at bounding box center [157, 184] width 74 height 11
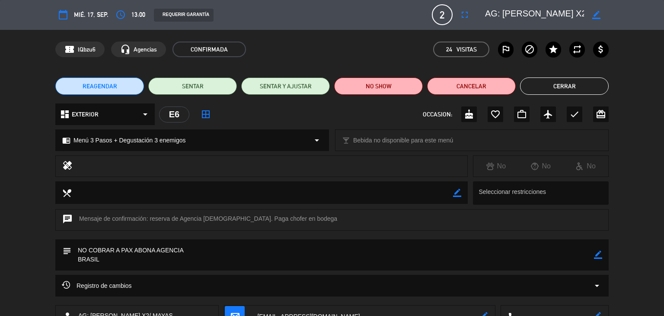
scroll to position [0, 0]
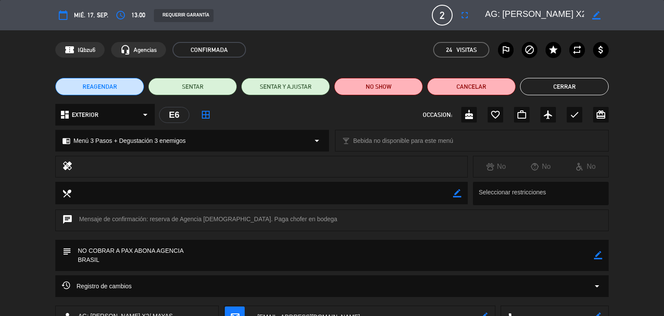
click at [554, 89] on button "Cerrar" at bounding box center [564, 86] width 89 height 17
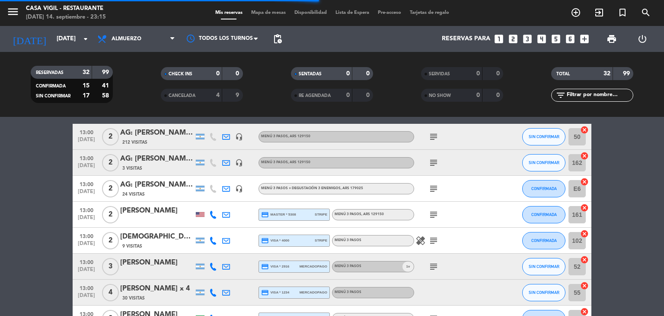
click at [430, 190] on icon "subject" at bounding box center [434, 188] width 10 height 10
click at [161, 216] on div "[PERSON_NAME]" at bounding box center [157, 210] width 74 height 11
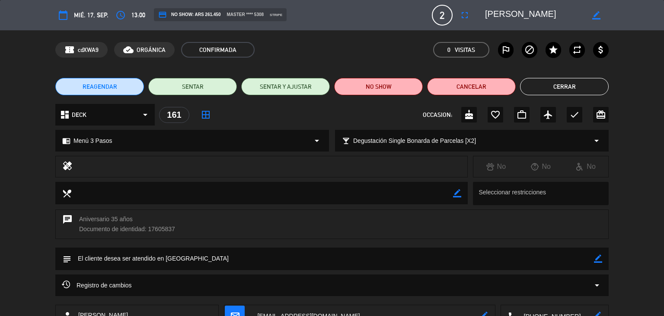
click at [542, 90] on button "Cerrar" at bounding box center [564, 86] width 89 height 17
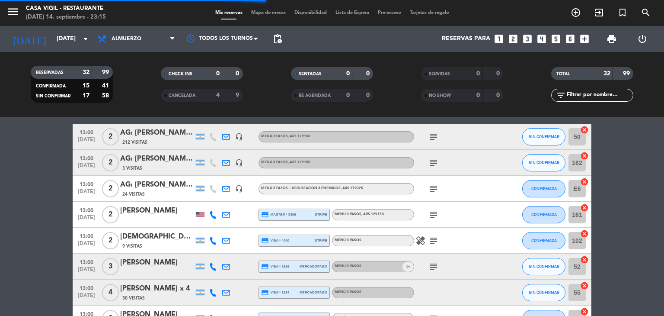
click at [172, 240] on div "[DEMOGRAPHIC_DATA][PERSON_NAME]" at bounding box center [157, 236] width 74 height 11
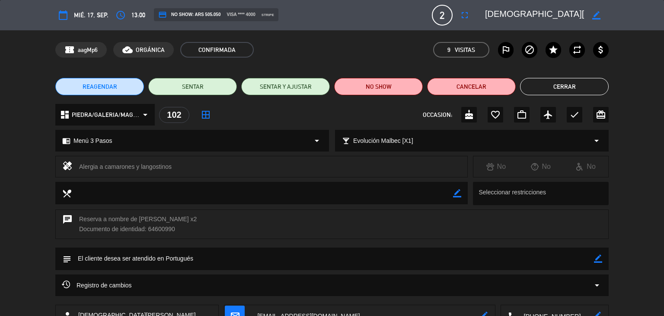
click at [543, 89] on button "Cerrar" at bounding box center [564, 86] width 89 height 17
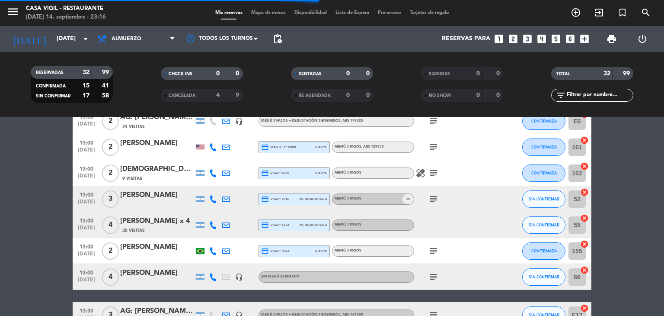
scroll to position [389, 0]
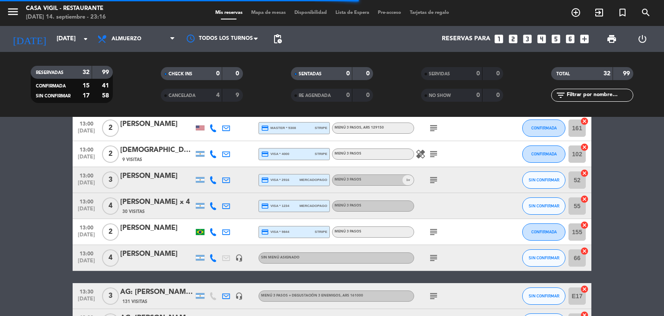
click at [170, 177] on div "[PERSON_NAME]" at bounding box center [157, 175] width 74 height 11
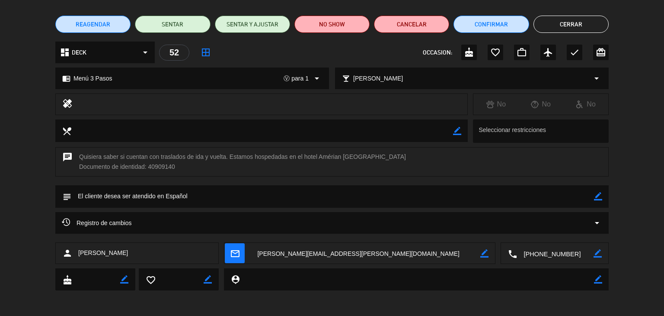
scroll to position [0, 0]
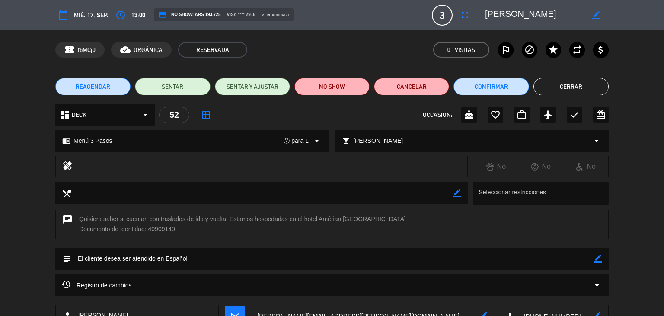
click at [552, 90] on button "Cerrar" at bounding box center [571, 86] width 75 height 17
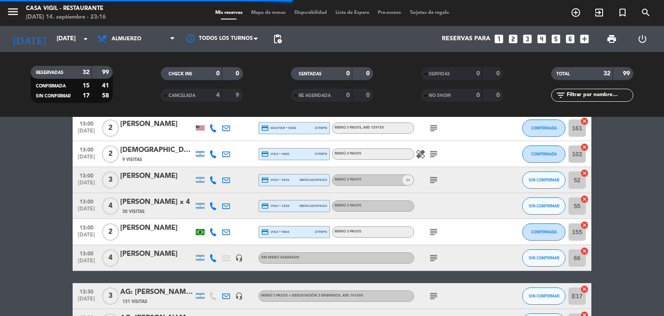
click at [164, 202] on div "[PERSON_NAME] x 4" at bounding box center [157, 201] width 74 height 11
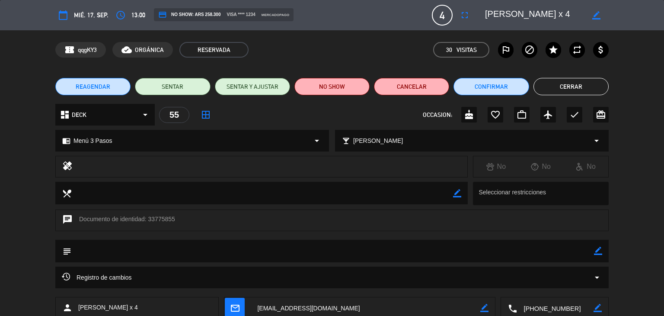
click at [551, 91] on button "Cerrar" at bounding box center [571, 86] width 75 height 17
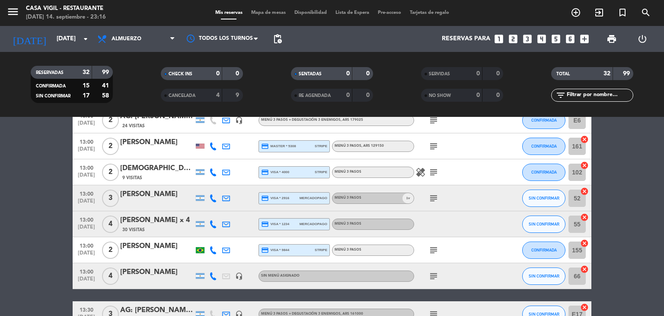
scroll to position [389, 0]
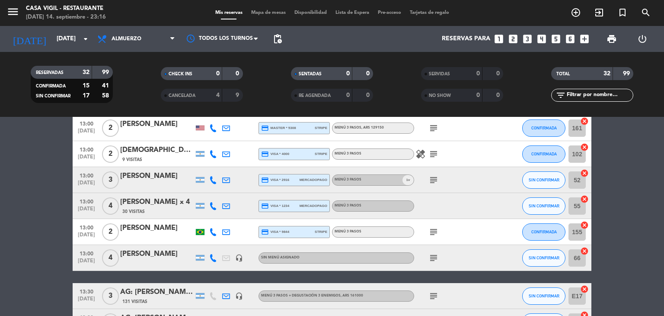
click at [160, 228] on div "[PERSON_NAME]" at bounding box center [157, 227] width 74 height 11
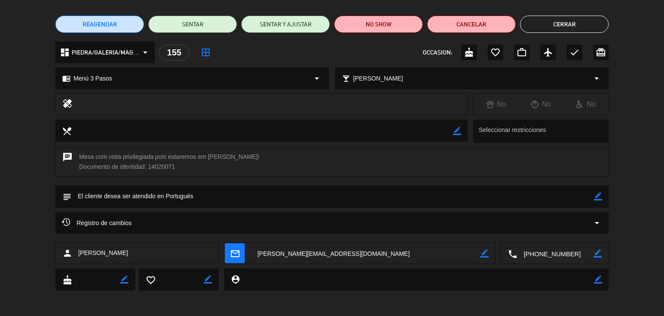
scroll to position [0, 0]
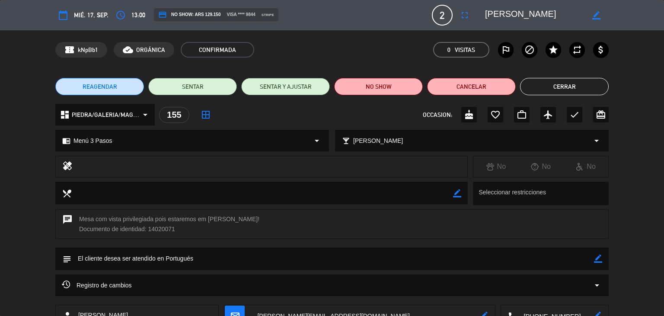
click at [562, 89] on button "Cerrar" at bounding box center [564, 86] width 89 height 17
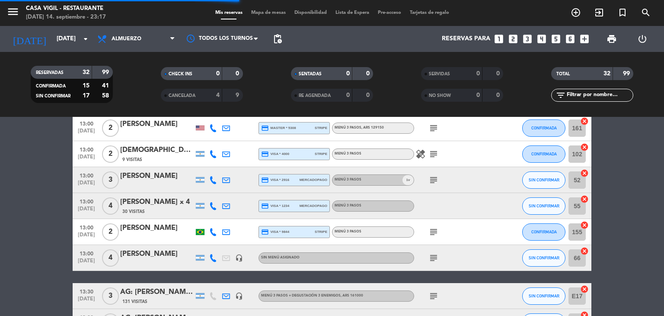
click at [150, 251] on div "[PERSON_NAME]" at bounding box center [157, 253] width 74 height 11
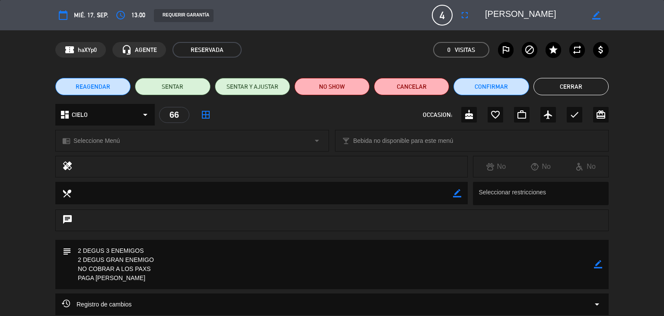
click at [562, 84] on button "Cerrar" at bounding box center [571, 86] width 75 height 17
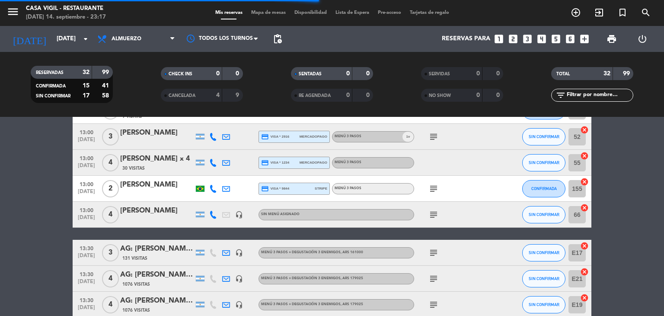
scroll to position [476, 0]
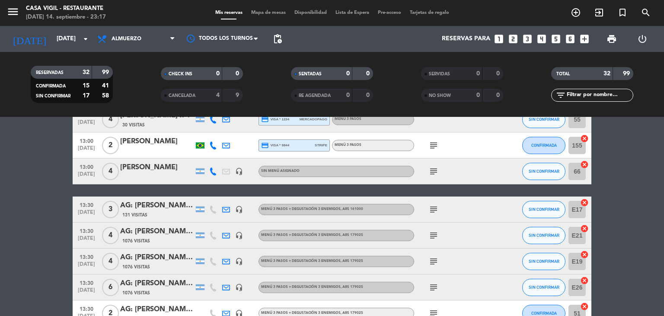
click at [169, 211] on div "AG: [PERSON_NAME] X3/ WINE CITY" at bounding box center [157, 205] width 74 height 11
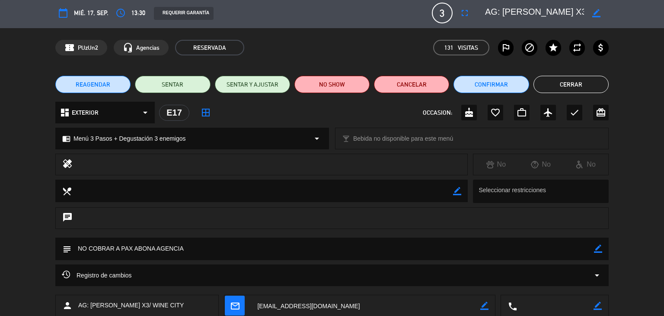
scroll to position [0, 0]
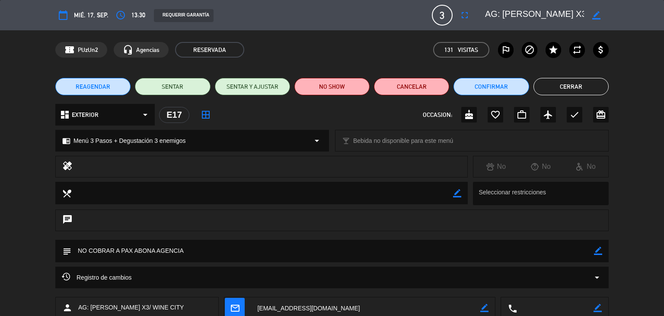
click at [581, 90] on button "Cerrar" at bounding box center [571, 86] width 75 height 17
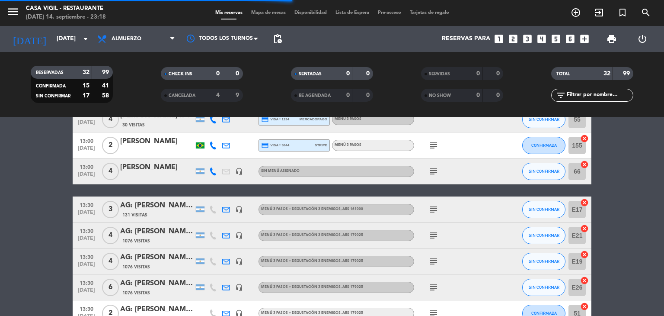
click at [164, 233] on div "AG: [PERSON_NAME] X4/ [PERSON_NAME]" at bounding box center [157, 231] width 74 height 11
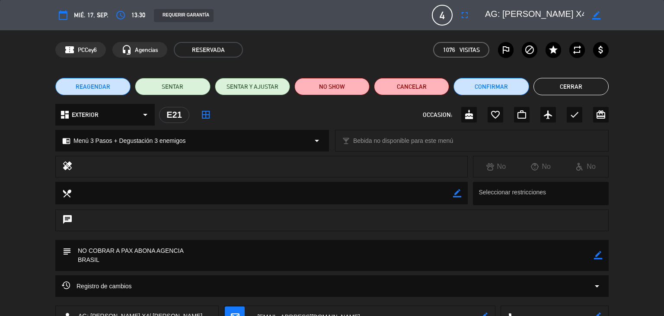
click at [569, 87] on button "Cerrar" at bounding box center [571, 86] width 75 height 17
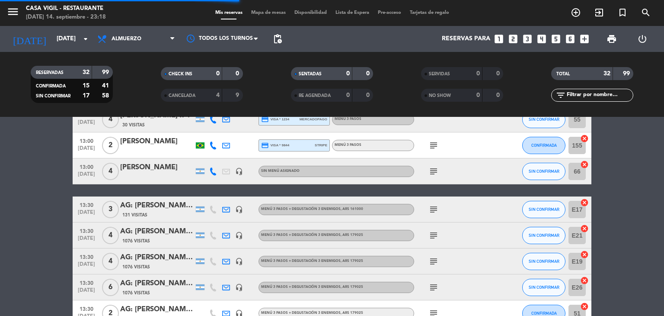
click at [154, 257] on div "AG: [PERSON_NAME] X4/ [PERSON_NAME]" at bounding box center [157, 257] width 74 height 11
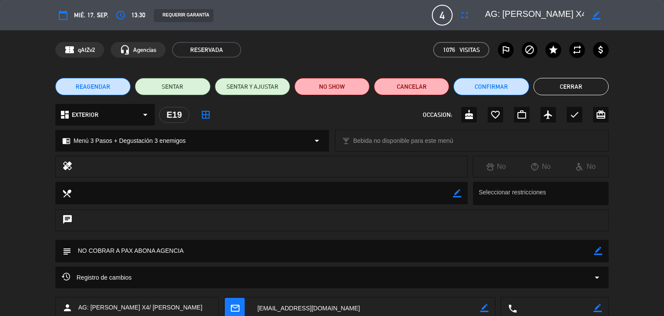
click at [567, 86] on button "Cerrar" at bounding box center [571, 86] width 75 height 17
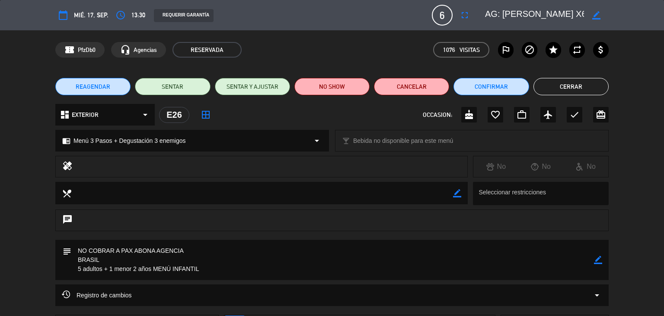
click at [556, 87] on button "Cerrar" at bounding box center [571, 86] width 75 height 17
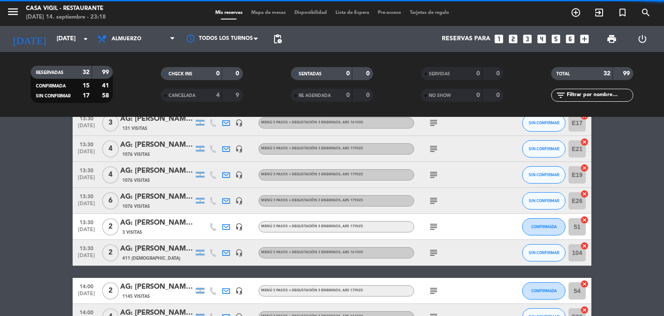
click at [161, 224] on div "AG: [PERSON_NAME] x2 / VINICA" at bounding box center [157, 222] width 74 height 11
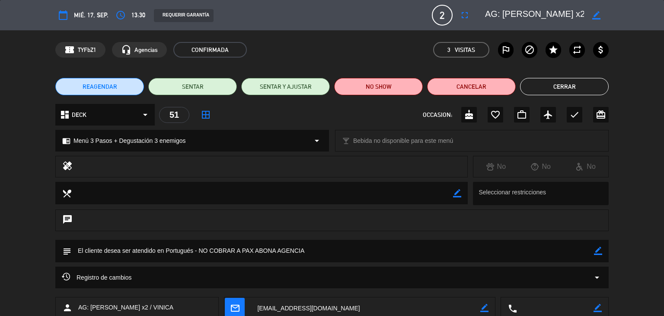
click at [569, 83] on button "Cerrar" at bounding box center [564, 86] width 89 height 17
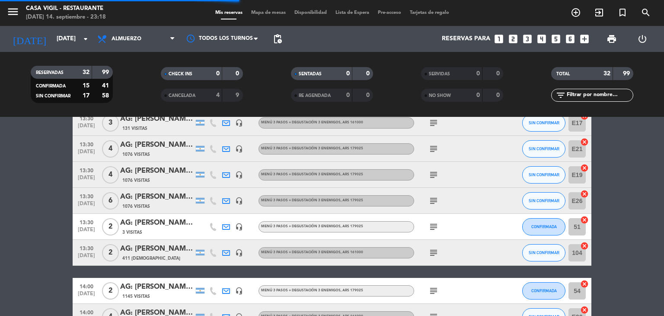
click at [158, 247] on div "AG: [PERSON_NAME] X 2 / DISTINTOS" at bounding box center [157, 248] width 74 height 11
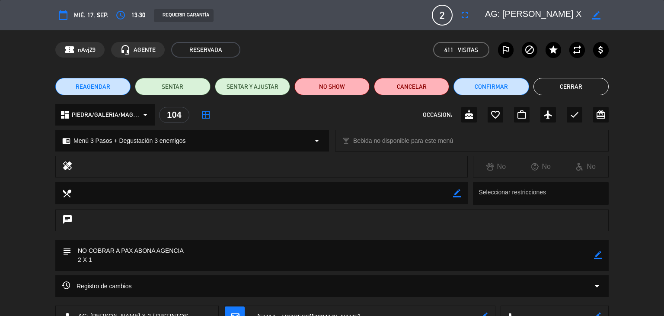
click at [575, 89] on button "Cerrar" at bounding box center [571, 86] width 75 height 17
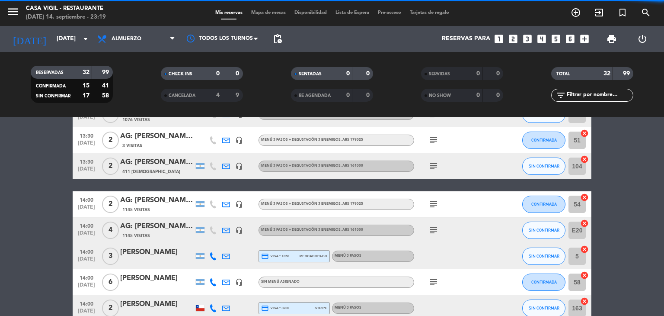
scroll to position [692, 0]
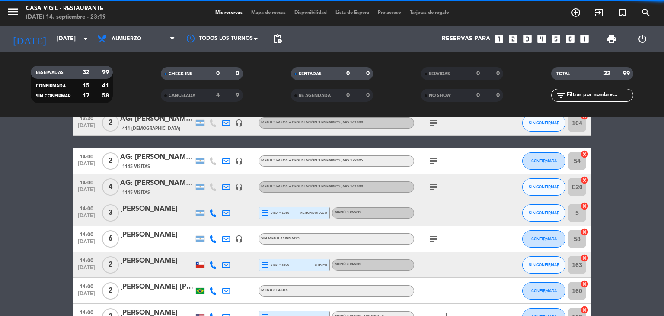
click at [161, 160] on div "AG: [PERSON_NAME] X 2 / [PERSON_NAME] WINE CAMP" at bounding box center [157, 156] width 74 height 11
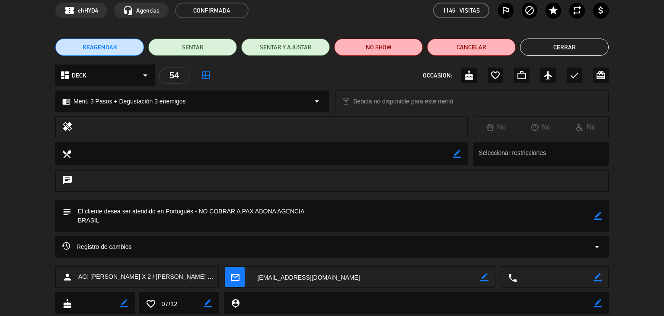
scroll to position [0, 0]
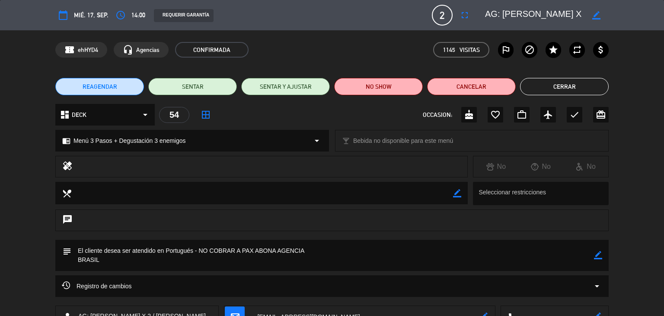
click at [573, 86] on button "Cerrar" at bounding box center [564, 86] width 89 height 17
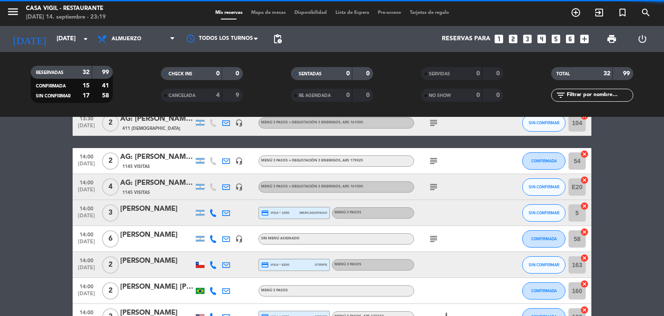
click at [156, 184] on div "AG: [PERSON_NAME] X4/ [PERSON_NAME] WINE CAMP" at bounding box center [157, 182] width 74 height 11
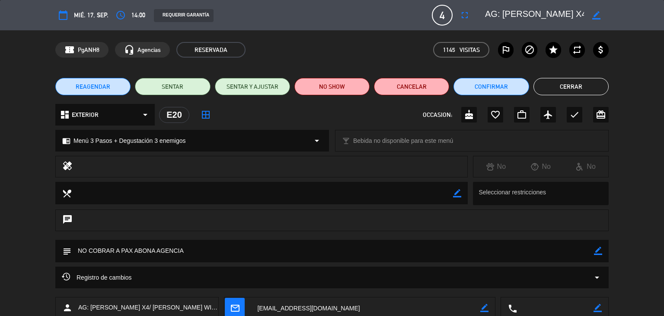
click at [555, 93] on button "Cerrar" at bounding box center [571, 86] width 75 height 17
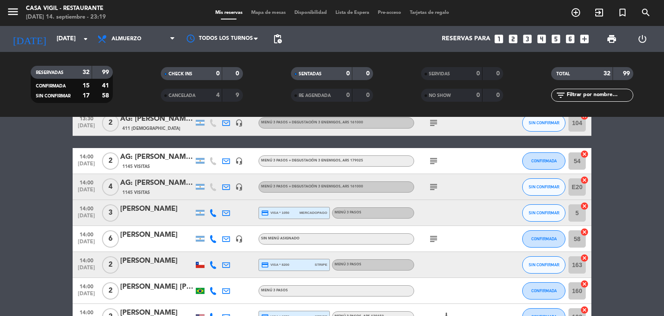
click at [164, 210] on div "[PERSON_NAME]" at bounding box center [157, 208] width 74 height 11
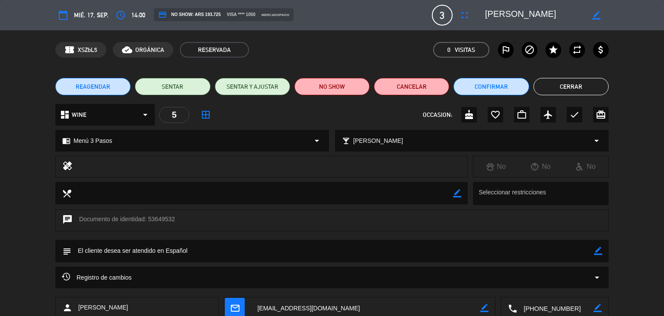
click at [592, 83] on button "Cerrar" at bounding box center [571, 86] width 75 height 17
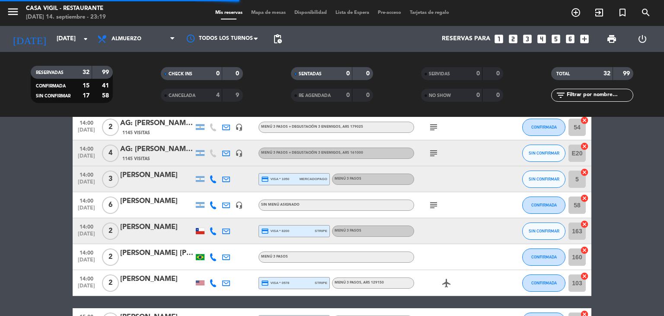
scroll to position [735, 0]
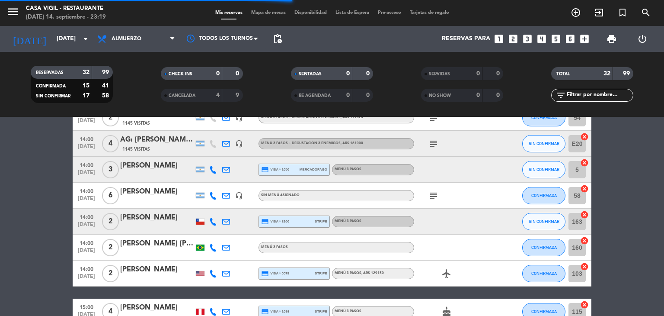
click at [178, 194] on div "[PERSON_NAME]" at bounding box center [157, 191] width 74 height 11
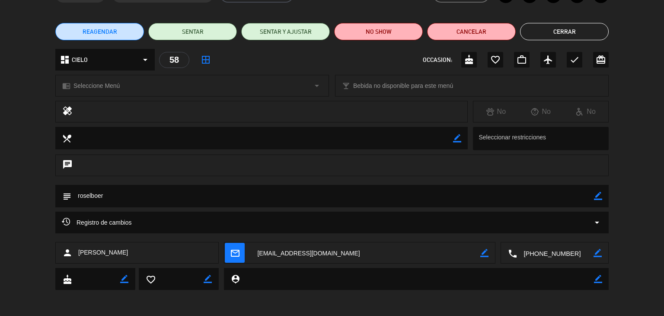
scroll to position [0, 0]
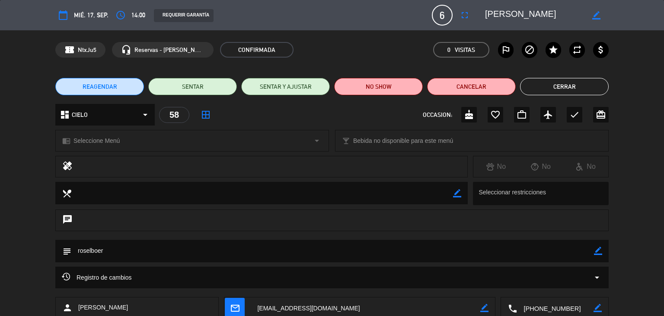
click at [566, 86] on button "Cerrar" at bounding box center [564, 86] width 89 height 17
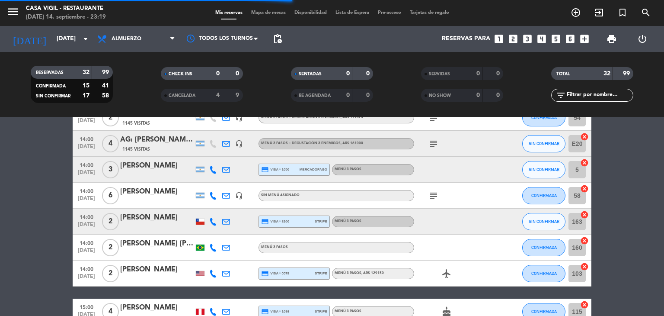
click at [162, 220] on div "[PERSON_NAME]" at bounding box center [157, 217] width 74 height 11
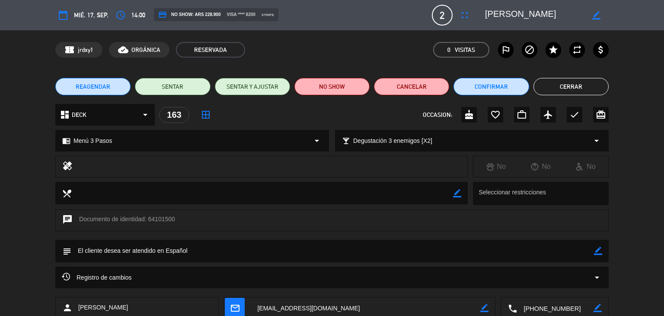
click at [555, 90] on button "Cerrar" at bounding box center [571, 86] width 75 height 17
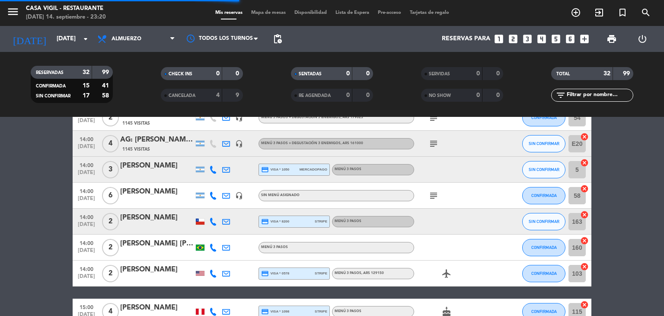
click at [156, 243] on div "[PERSON_NAME] [PERSON_NAME]" at bounding box center [157, 243] width 74 height 11
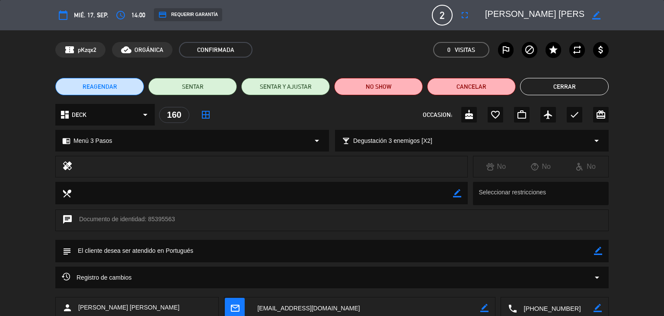
click at [585, 85] on button "Cerrar" at bounding box center [564, 86] width 89 height 17
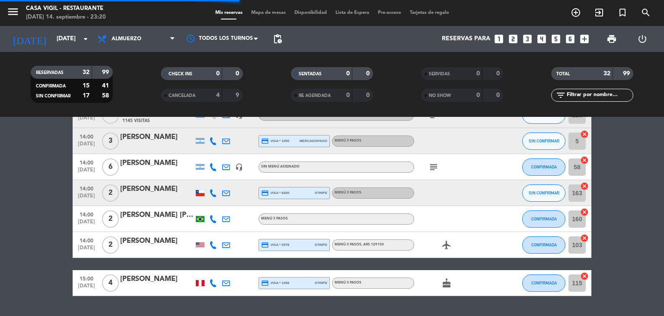
scroll to position [778, 0]
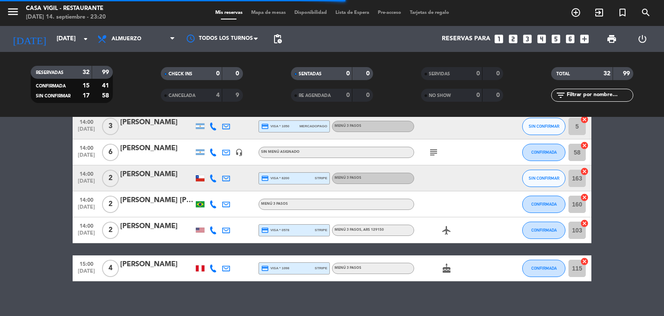
click at [152, 225] on div "[PERSON_NAME]" at bounding box center [157, 226] width 74 height 11
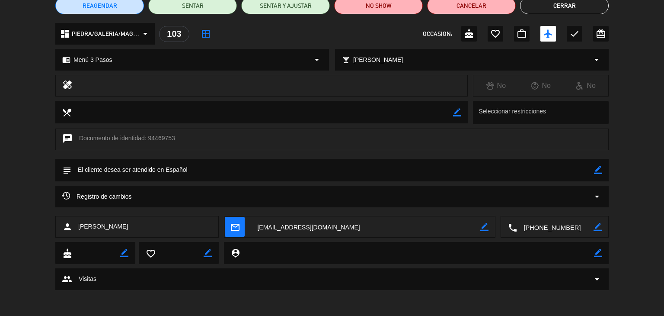
scroll to position [0, 0]
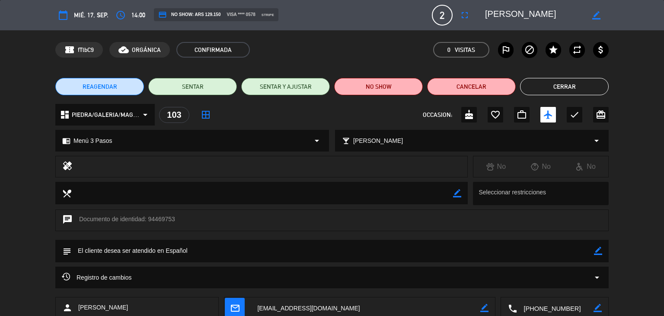
click at [540, 93] on button "Cerrar" at bounding box center [564, 86] width 89 height 17
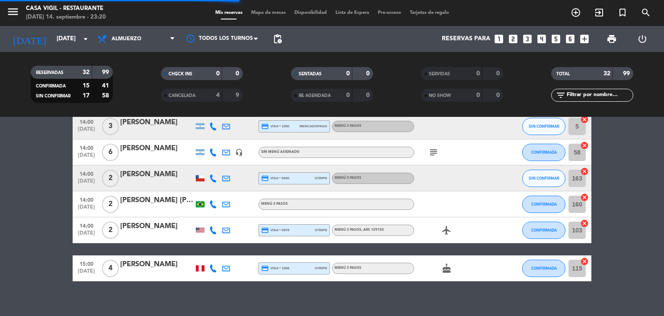
click at [163, 265] on div "[PERSON_NAME]" at bounding box center [157, 264] width 74 height 11
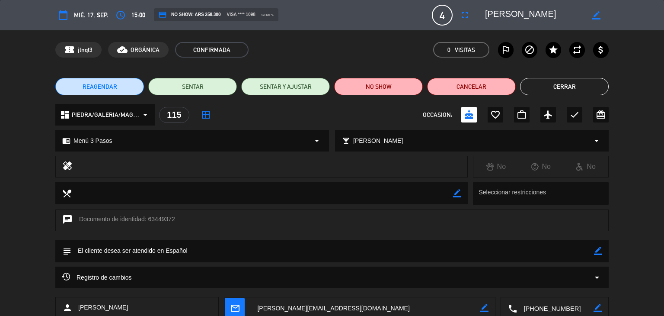
click at [582, 85] on button "Cerrar" at bounding box center [564, 86] width 89 height 17
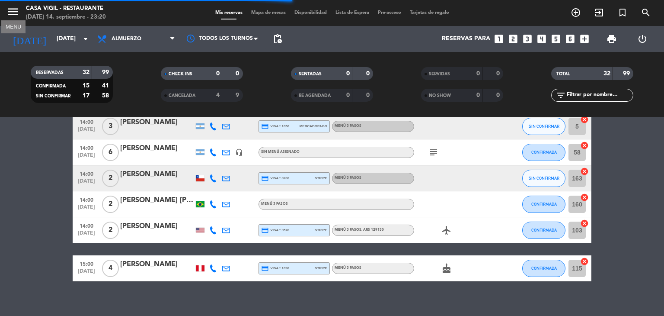
click at [19, 15] on icon "menu" at bounding box center [12, 11] width 13 height 13
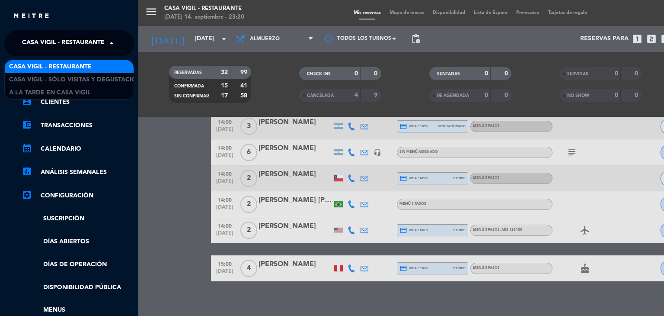
click at [106, 43] on span at bounding box center [113, 43] width 15 height 18
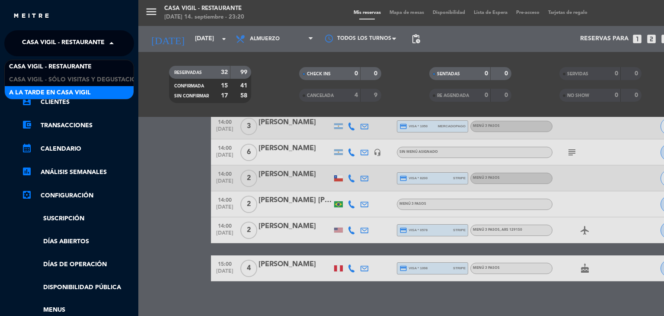
click at [83, 90] on span "A la tarde en Casa Vigil" at bounding box center [50, 93] width 82 height 10
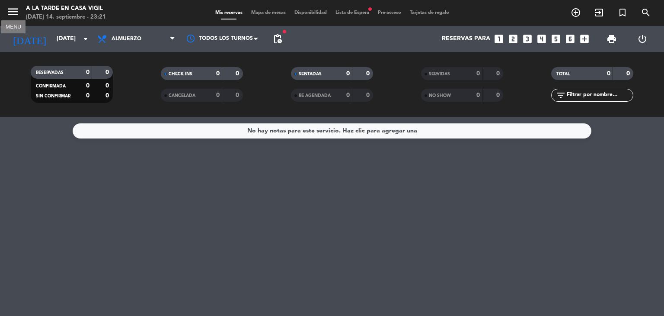
click at [17, 16] on icon "menu" at bounding box center [12, 11] width 13 height 13
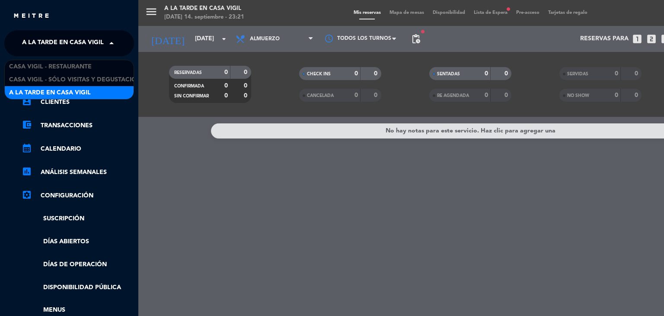
click at [102, 42] on span "A la tarde en Casa Vigil" at bounding box center [63, 43] width 82 height 18
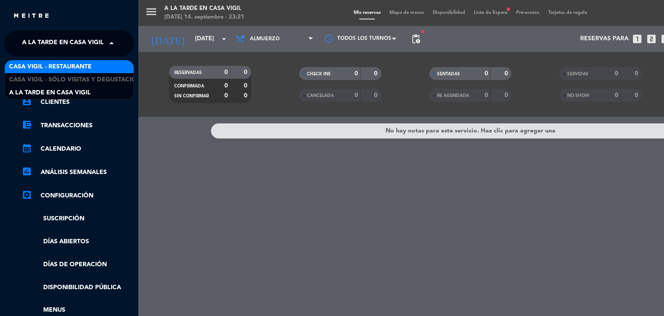
click at [80, 63] on span "Casa Vigil - Restaurante" at bounding box center [50, 67] width 83 height 10
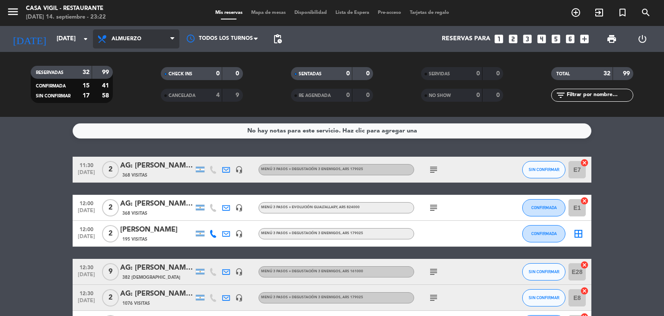
click at [144, 40] on span "Almuerzo" at bounding box center [136, 38] width 86 height 19
click at [129, 96] on div "menu Casa [PERSON_NAME] - Restaurante [DATE] 14. septiembre - 23:22 Mis reserva…" at bounding box center [332, 58] width 664 height 117
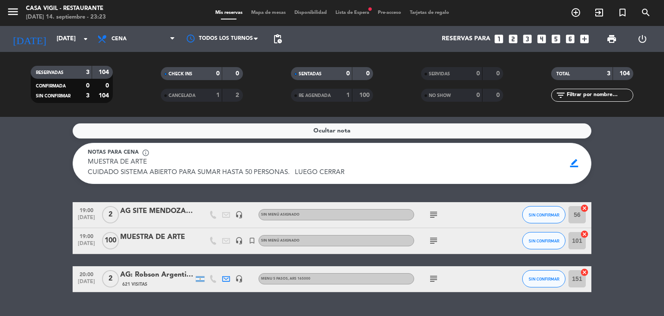
click at [436, 238] on icon "subject" at bounding box center [434, 240] width 10 height 10
click at [160, 239] on div "MUESTRA DE ARTE" at bounding box center [157, 236] width 74 height 11
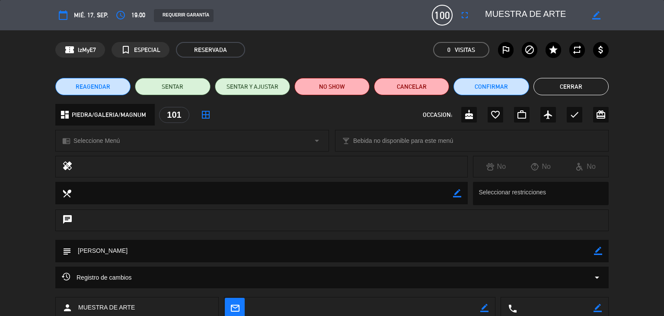
click at [556, 88] on button "Cerrar" at bounding box center [571, 86] width 75 height 17
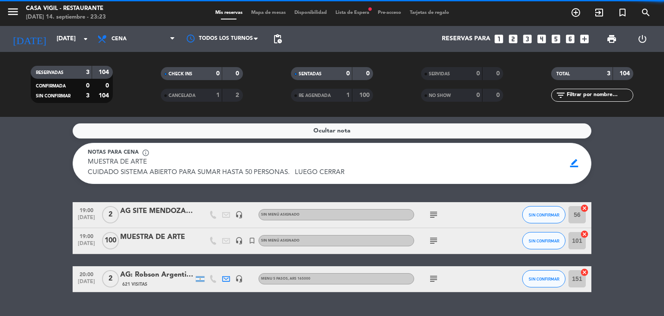
click at [164, 211] on div "AG SITE MENDOZA HOLIDAYS" at bounding box center [157, 210] width 74 height 11
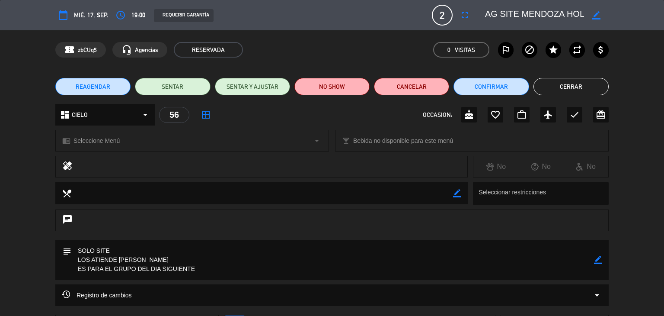
click at [554, 85] on button "Cerrar" at bounding box center [571, 86] width 75 height 17
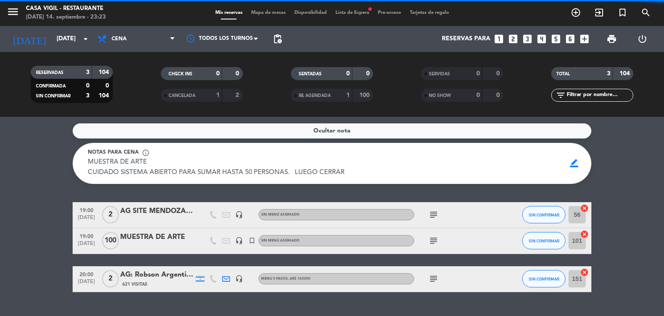
click at [157, 275] on div "AG: Robson Argentino X2/ MENDOZA VIAGEM" at bounding box center [157, 274] width 74 height 11
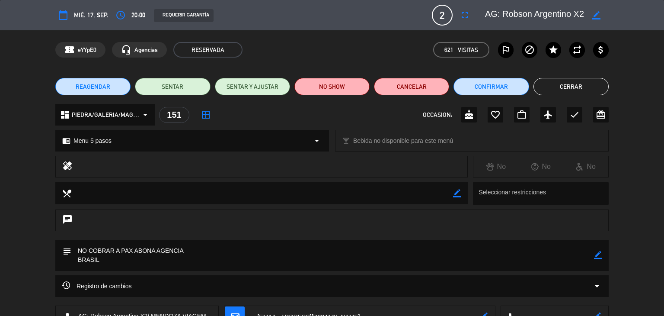
click at [559, 93] on button "Cerrar" at bounding box center [571, 86] width 75 height 17
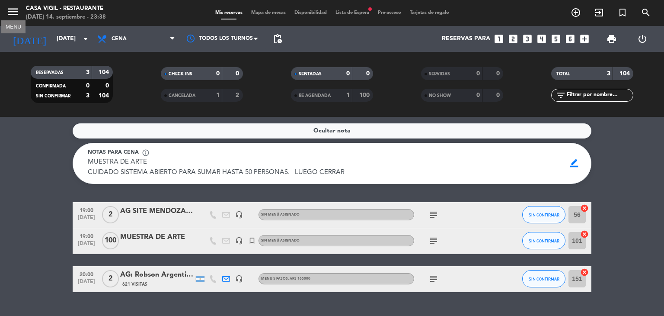
click at [15, 17] on icon "menu" at bounding box center [12, 11] width 13 height 13
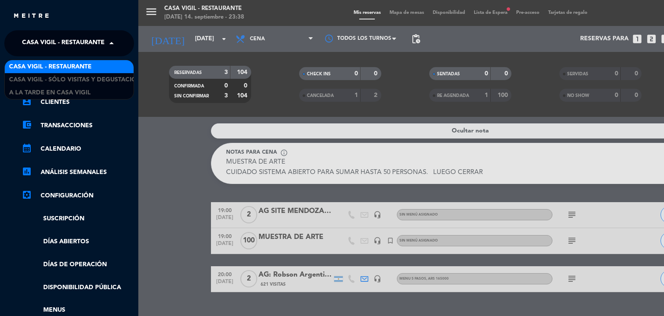
click at [113, 45] on span at bounding box center [113, 43] width 15 height 18
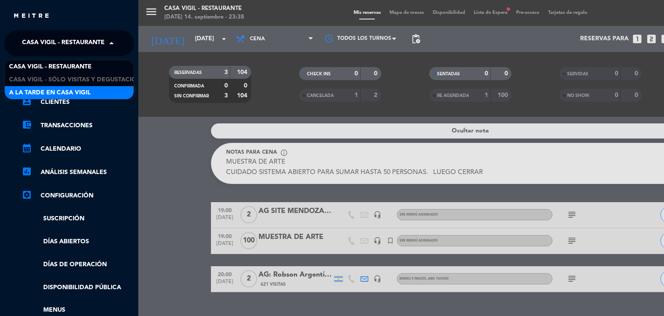
click at [90, 92] on span "A la tarde en Casa Vigil" at bounding box center [50, 93] width 82 height 10
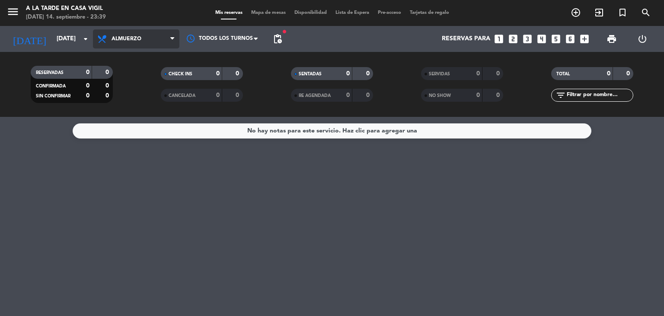
click at [125, 35] on span "Almuerzo" at bounding box center [136, 38] width 86 height 19
drag, startPoint x: 59, startPoint y: 156, endPoint x: 26, endPoint y: 90, distance: 73.9
click at [53, 141] on div "No hay notas para este servicio. Haz clic para agregar una" at bounding box center [332, 216] width 664 height 199
click at [10, 15] on icon "menu" at bounding box center [12, 11] width 13 height 13
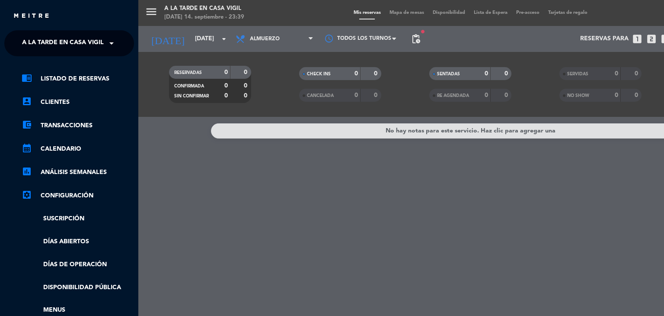
drag, startPoint x: 229, startPoint y: 210, endPoint x: 208, endPoint y: 178, distance: 38.6
click at [225, 199] on div "menu A la tarde en Casa [PERSON_NAME][DATE] 14. septiembre - 23:39 Mis reservas…" at bounding box center [470, 158] width 664 height 316
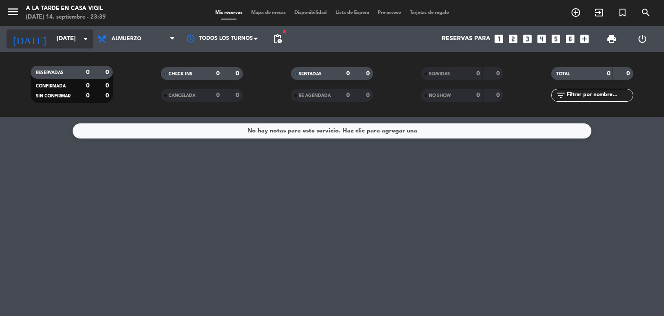
click at [86, 42] on icon "arrow_drop_down" at bounding box center [85, 39] width 10 height 10
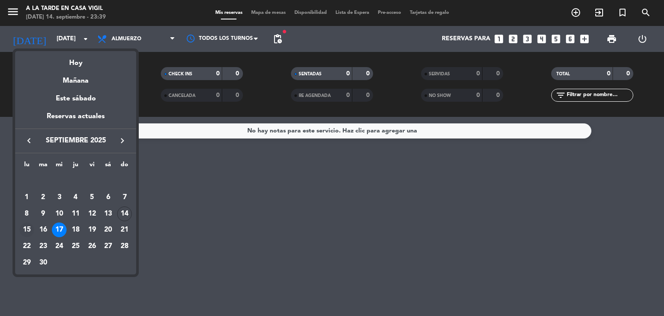
click at [30, 230] on div "15" at bounding box center [26, 229] width 15 height 15
type input "[DATE]"
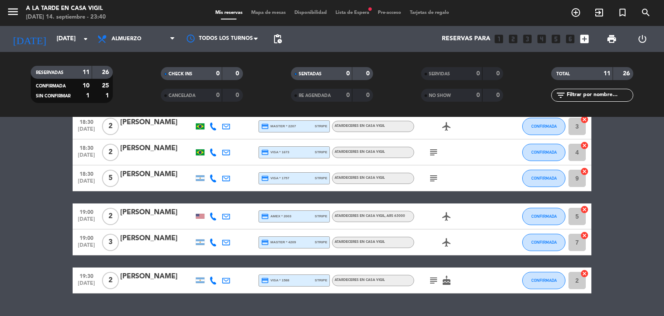
scroll to position [130, 0]
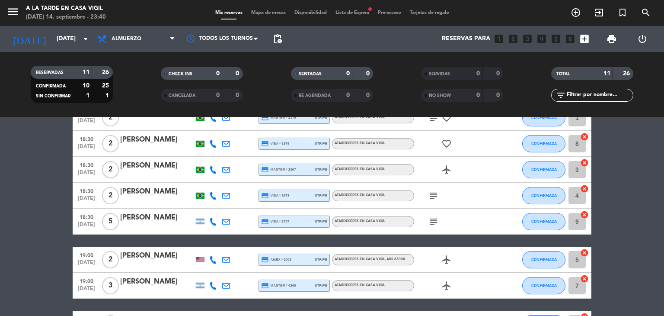
click at [170, 224] on div at bounding box center [157, 227] width 74 height 7
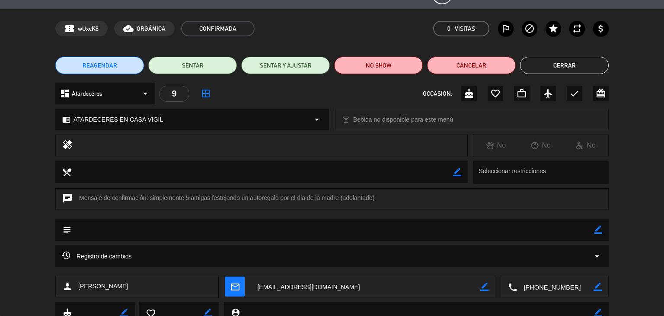
scroll to position [0, 0]
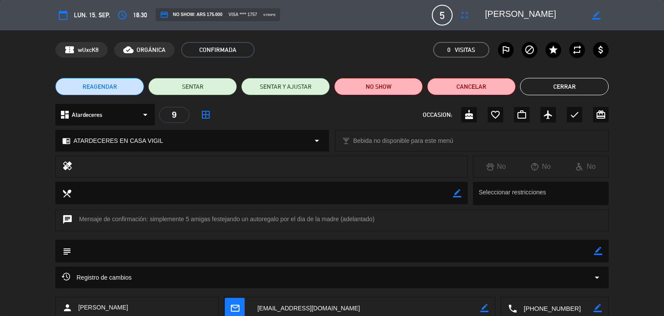
click at [570, 89] on button "Cerrar" at bounding box center [564, 86] width 89 height 17
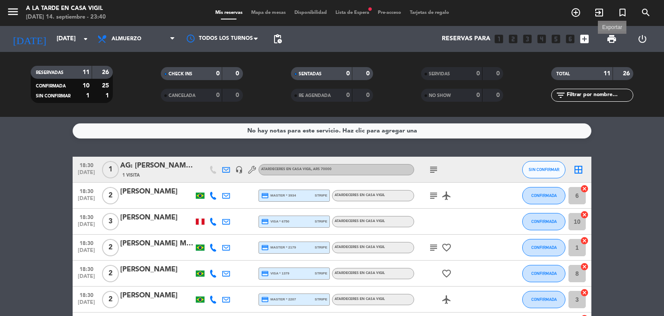
click at [607, 39] on span "print" at bounding box center [612, 39] width 10 height 10
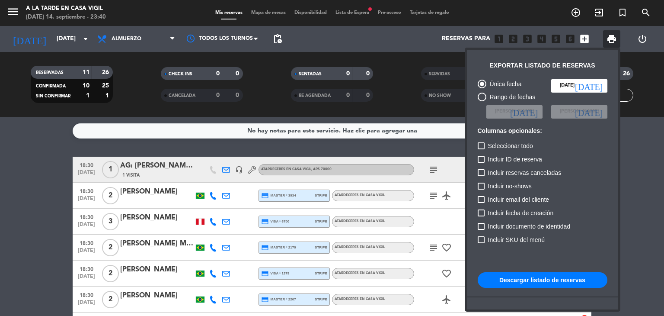
scroll to position [53, 0]
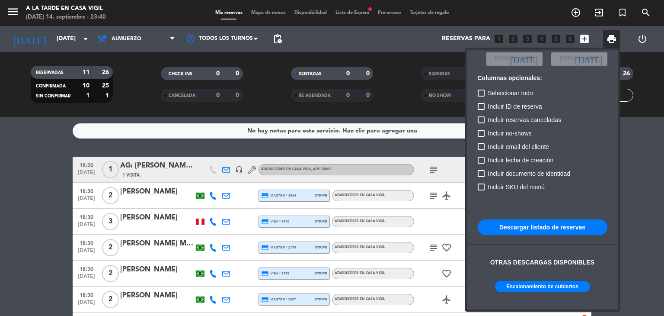
click at [530, 284] on button "Escalonamiento de cubiertos" at bounding box center [542, 286] width 95 height 11
click at [40, 211] on div at bounding box center [332, 158] width 664 height 316
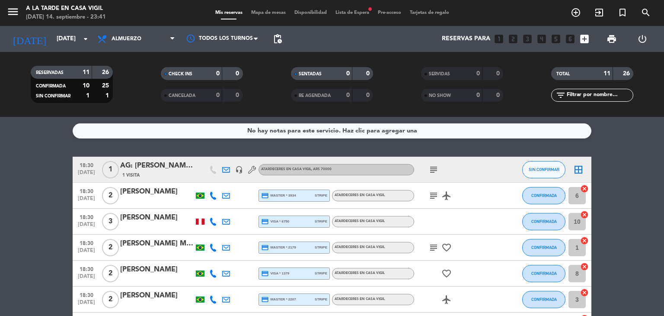
click at [164, 170] on div "AG: [PERSON_NAME][DATE] X1/ MI VIAJE [PERSON_NAME][GEOGRAPHIC_DATA]" at bounding box center [157, 165] width 74 height 11
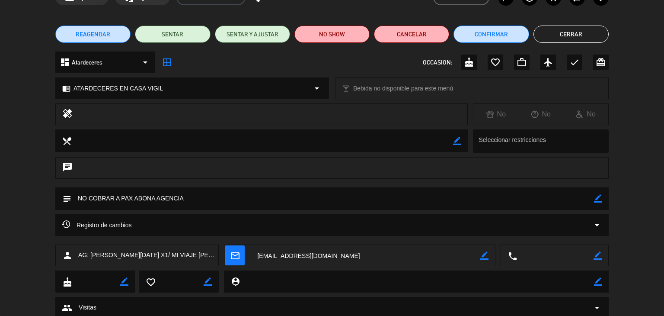
scroll to position [0, 0]
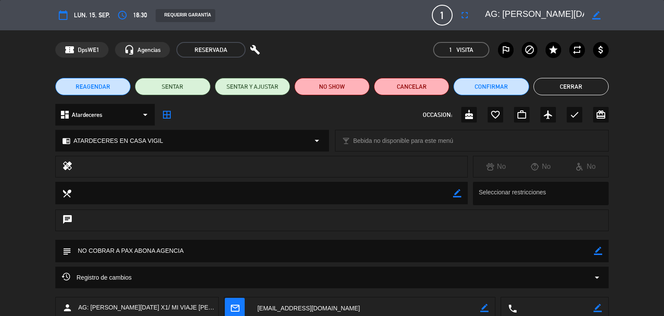
click at [549, 90] on button "Cerrar" at bounding box center [571, 86] width 75 height 17
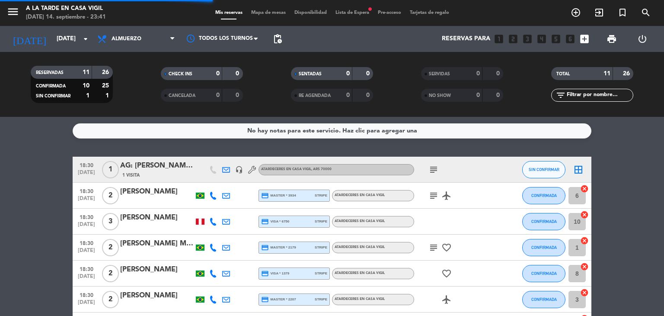
click at [179, 189] on div "[PERSON_NAME]" at bounding box center [157, 191] width 74 height 11
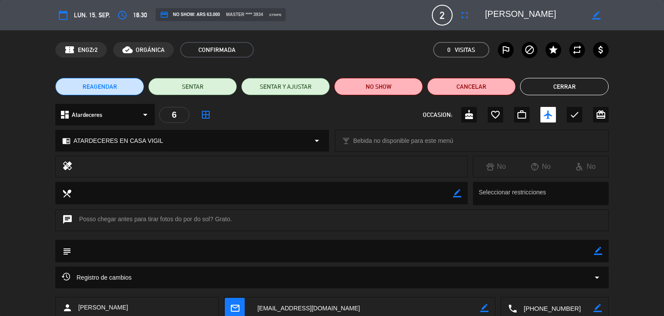
click at [545, 92] on button "Cerrar" at bounding box center [564, 86] width 89 height 17
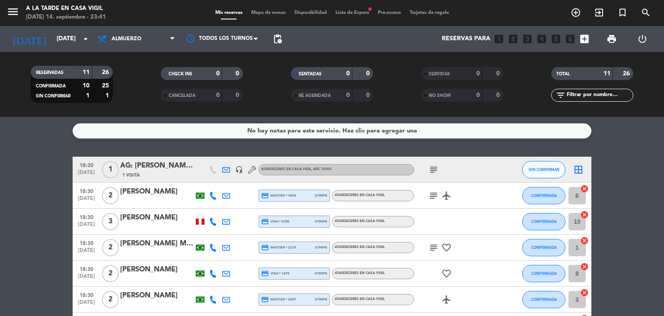
click at [432, 196] on icon "subject" at bounding box center [434, 195] width 10 height 10
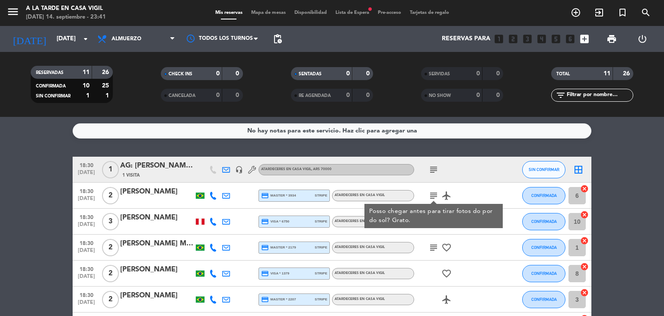
click at [432, 196] on icon "subject" at bounding box center [434, 195] width 10 height 10
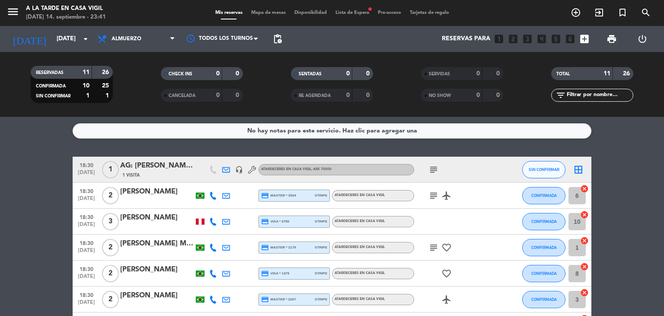
click at [166, 215] on div "[PERSON_NAME]" at bounding box center [157, 217] width 74 height 11
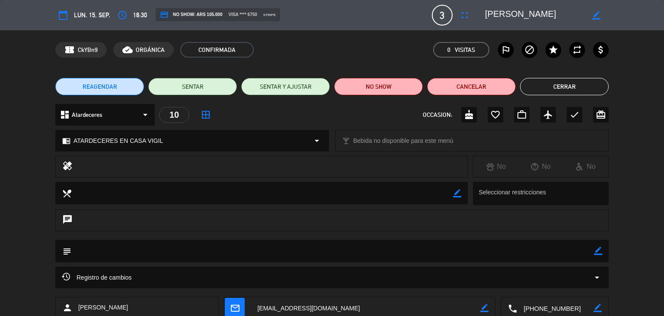
click at [570, 97] on div "REAGENDAR SENTAR SENTAR Y AJUSTAR NO SHOW Cancelar Cerrar" at bounding box center [332, 86] width 664 height 35
click at [566, 90] on button "Cerrar" at bounding box center [564, 86] width 89 height 17
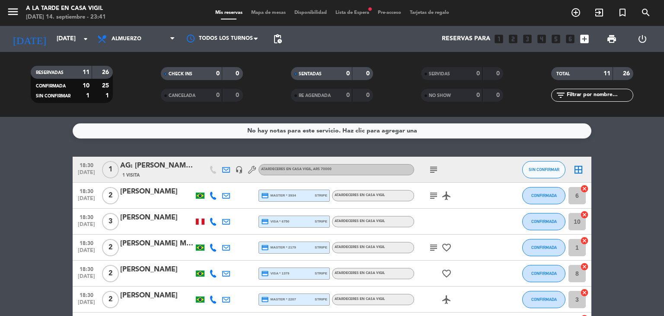
click at [431, 244] on icon "subject" at bounding box center [434, 247] width 10 height 10
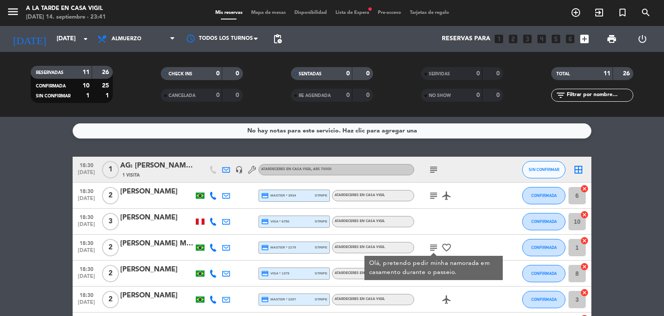
click at [431, 244] on icon "subject" at bounding box center [434, 247] width 10 height 10
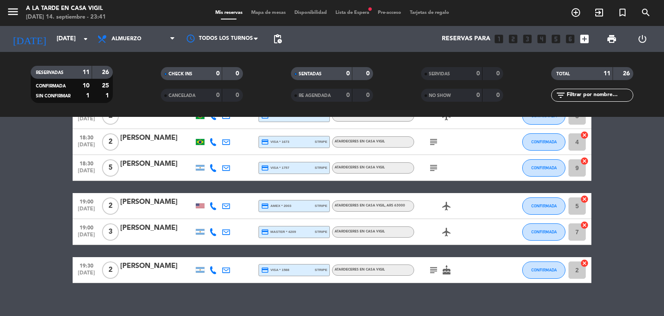
scroll to position [194, 0]
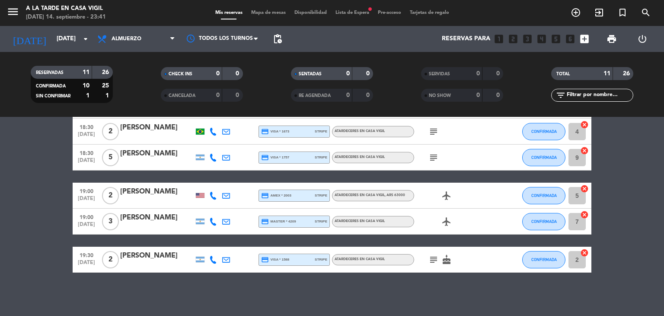
click at [429, 257] on icon "subject" at bounding box center [434, 259] width 10 height 10
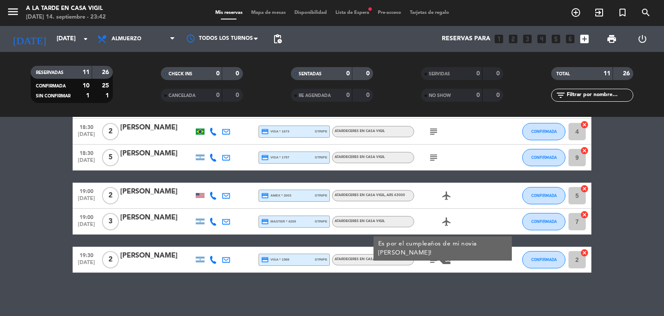
click at [430, 256] on icon "subject" at bounding box center [434, 259] width 10 height 10
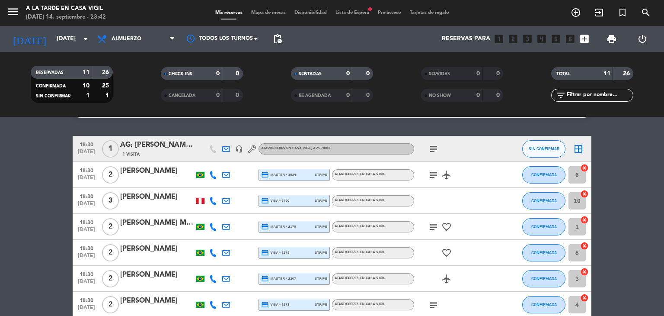
scroll to position [107, 0]
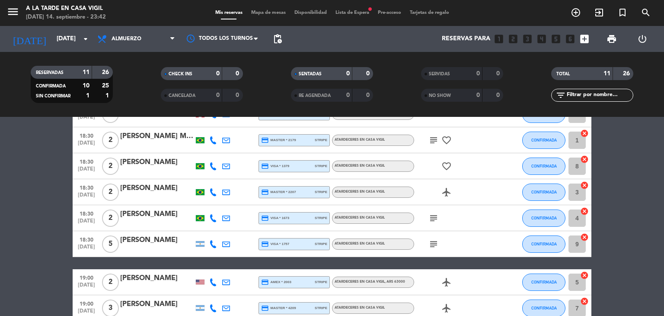
click at [163, 280] on div "[PERSON_NAME]" at bounding box center [157, 277] width 74 height 11
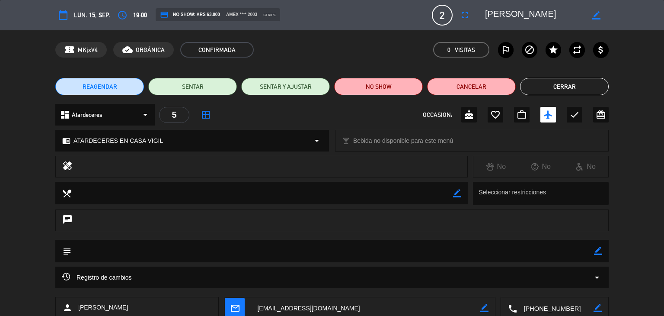
click at [558, 90] on button "Cerrar" at bounding box center [564, 86] width 89 height 17
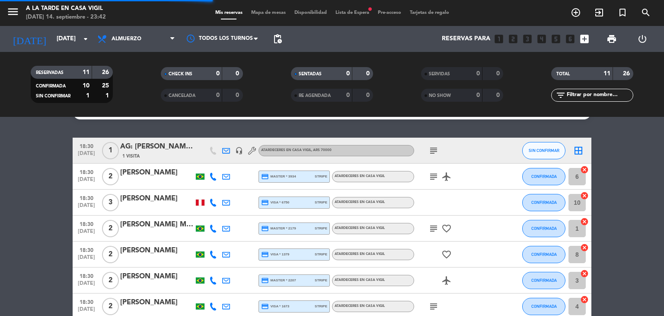
scroll to position [0, 0]
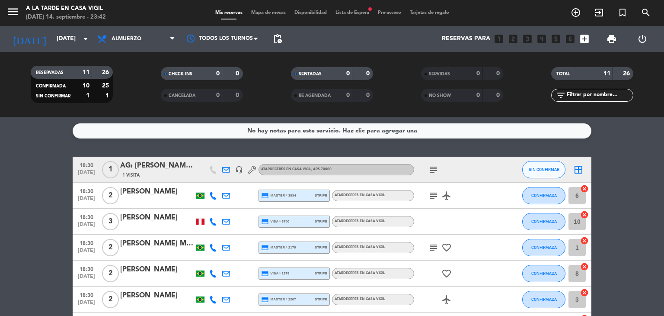
click at [171, 166] on div "AG: [PERSON_NAME][DATE] X1/ MI VIAJE [PERSON_NAME][GEOGRAPHIC_DATA]" at bounding box center [157, 165] width 74 height 11
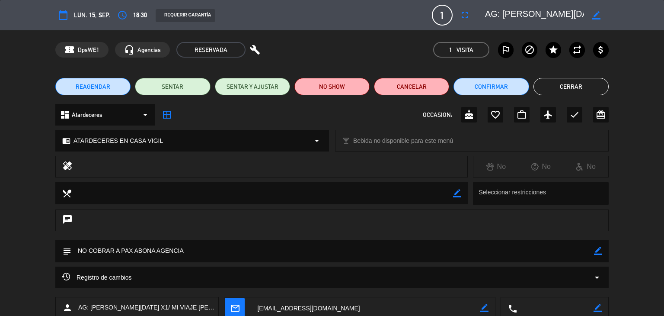
click at [562, 83] on button "Cerrar" at bounding box center [571, 86] width 75 height 17
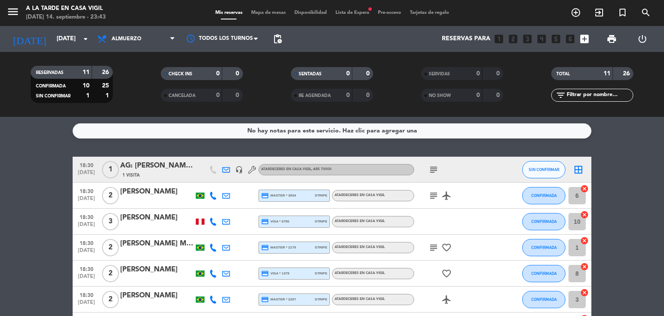
click at [435, 166] on icon "subject" at bounding box center [434, 169] width 10 height 10
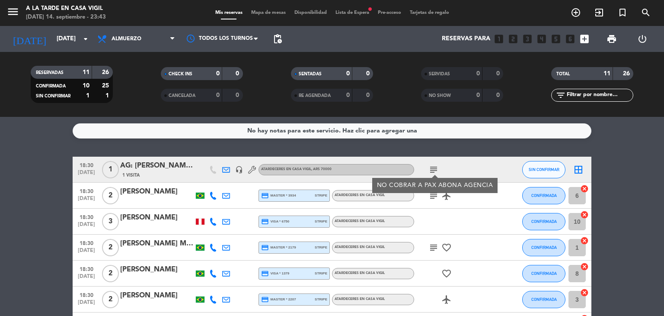
click at [435, 166] on icon "subject" at bounding box center [434, 169] width 10 height 10
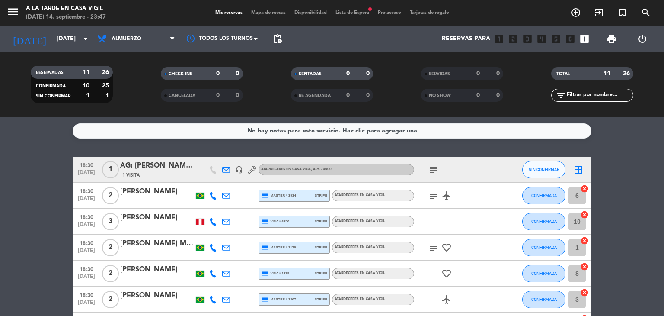
click at [11, 4] on span "menu" at bounding box center [15, 13] width 19 height 20
click at [14, 12] on icon "menu" at bounding box center [12, 11] width 13 height 13
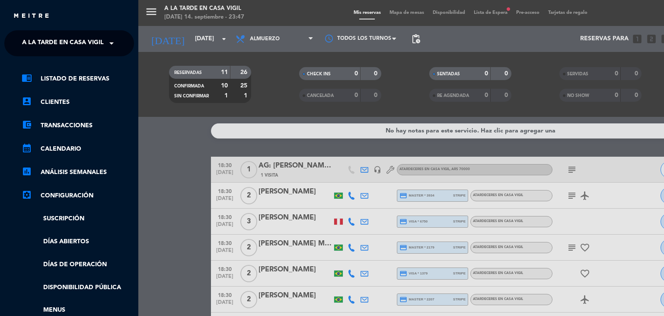
click at [99, 45] on span "A la tarde en Casa Vigil" at bounding box center [63, 43] width 82 height 18
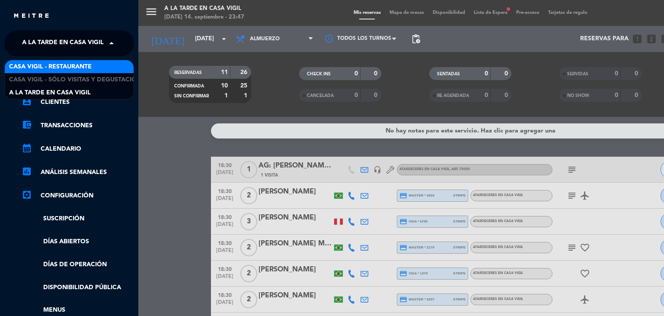
click at [78, 67] on span "Casa Vigil - Restaurante" at bounding box center [50, 67] width 83 height 10
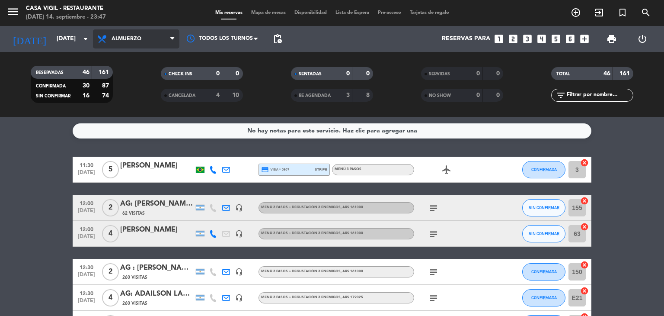
click at [163, 42] on span "Almuerzo" at bounding box center [136, 38] width 86 height 19
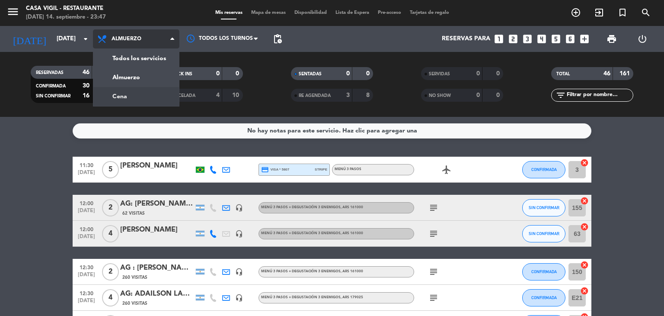
click at [130, 97] on div "menu Casa [PERSON_NAME] - Restaurante [DATE] 14. septiembre - 23:47 Mis reserva…" at bounding box center [332, 58] width 664 height 117
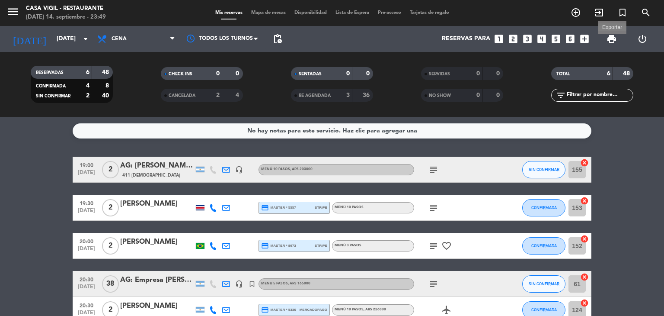
click at [609, 41] on span "print" at bounding box center [612, 39] width 10 height 10
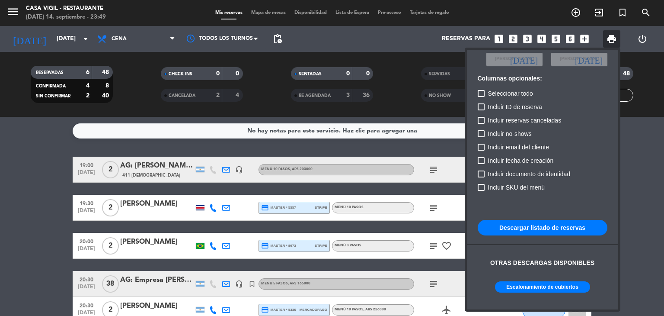
scroll to position [53, 0]
click at [528, 288] on button "Escalonamiento de cubiertos" at bounding box center [542, 286] width 95 height 11
click at [36, 217] on div at bounding box center [332, 158] width 664 height 316
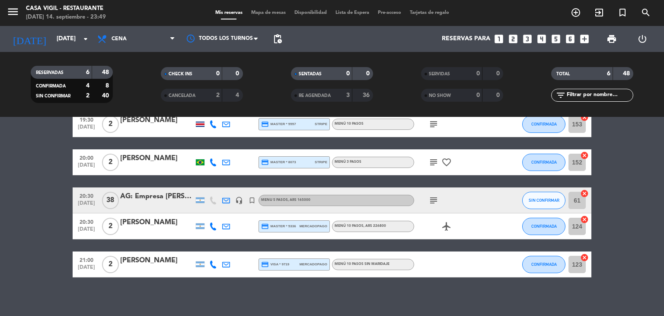
scroll to position [86, 0]
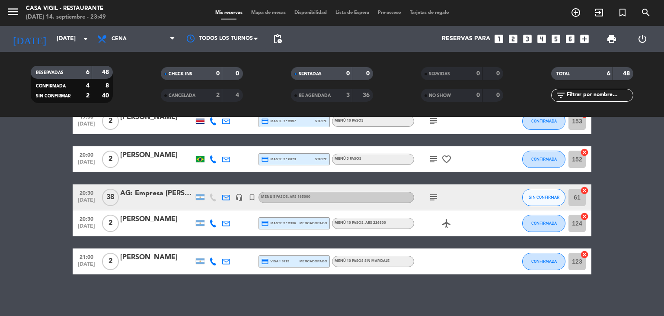
click at [156, 196] on div "AG: Empresa [PERSON_NAME] Piesold Argentina X 38 / [PERSON_NAME]" at bounding box center [157, 193] width 74 height 11
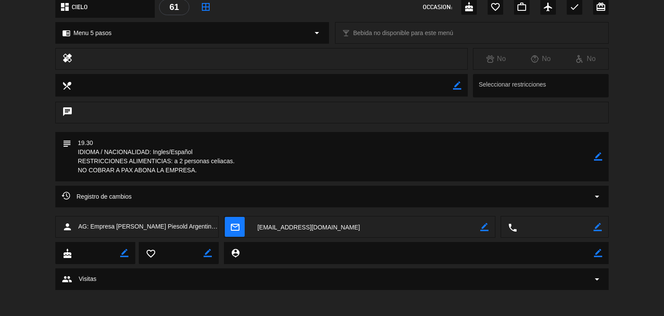
scroll to position [0, 0]
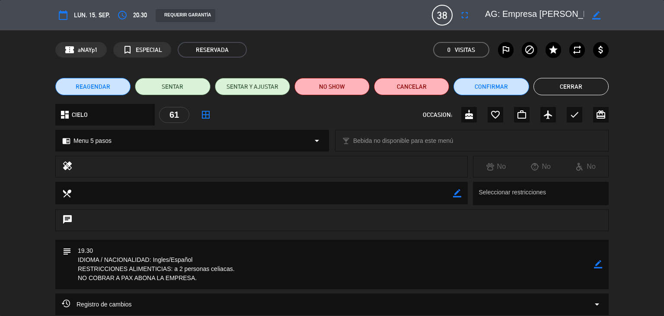
click at [567, 92] on button "Cerrar" at bounding box center [571, 86] width 75 height 17
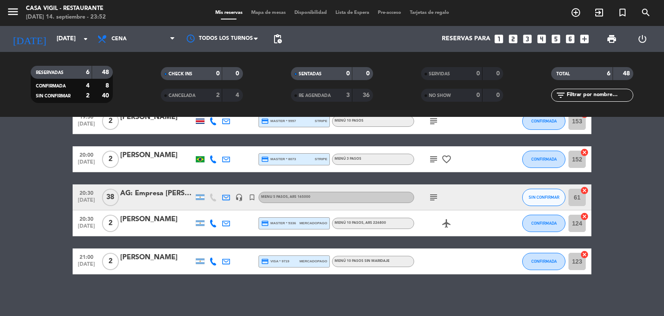
click at [436, 194] on icon "subject" at bounding box center [434, 197] width 10 height 10
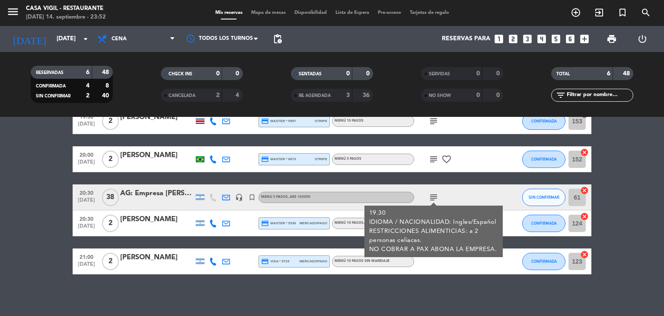
click at [436, 194] on icon "subject" at bounding box center [434, 197] width 10 height 10
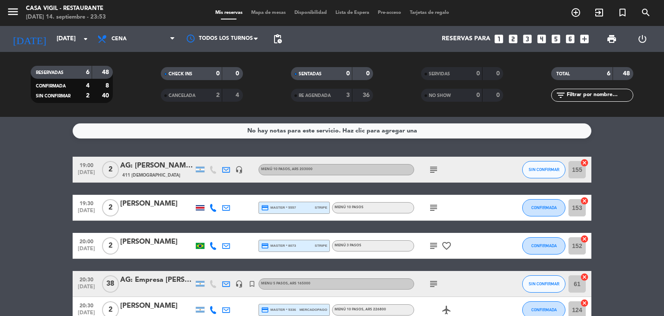
click at [160, 166] on div "AG: [PERSON_NAME] X 2 / DISTINTOS" at bounding box center [157, 165] width 74 height 11
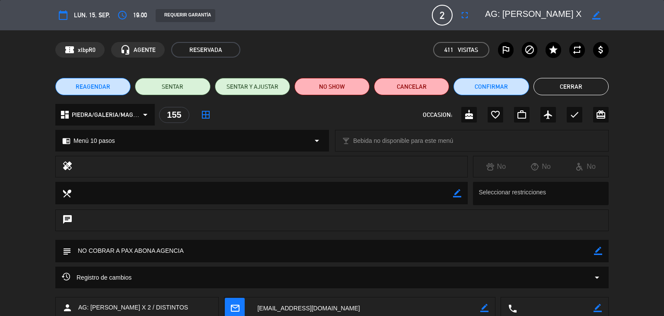
click at [562, 84] on button "Cerrar" at bounding box center [571, 86] width 75 height 17
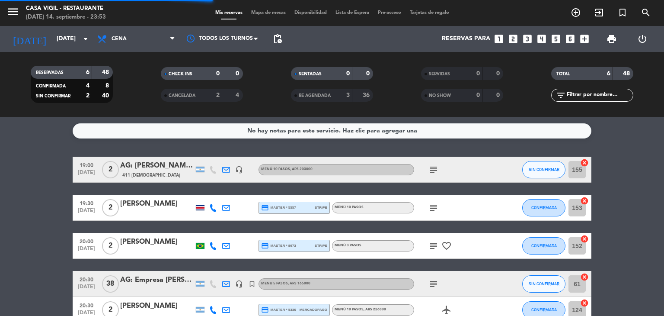
click at [154, 203] on div "[PERSON_NAME]" at bounding box center [157, 203] width 74 height 11
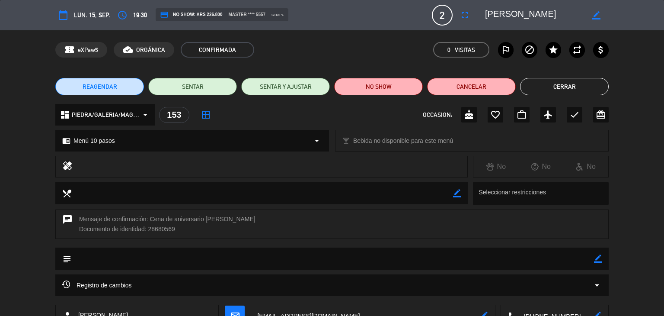
click at [566, 90] on button "Cerrar" at bounding box center [564, 86] width 89 height 17
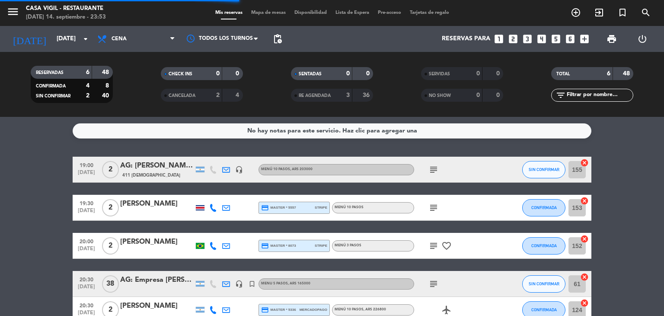
click at [204, 208] on div at bounding box center [200, 207] width 9 height 5
click at [166, 245] on div "[PERSON_NAME]" at bounding box center [157, 241] width 74 height 11
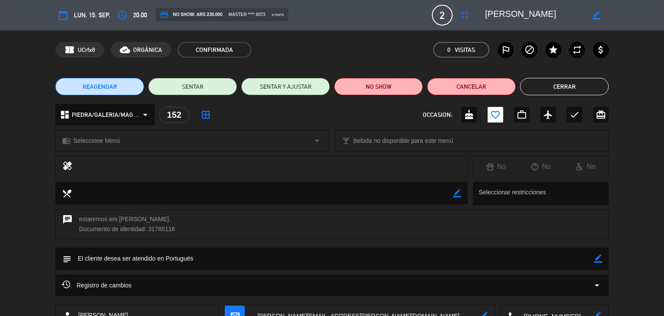
click at [571, 86] on button "Cerrar" at bounding box center [564, 86] width 89 height 17
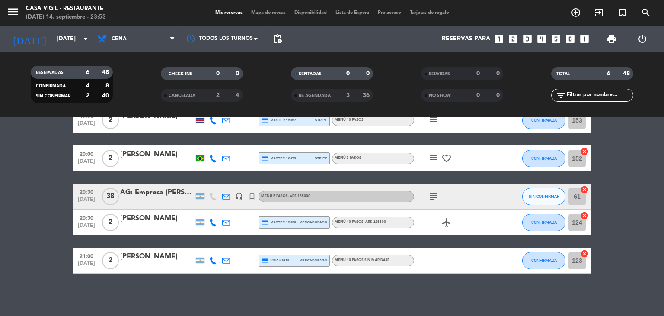
scroll to position [88, 0]
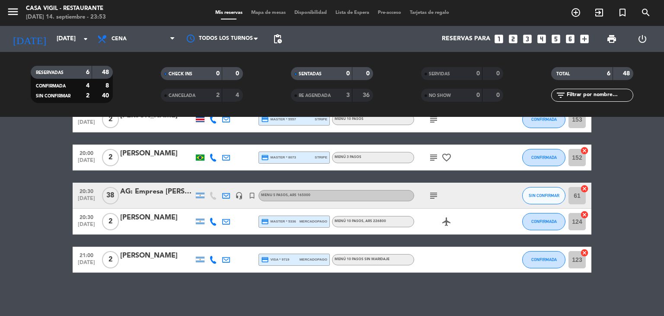
click at [153, 222] on div "[PERSON_NAME]" at bounding box center [157, 217] width 74 height 11
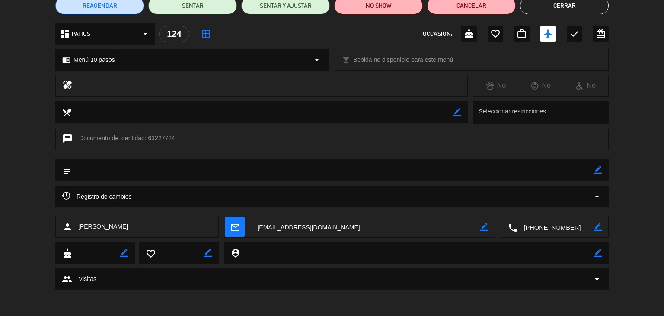
scroll to position [0, 0]
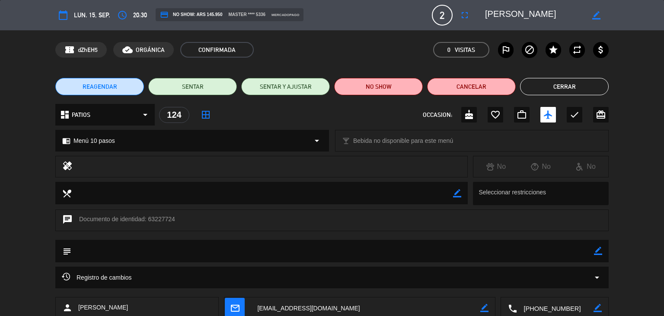
click at [553, 88] on button "Cerrar" at bounding box center [564, 86] width 89 height 17
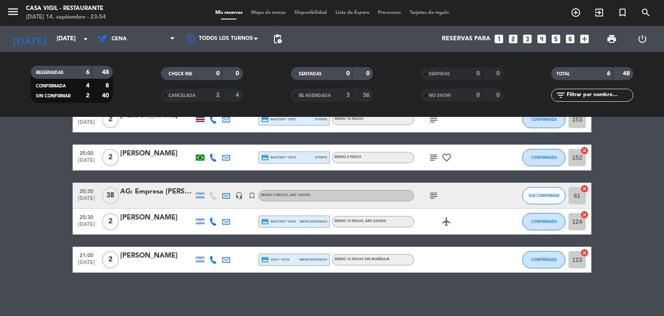
click at [138, 253] on div "[PERSON_NAME]" at bounding box center [157, 255] width 74 height 11
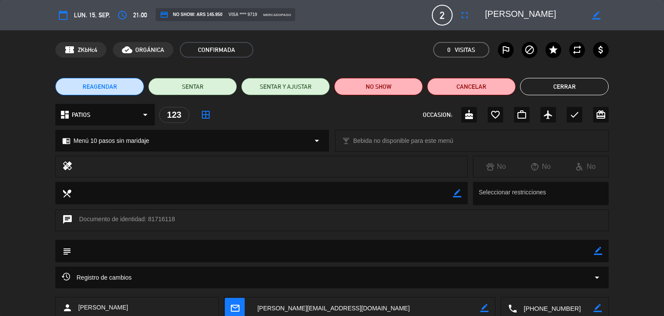
click at [546, 89] on button "Cerrar" at bounding box center [564, 86] width 89 height 17
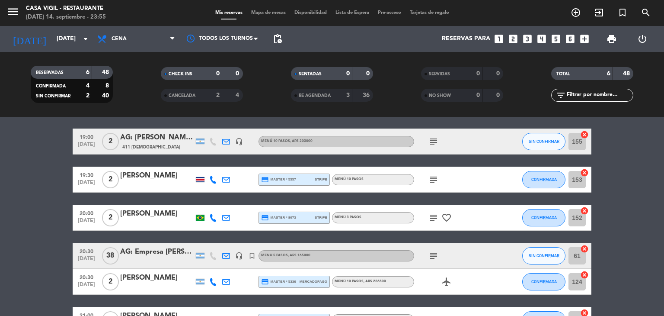
scroll to position [43, 0]
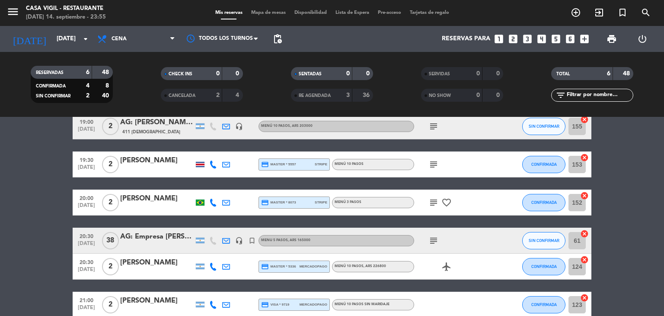
click at [142, 237] on div "AG: Empresa [PERSON_NAME] Piesold Argentina X 38 / [PERSON_NAME]" at bounding box center [157, 236] width 74 height 11
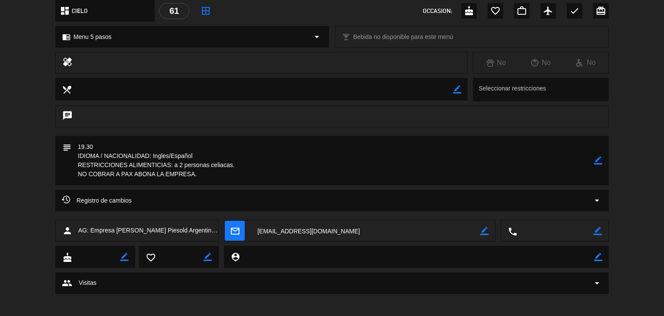
scroll to position [108, 0]
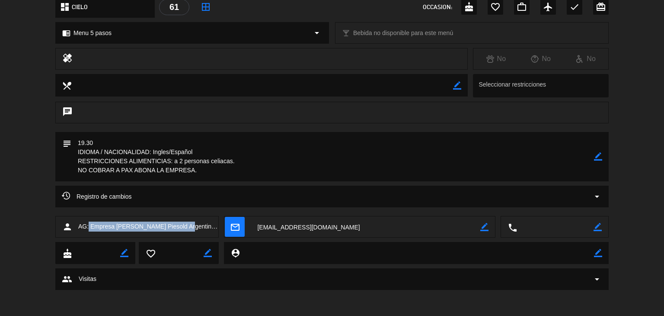
drag, startPoint x: 88, startPoint y: 226, endPoint x: 182, endPoint y: 227, distance: 93.4
click at [182, 227] on span "AG: Empresa [PERSON_NAME] Piesold Argentina X 38 / [PERSON_NAME]" at bounding box center [148, 226] width 140 height 10
copy span "Empresa [PERSON_NAME] Piesold [GEOGRAPHIC_DATA]"
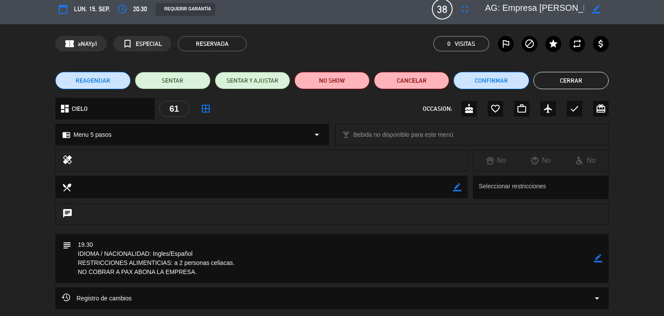
scroll to position [0, 0]
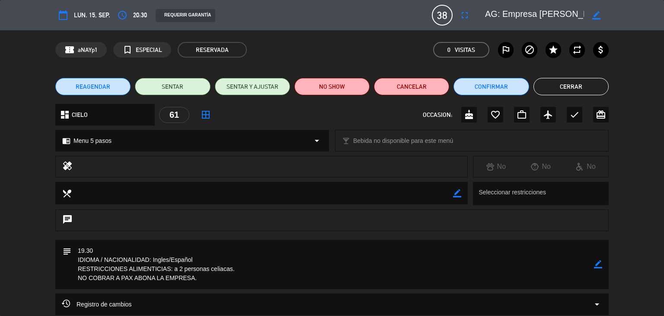
click at [549, 83] on button "Cerrar" at bounding box center [571, 86] width 75 height 17
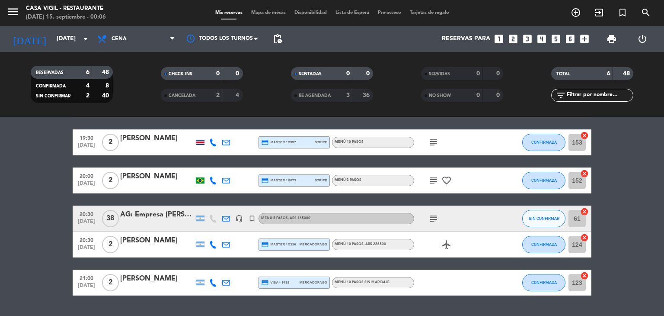
scroll to position [86, 0]
